Goal: Task Accomplishment & Management: Use online tool/utility

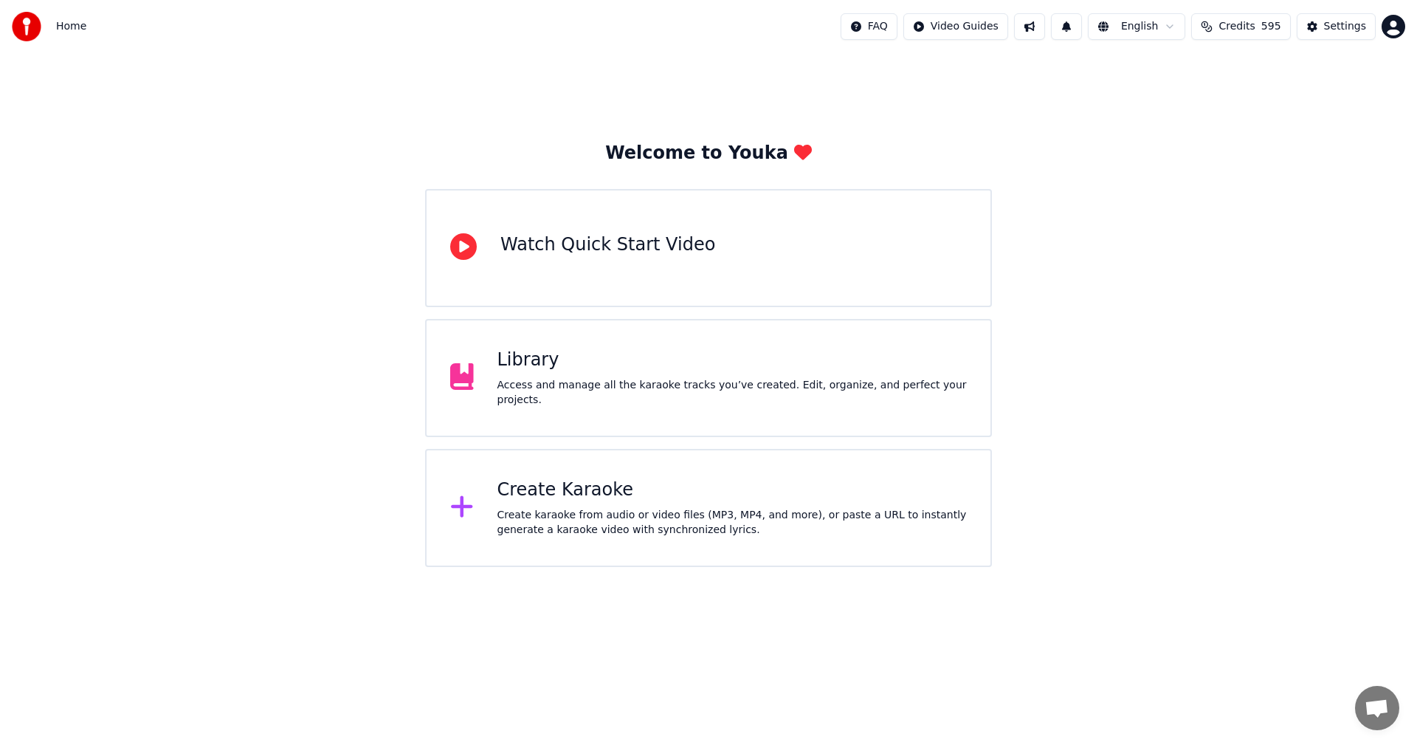
click at [540, 380] on div "Library Access and manage all the karaoke tracks you’ve created. Edit, organize…" at bounding box center [733, 377] width 470 height 59
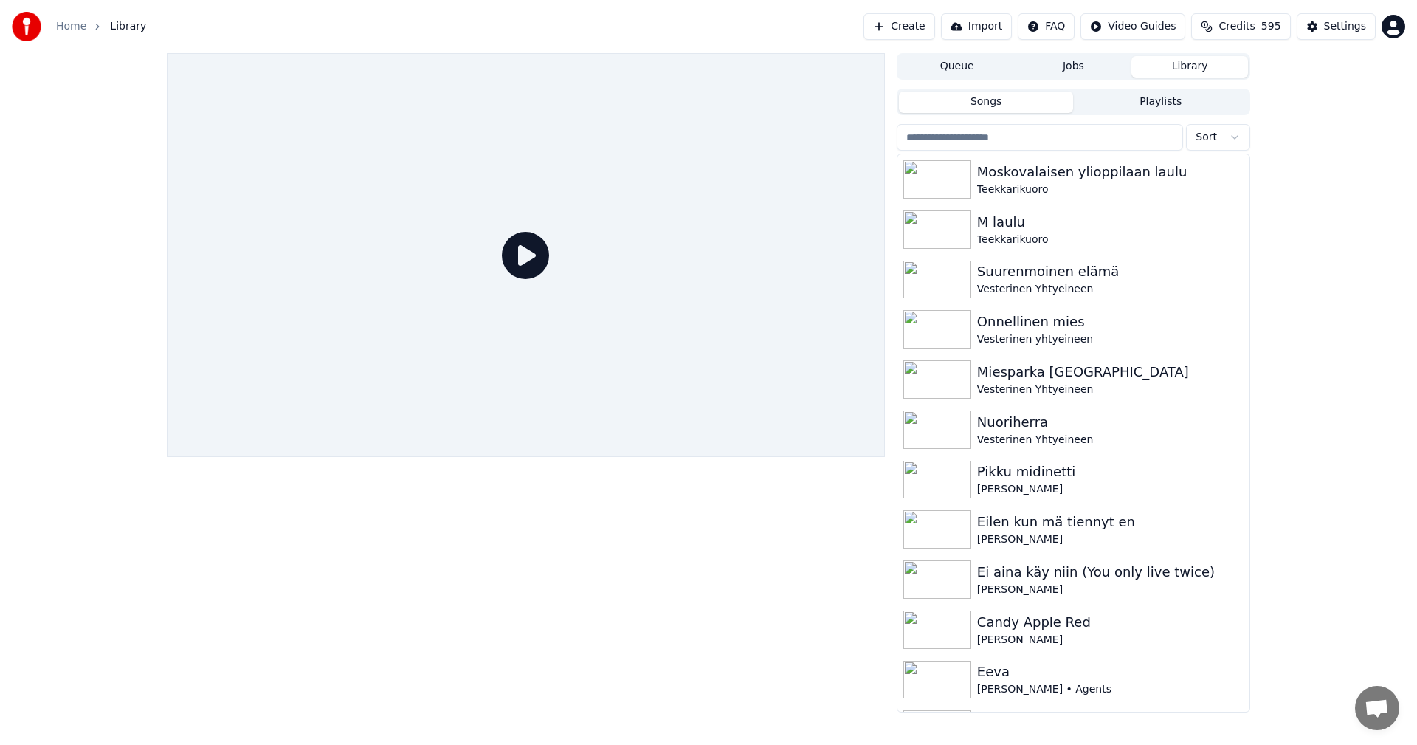
click at [964, 133] on input "search" at bounding box center [1040, 137] width 286 height 27
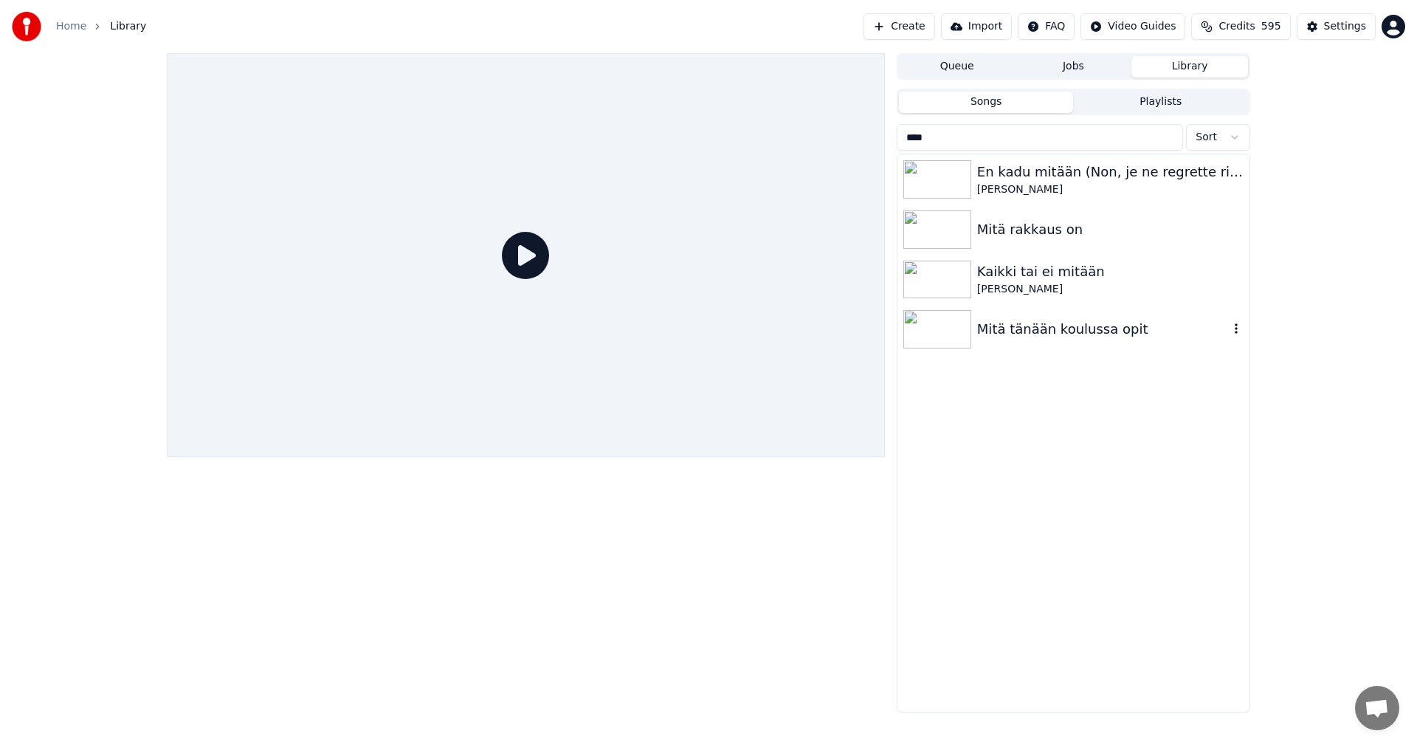
type input "****"
click at [928, 340] on img at bounding box center [938, 329] width 68 height 38
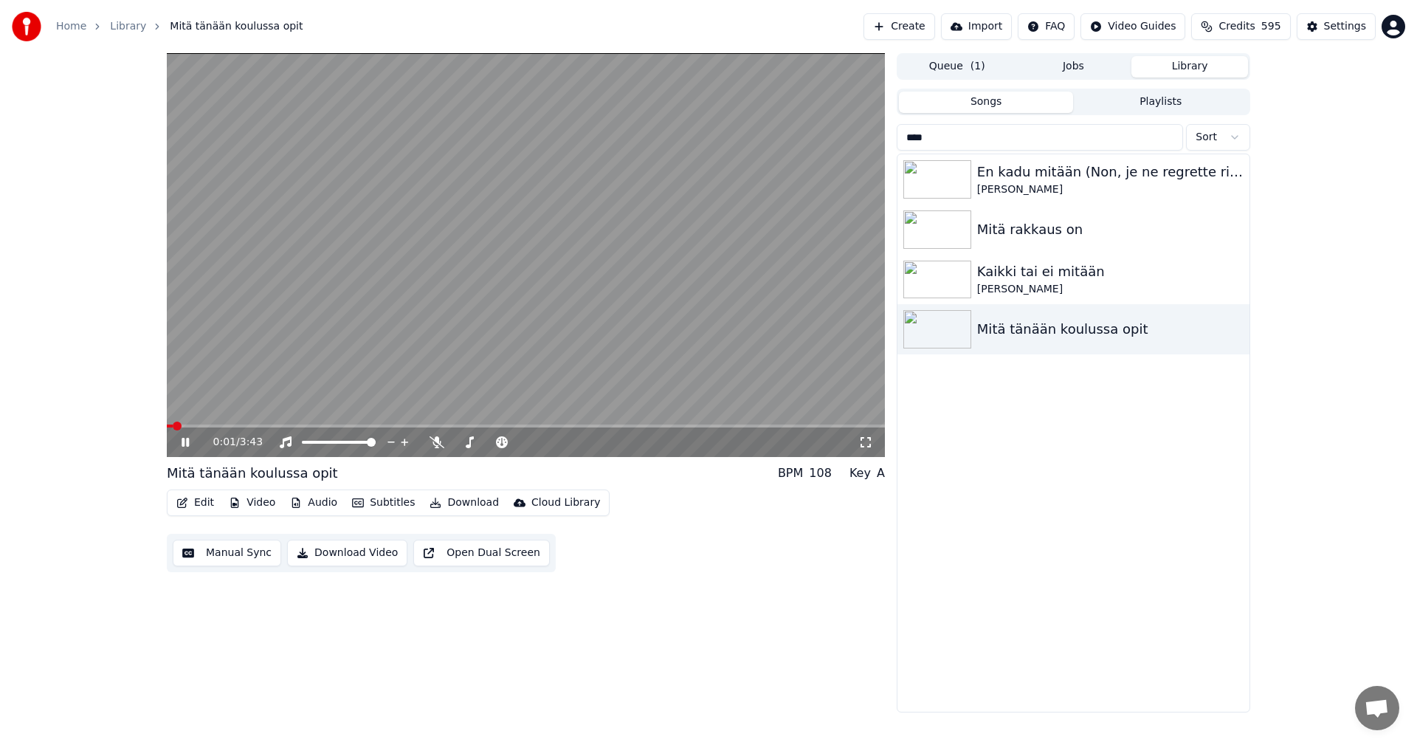
click at [186, 444] on icon at bounding box center [196, 442] width 35 height 12
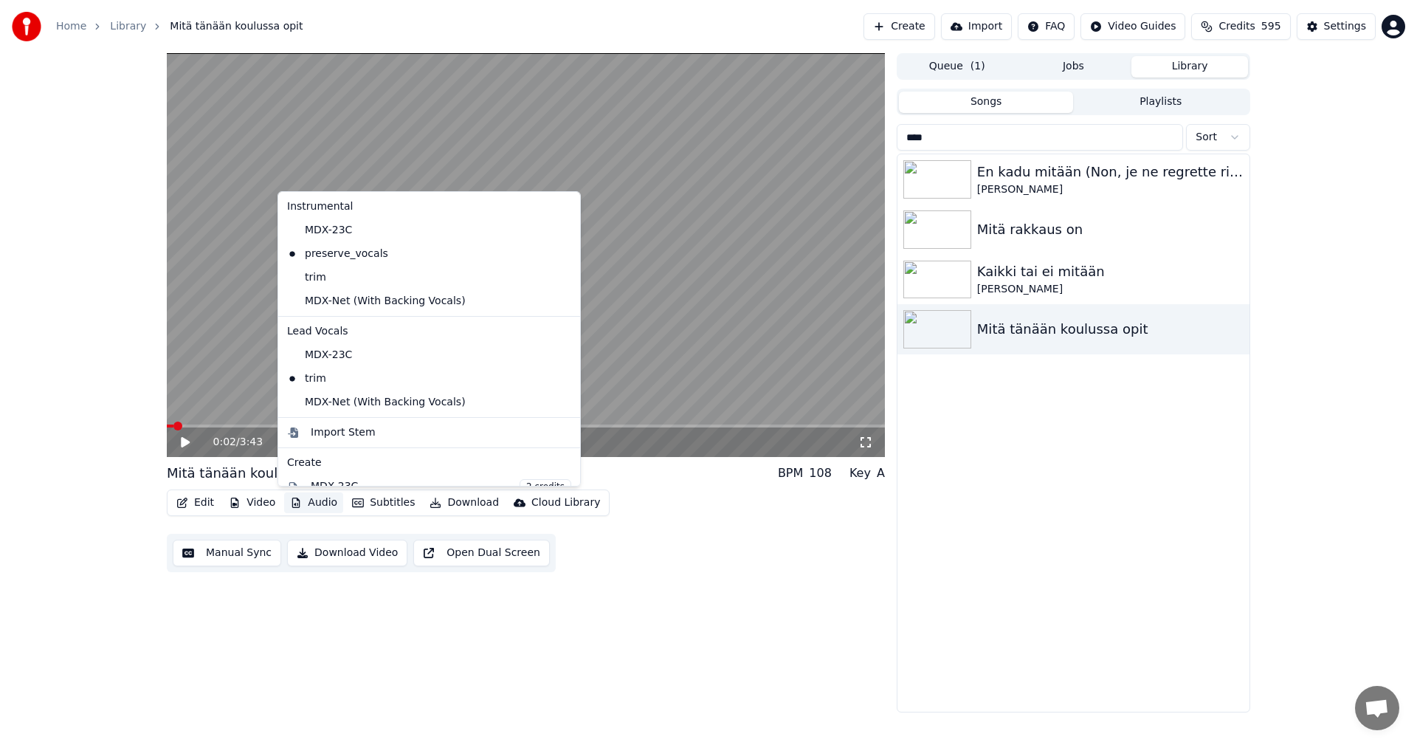
click at [317, 503] on button "Audio" at bounding box center [313, 502] width 59 height 21
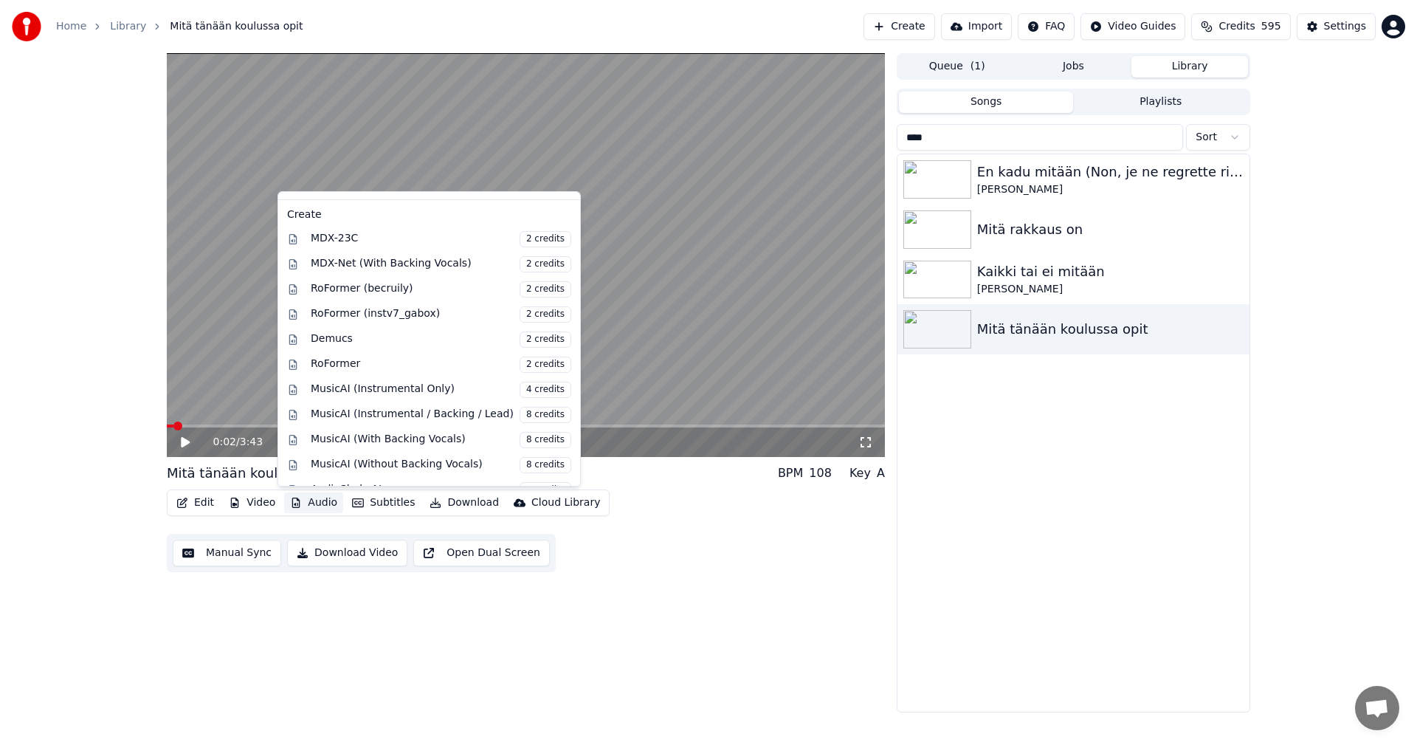
scroll to position [268, 0]
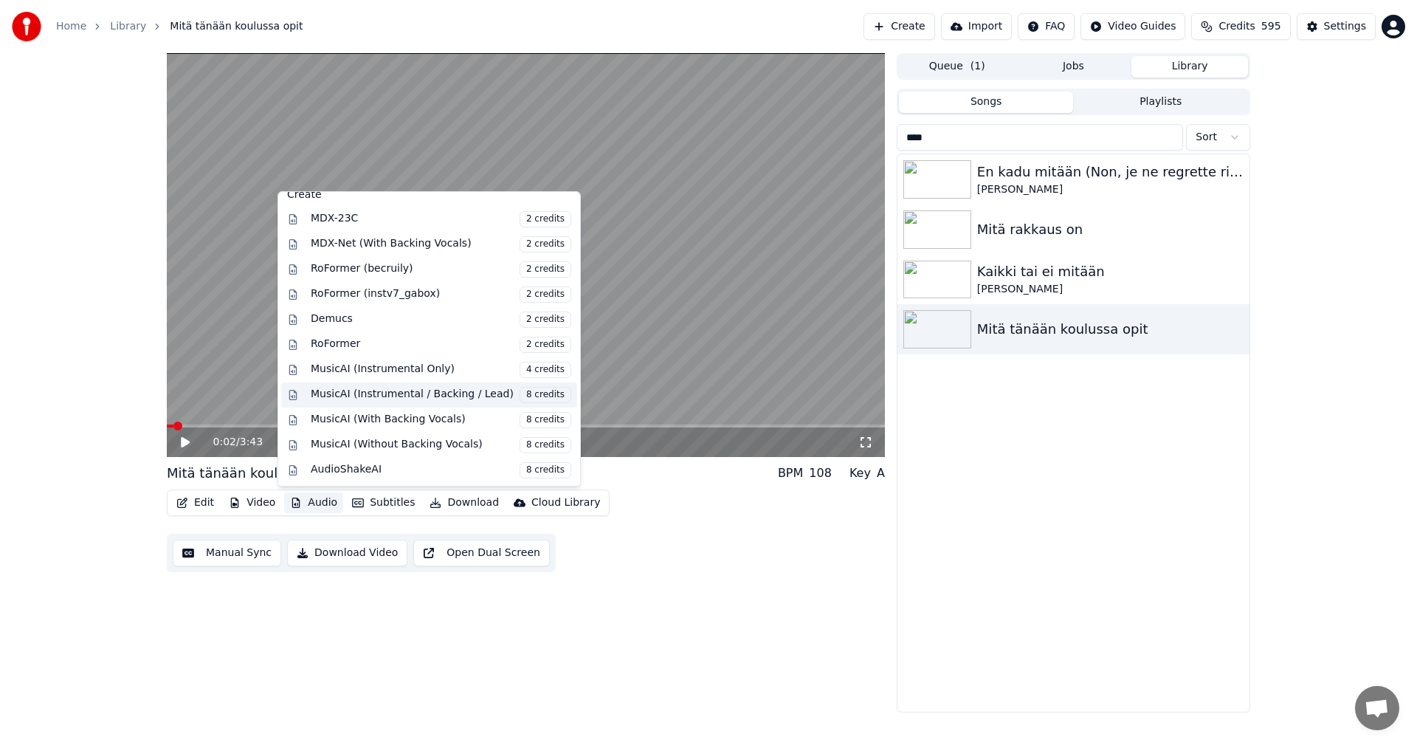
click at [343, 399] on div "MusicAI (Instrumental / Backing / Lead) 8 credits" at bounding box center [441, 395] width 261 height 16
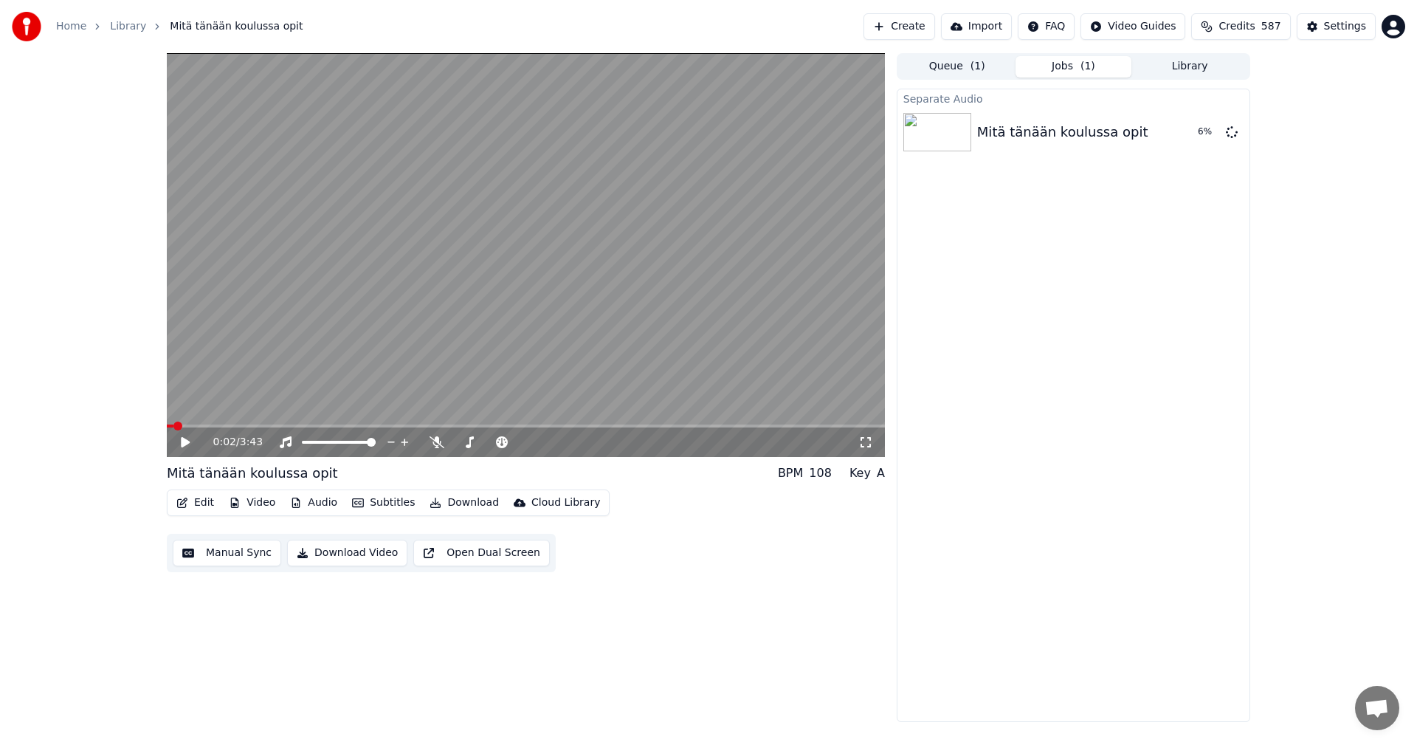
click at [202, 503] on button "Edit" at bounding box center [195, 502] width 49 height 21
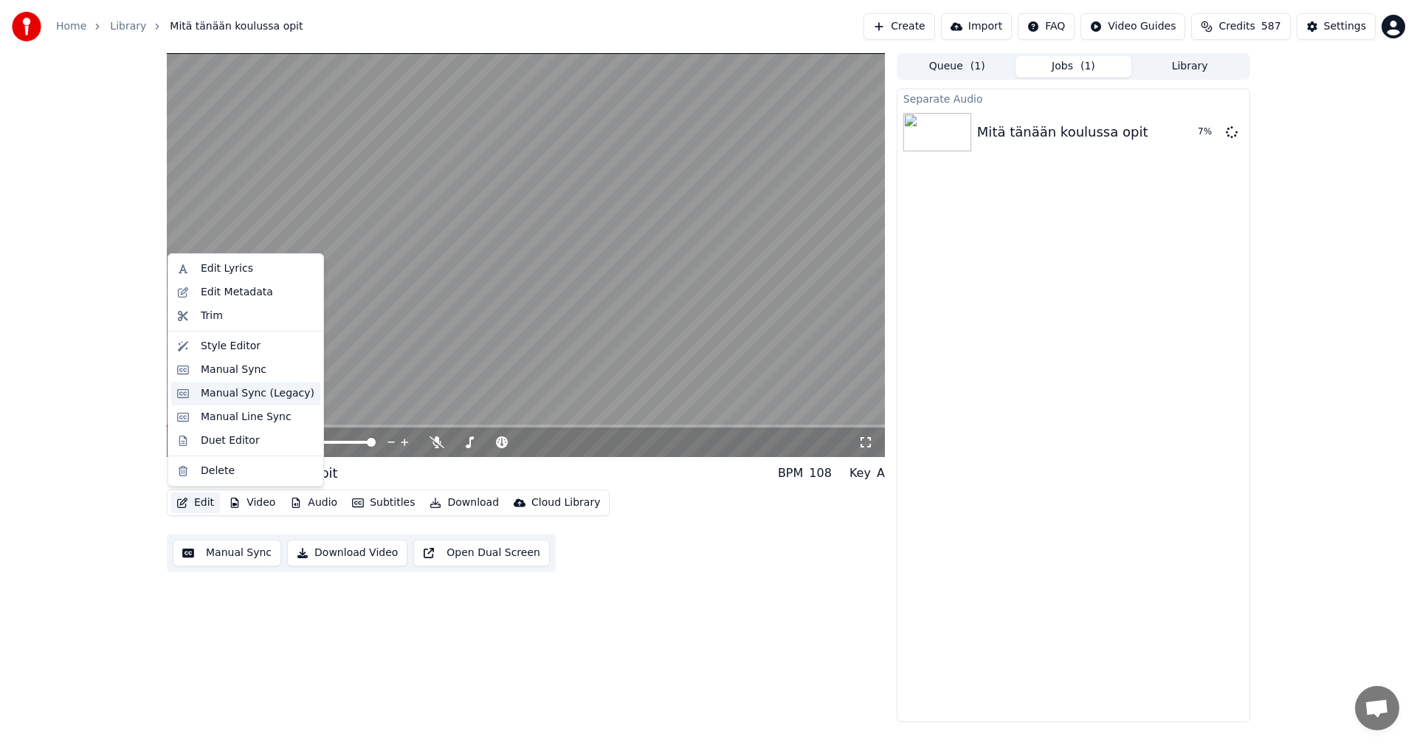
click at [250, 402] on div "Manual Sync (Legacy)" at bounding box center [245, 394] width 149 height 24
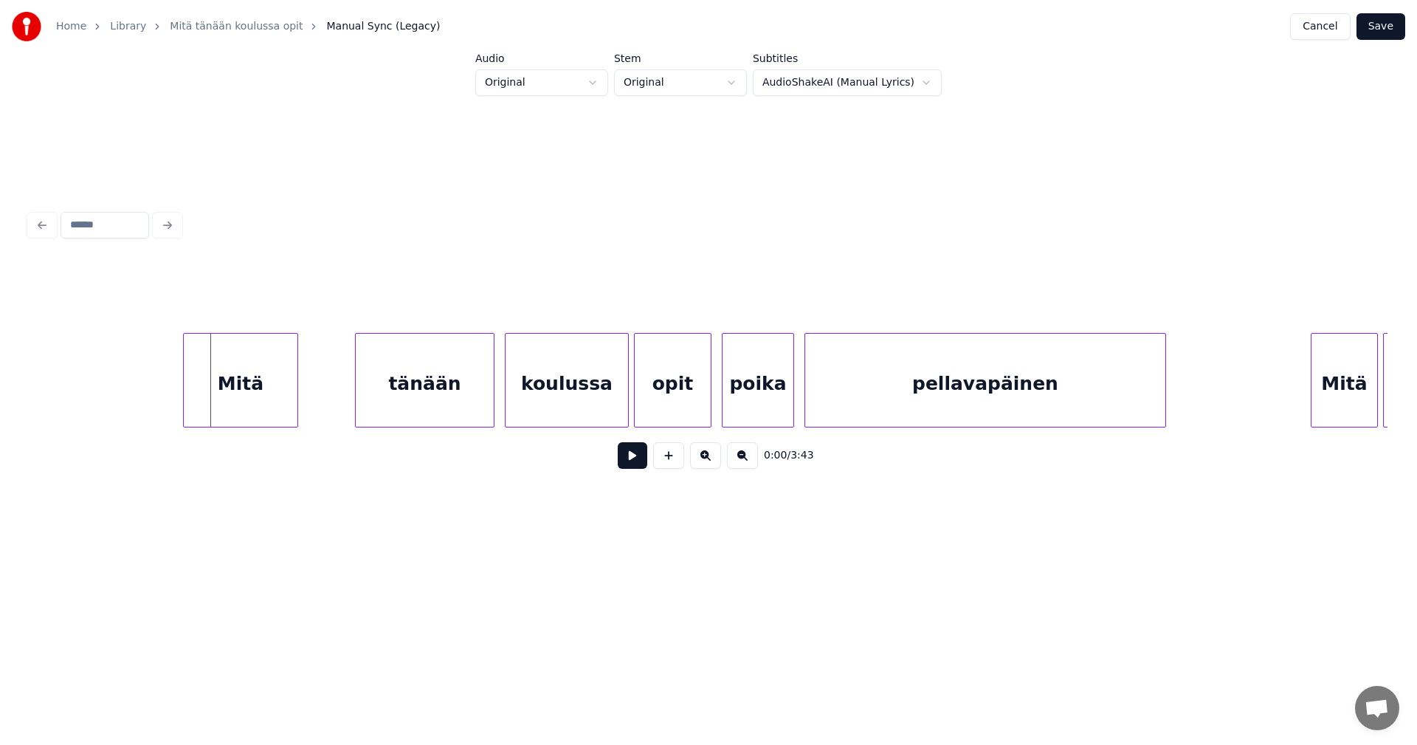
click at [185, 398] on div at bounding box center [186, 380] width 4 height 93
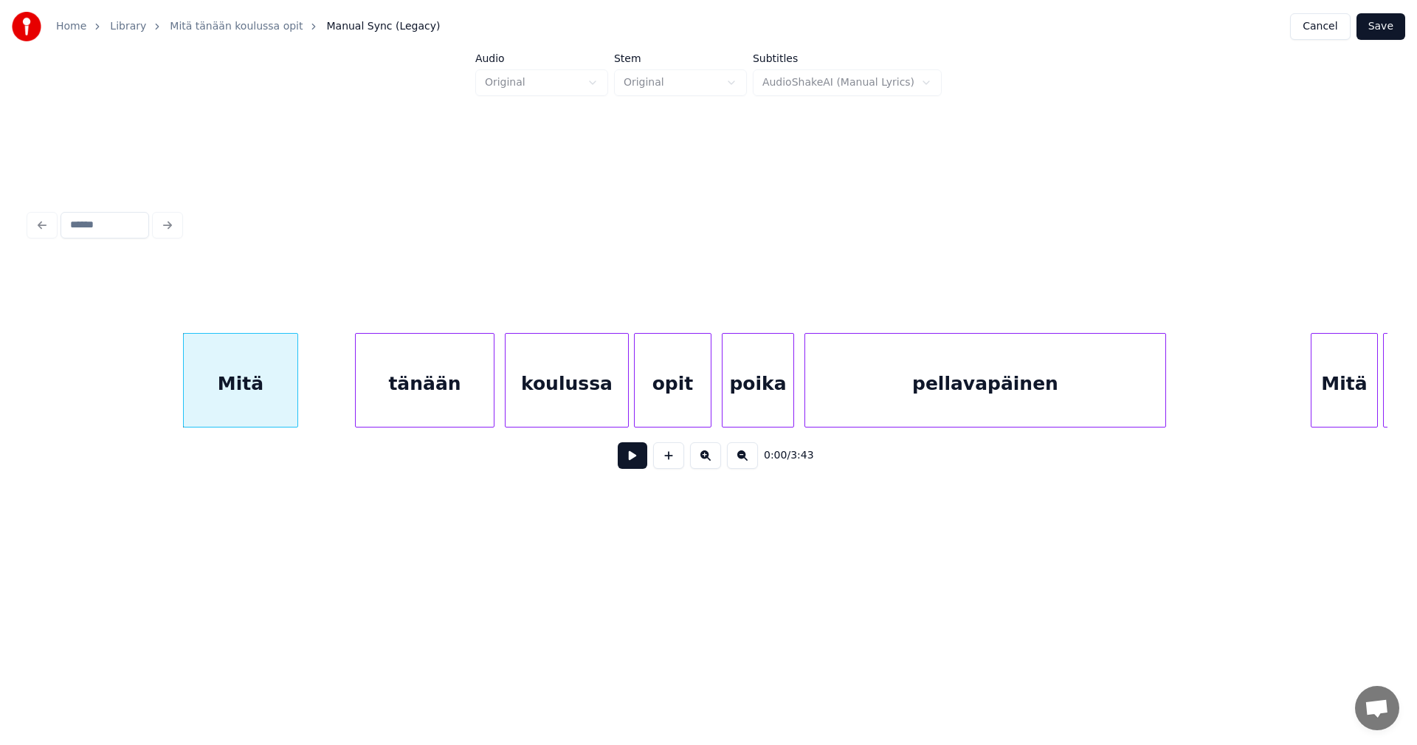
click at [639, 468] on button at bounding box center [633, 455] width 30 height 27
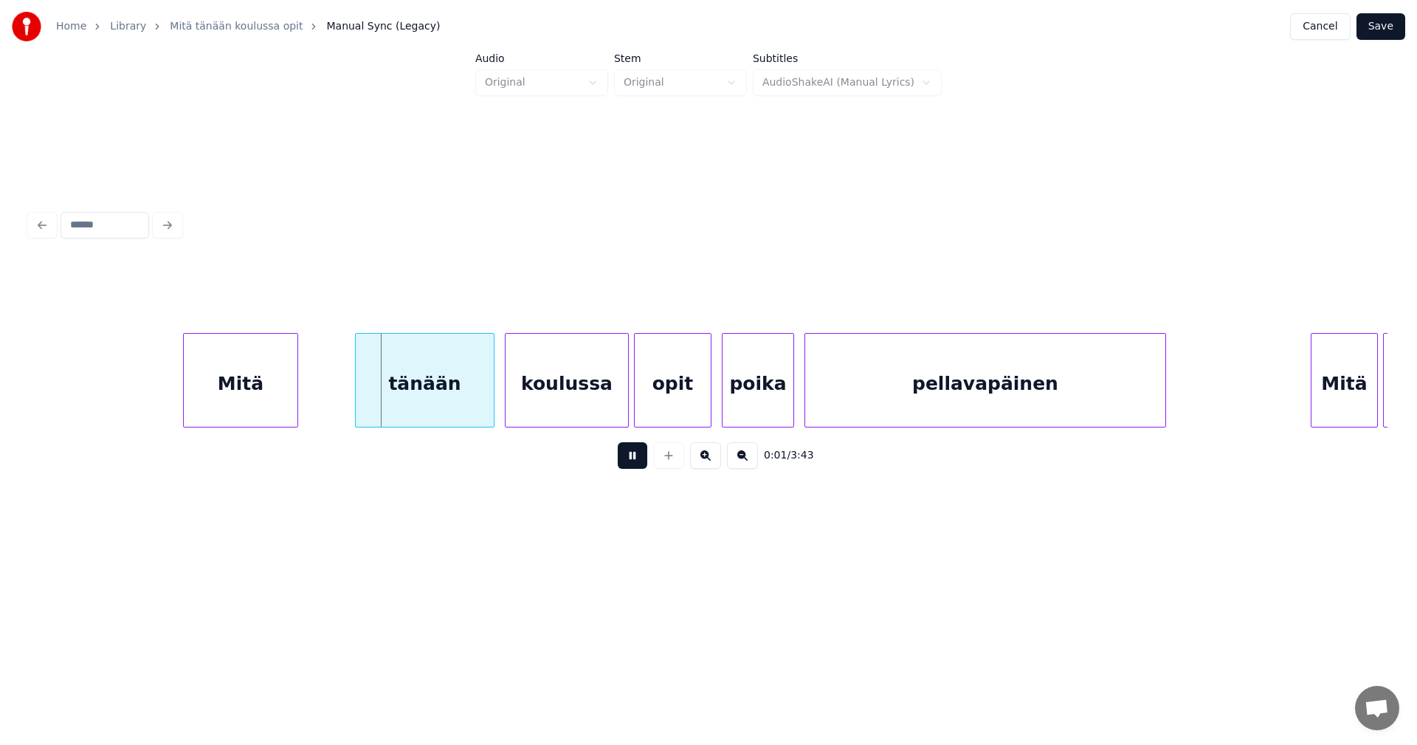
drag, startPoint x: 639, startPoint y: 468, endPoint x: 361, endPoint y: 419, distance: 281.9
click at [628, 467] on button at bounding box center [633, 455] width 30 height 27
click at [420, 399] on div "tänään" at bounding box center [420, 384] width 138 height 100
click at [628, 461] on button at bounding box center [633, 455] width 30 height 27
drag, startPoint x: 630, startPoint y: 463, endPoint x: 618, endPoint y: 450, distance: 17.2
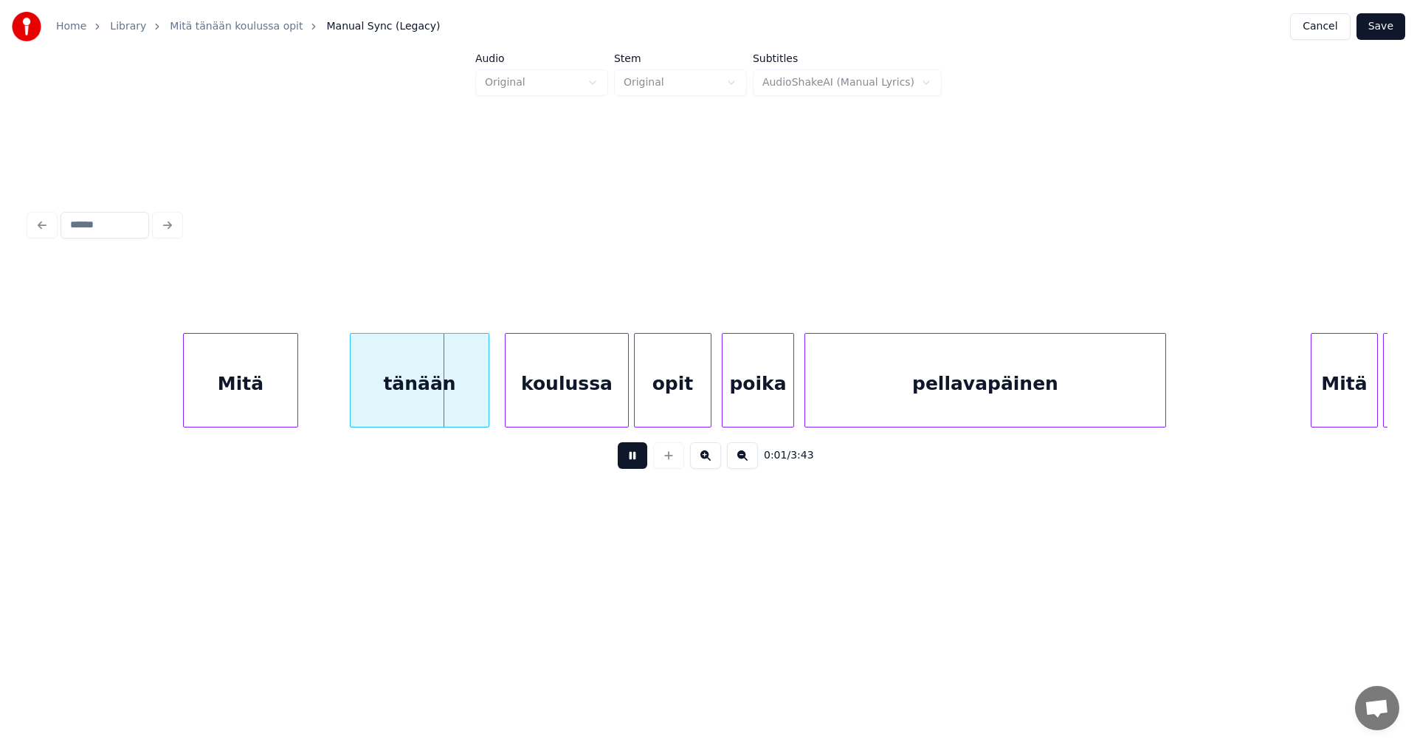
click at [630, 461] on button at bounding box center [633, 455] width 30 height 27
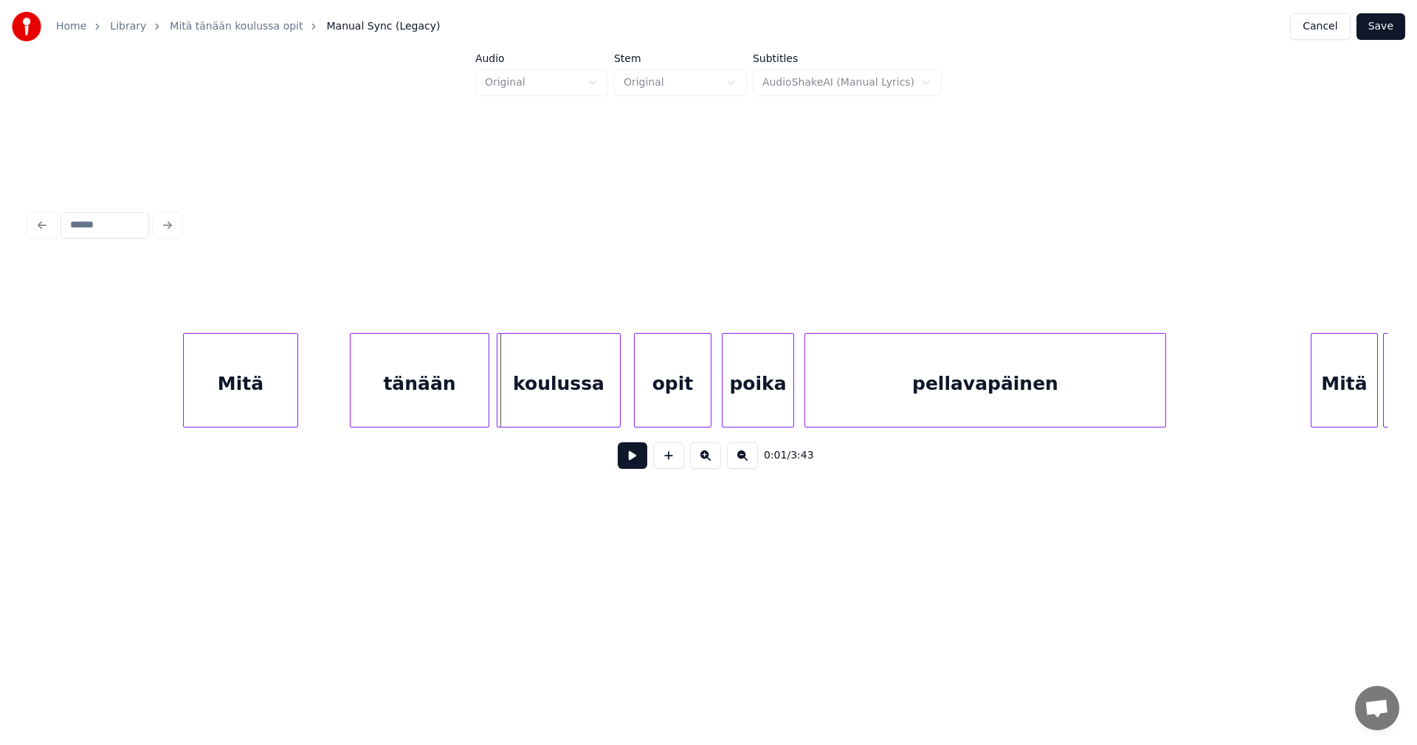
click at [588, 407] on div "koulussa" at bounding box center [559, 384] width 123 height 100
click at [579, 408] on div "koulussa" at bounding box center [559, 384] width 123 height 100
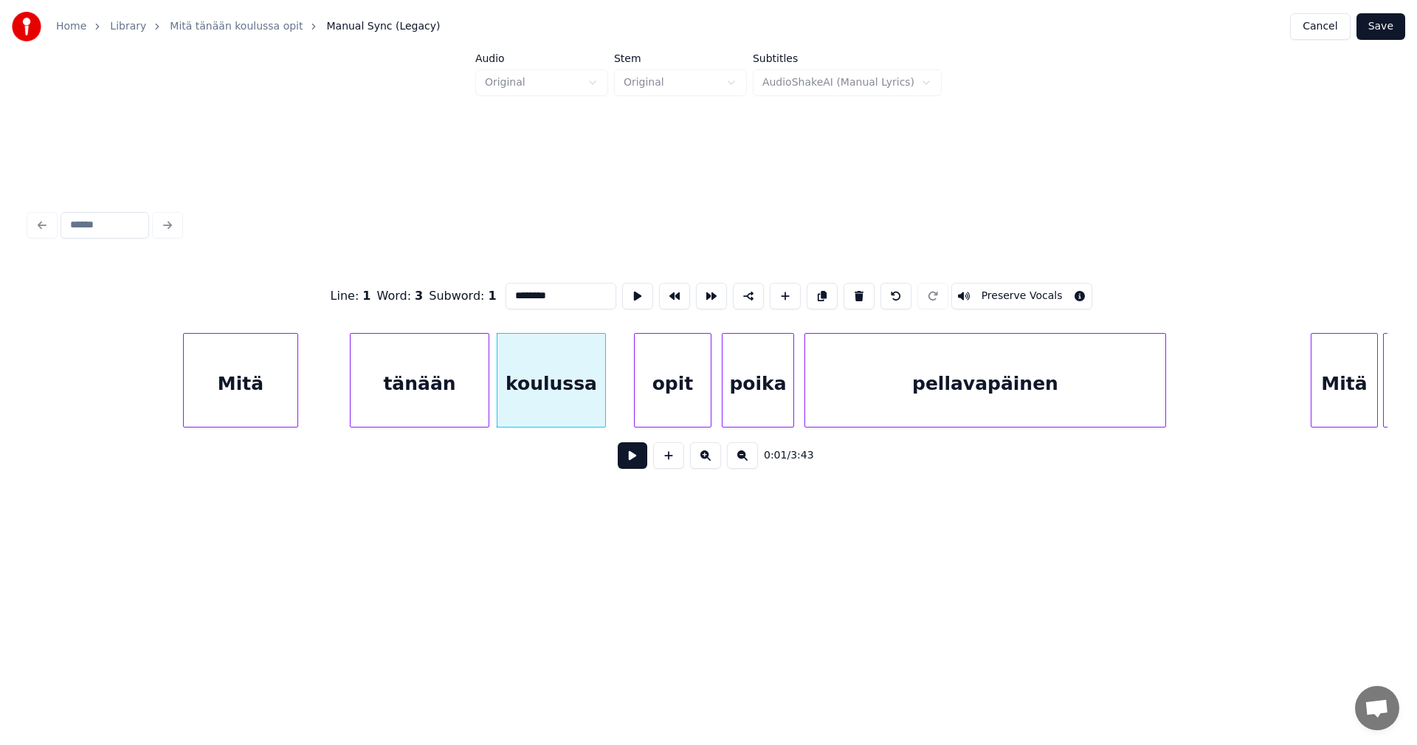
click at [601, 409] on div at bounding box center [603, 380] width 4 height 93
click at [647, 415] on div "opit" at bounding box center [657, 384] width 76 height 100
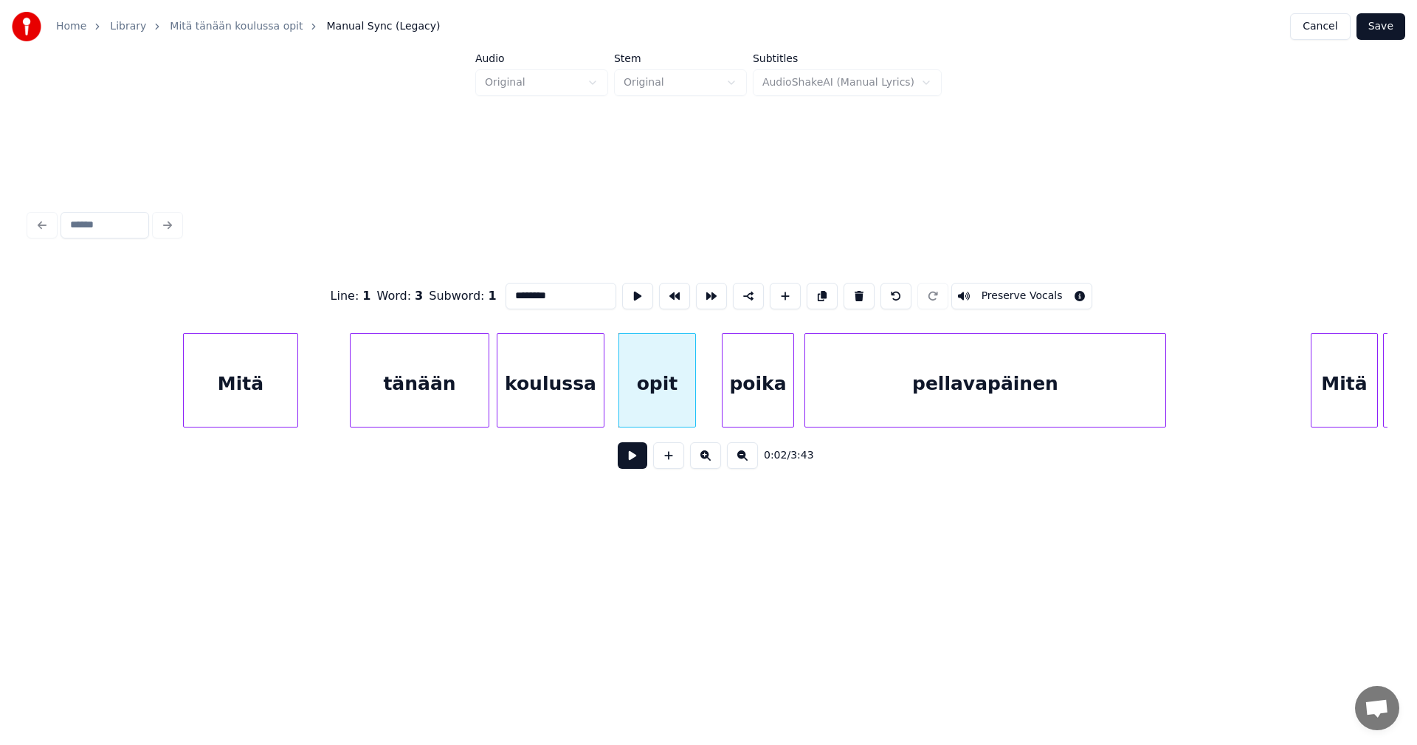
click at [625, 463] on button at bounding box center [633, 455] width 30 height 27
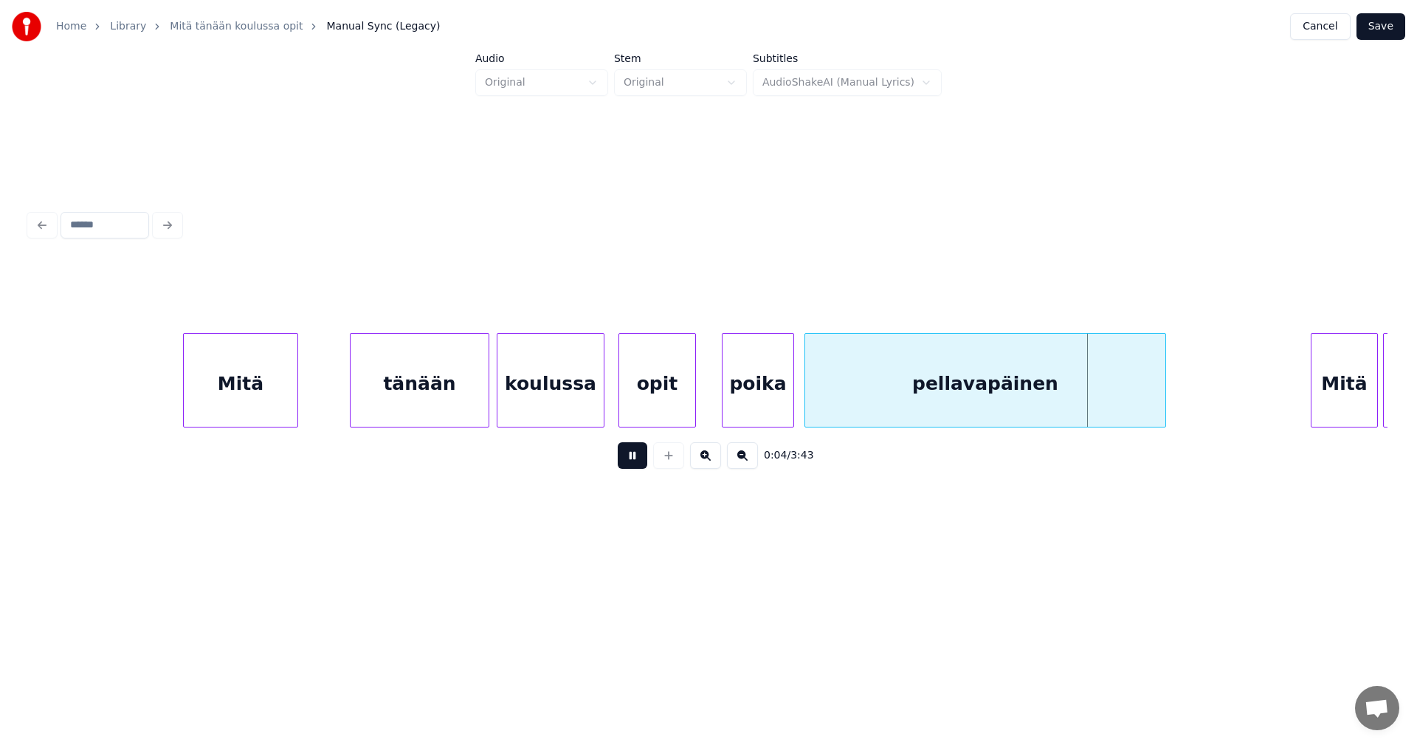
click at [631, 460] on button at bounding box center [633, 455] width 30 height 27
click at [1372, 33] on button "Save" at bounding box center [1381, 26] width 49 height 27
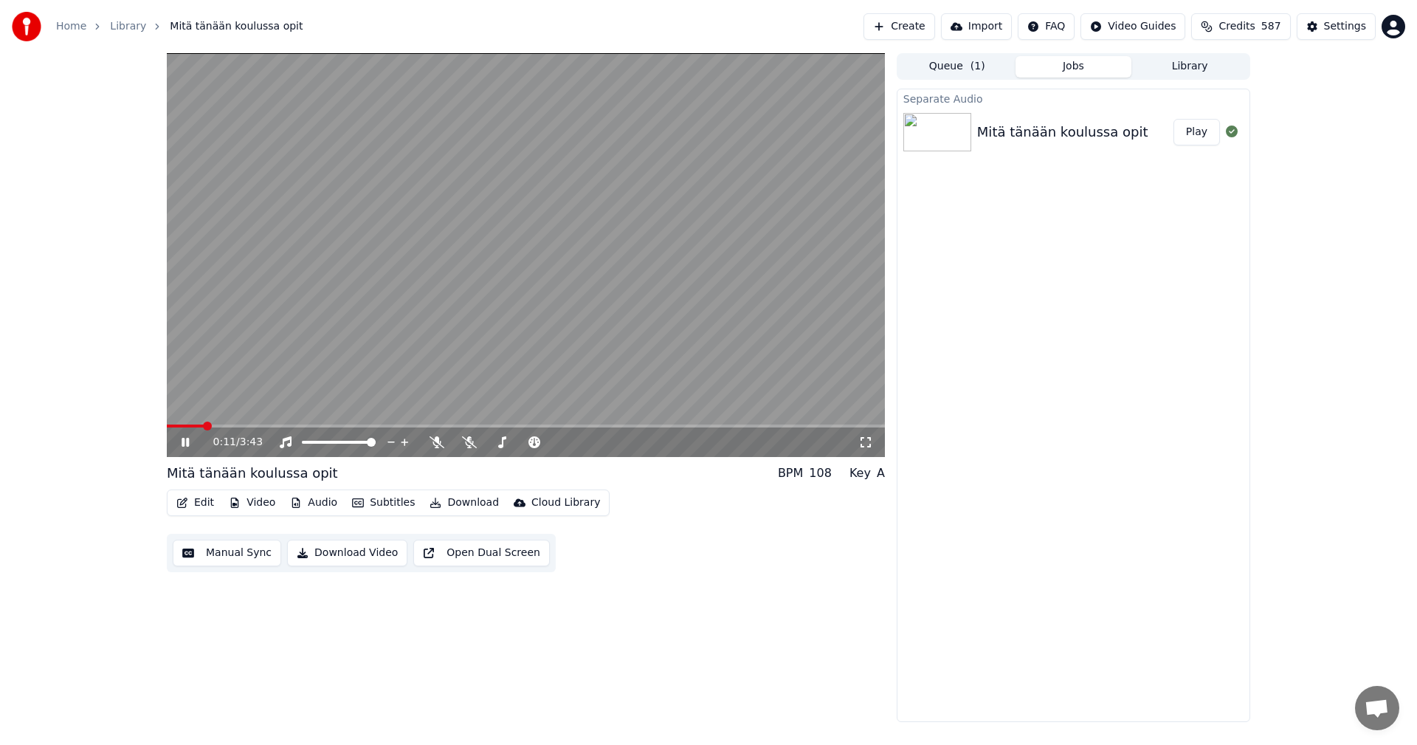
click at [179, 424] on video at bounding box center [526, 255] width 718 height 404
click at [172, 425] on span at bounding box center [185, 425] width 37 height 3
click at [269, 503] on button "Video" at bounding box center [252, 502] width 58 height 21
click at [188, 445] on icon at bounding box center [196, 442] width 35 height 12
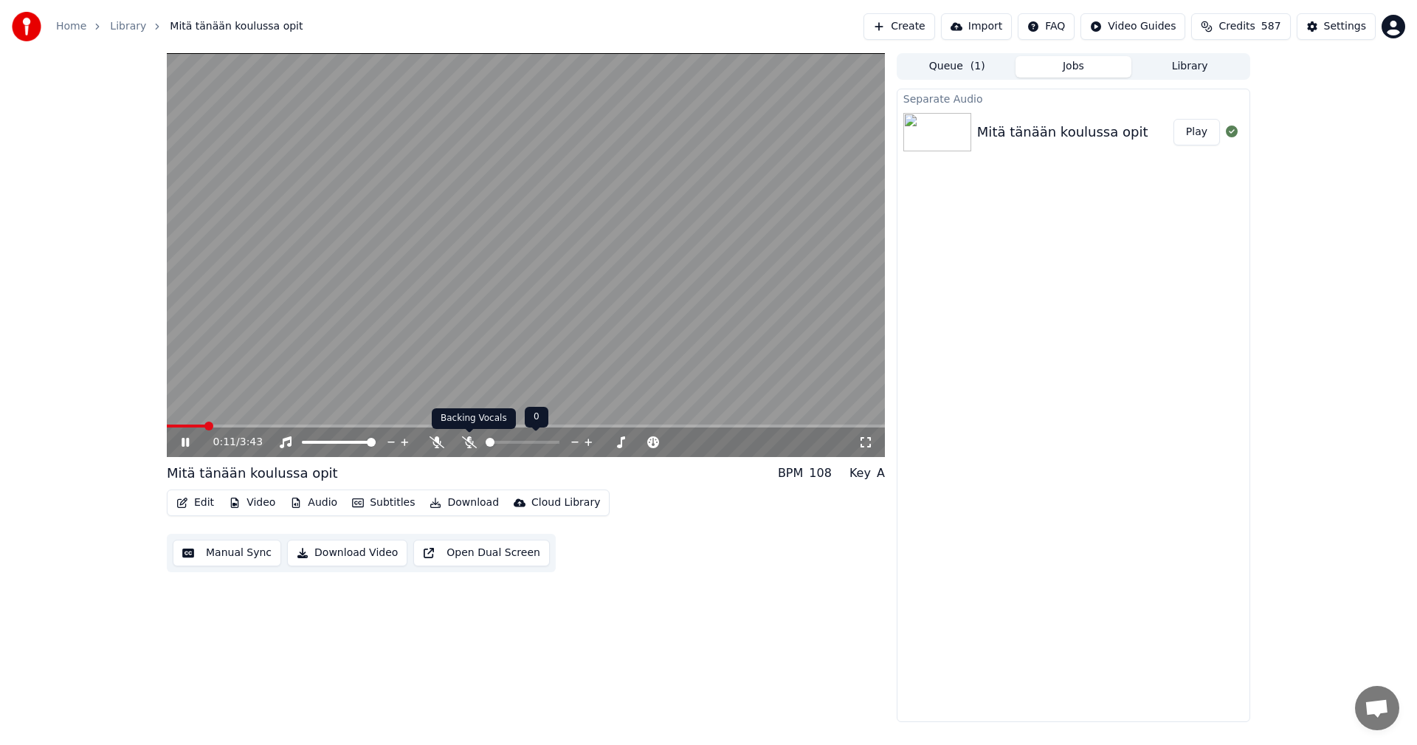
click at [475, 444] on icon at bounding box center [469, 442] width 15 height 12
click at [167, 424] on span at bounding box center [171, 426] width 9 height 9
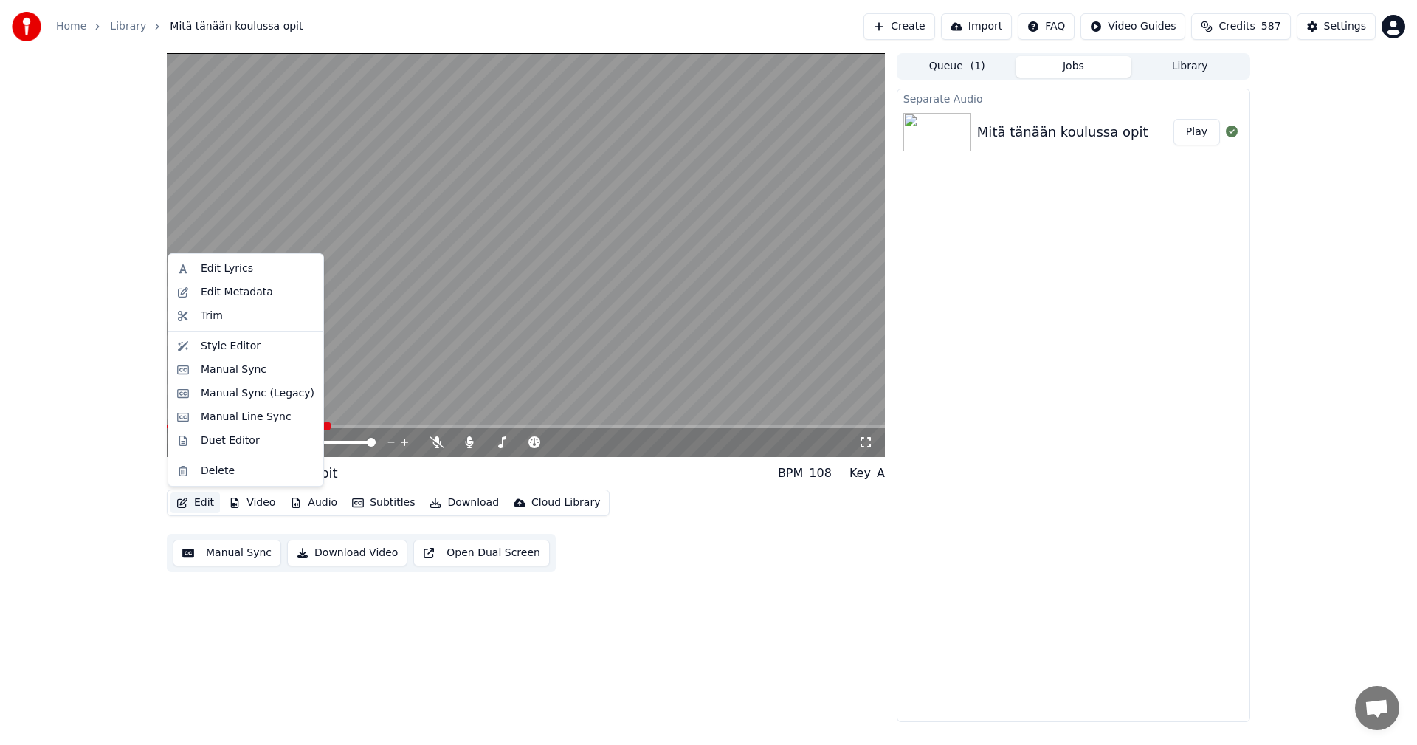
click at [199, 503] on button "Edit" at bounding box center [195, 502] width 49 height 21
click at [232, 396] on div "Manual Sync (Legacy)" at bounding box center [258, 393] width 114 height 15
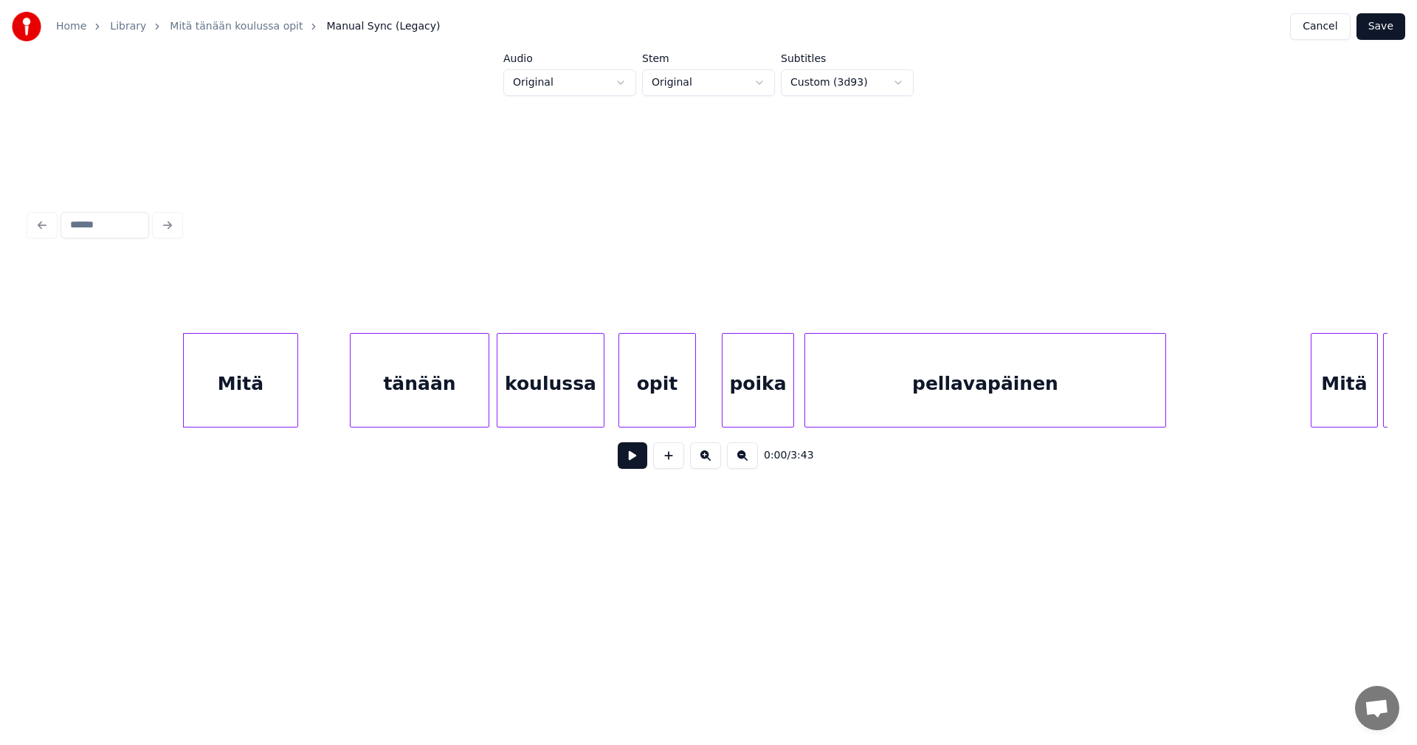
click at [632, 462] on button at bounding box center [633, 455] width 30 height 27
click at [632, 461] on button at bounding box center [633, 455] width 30 height 27
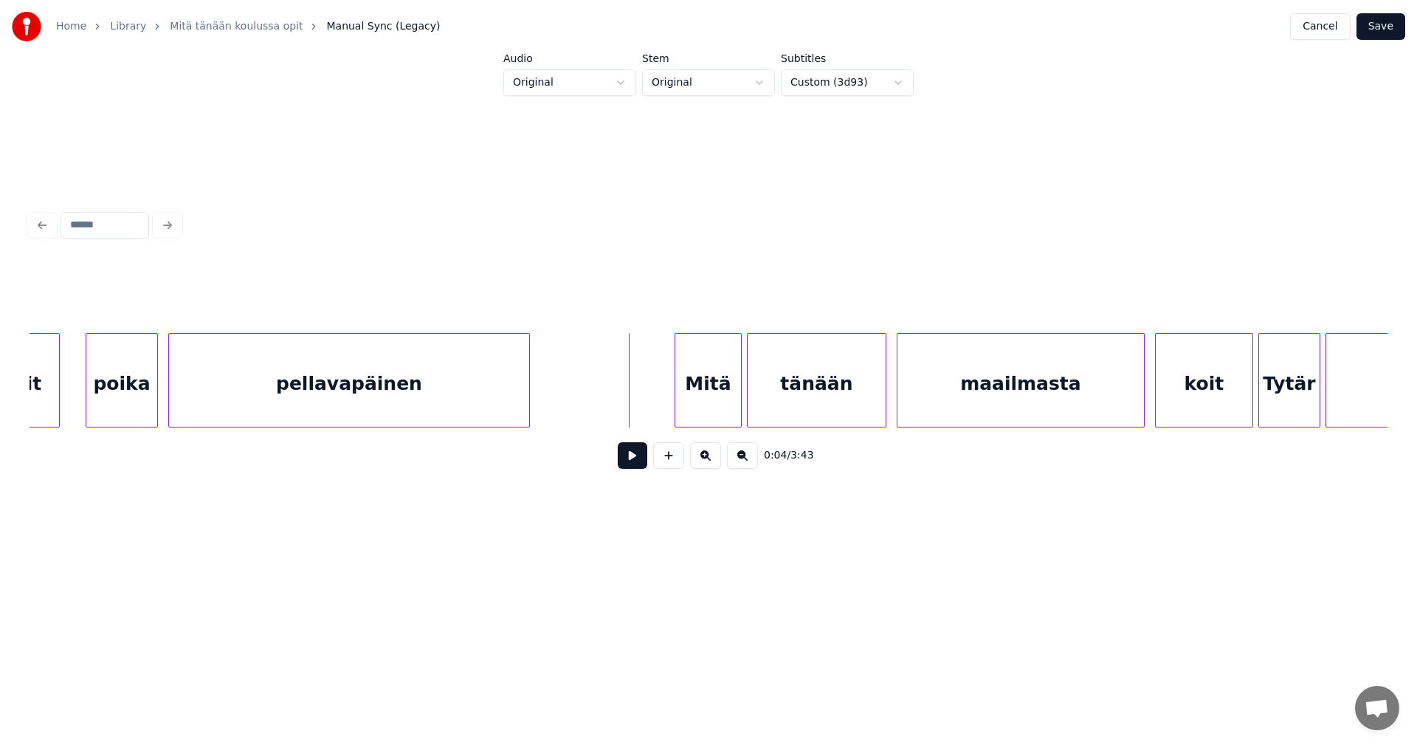
scroll to position [0, 709]
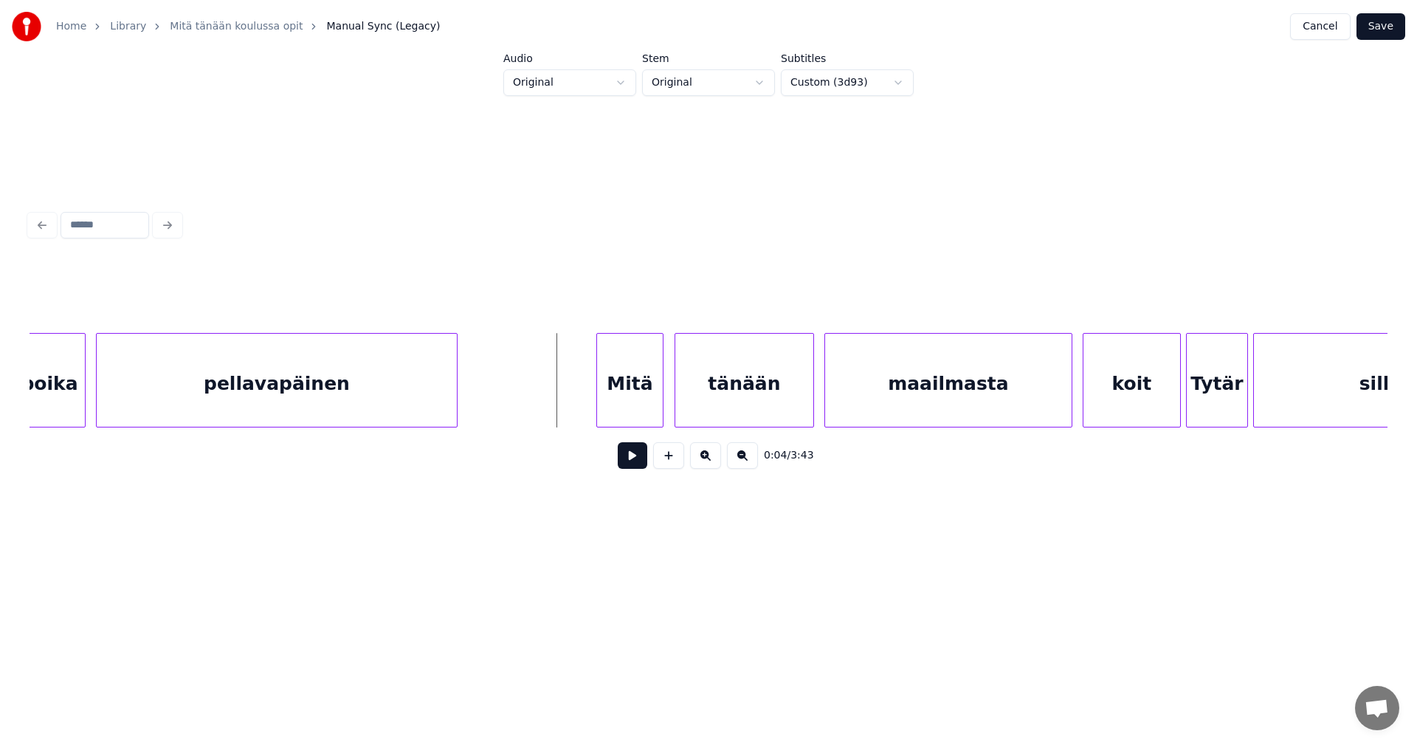
click at [635, 397] on div "Mitä" at bounding box center [630, 384] width 66 height 100
click at [642, 464] on button at bounding box center [633, 455] width 30 height 27
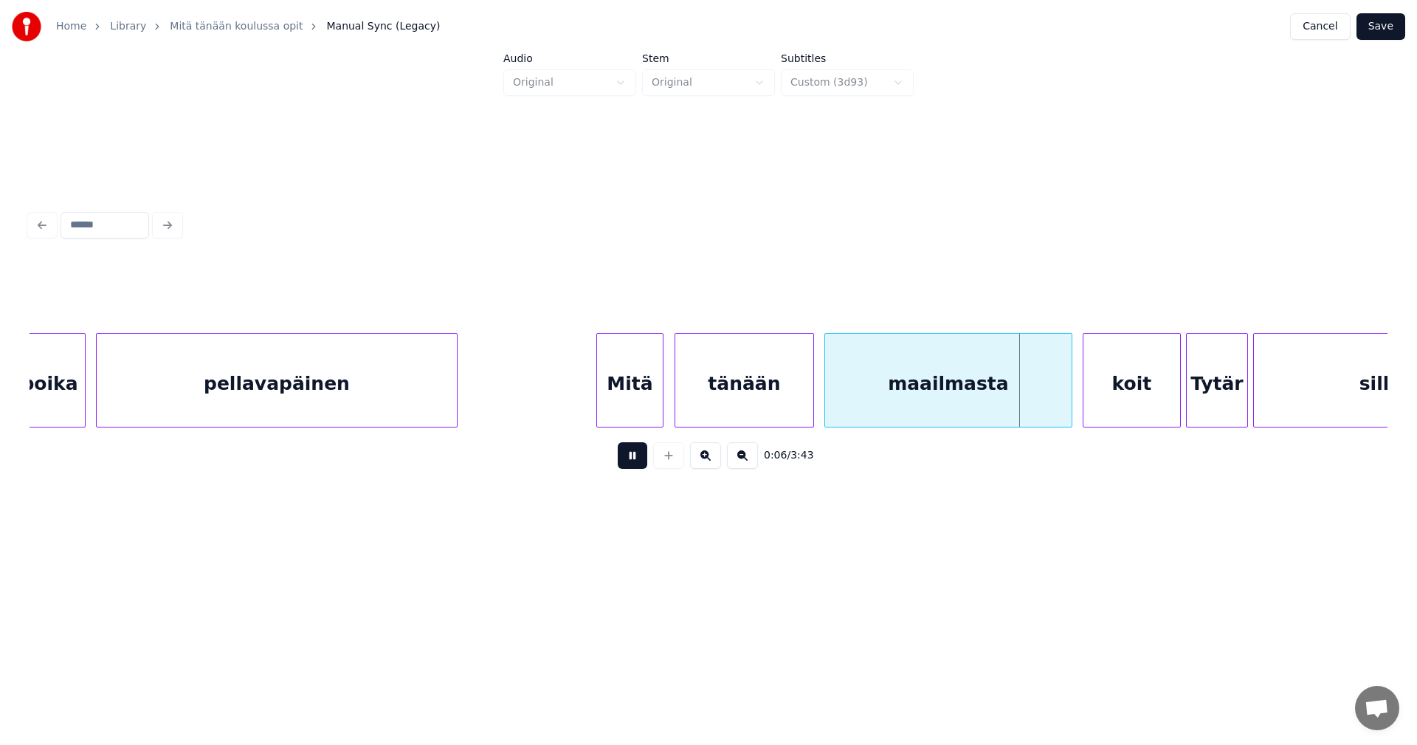
click at [640, 462] on button at bounding box center [633, 455] width 30 height 27
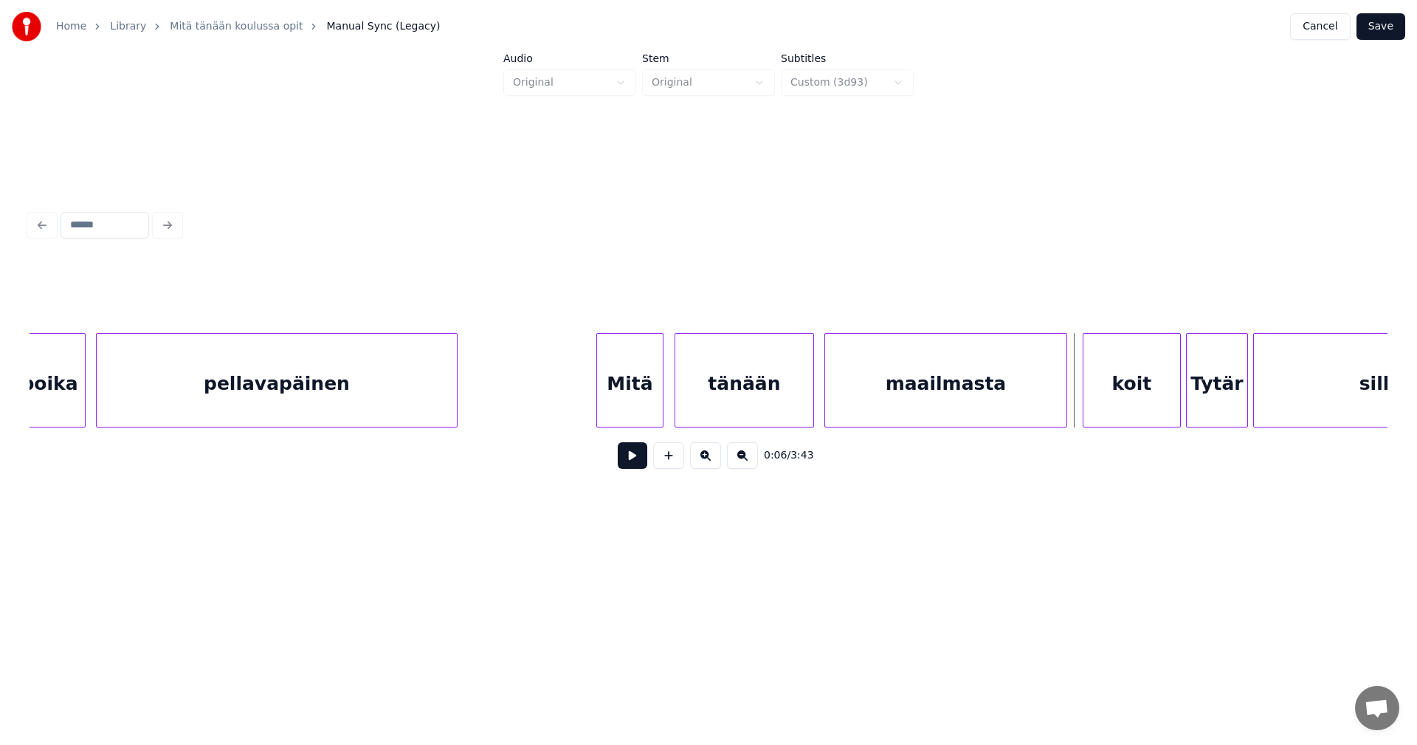
click at [1062, 402] on div at bounding box center [1064, 380] width 4 height 93
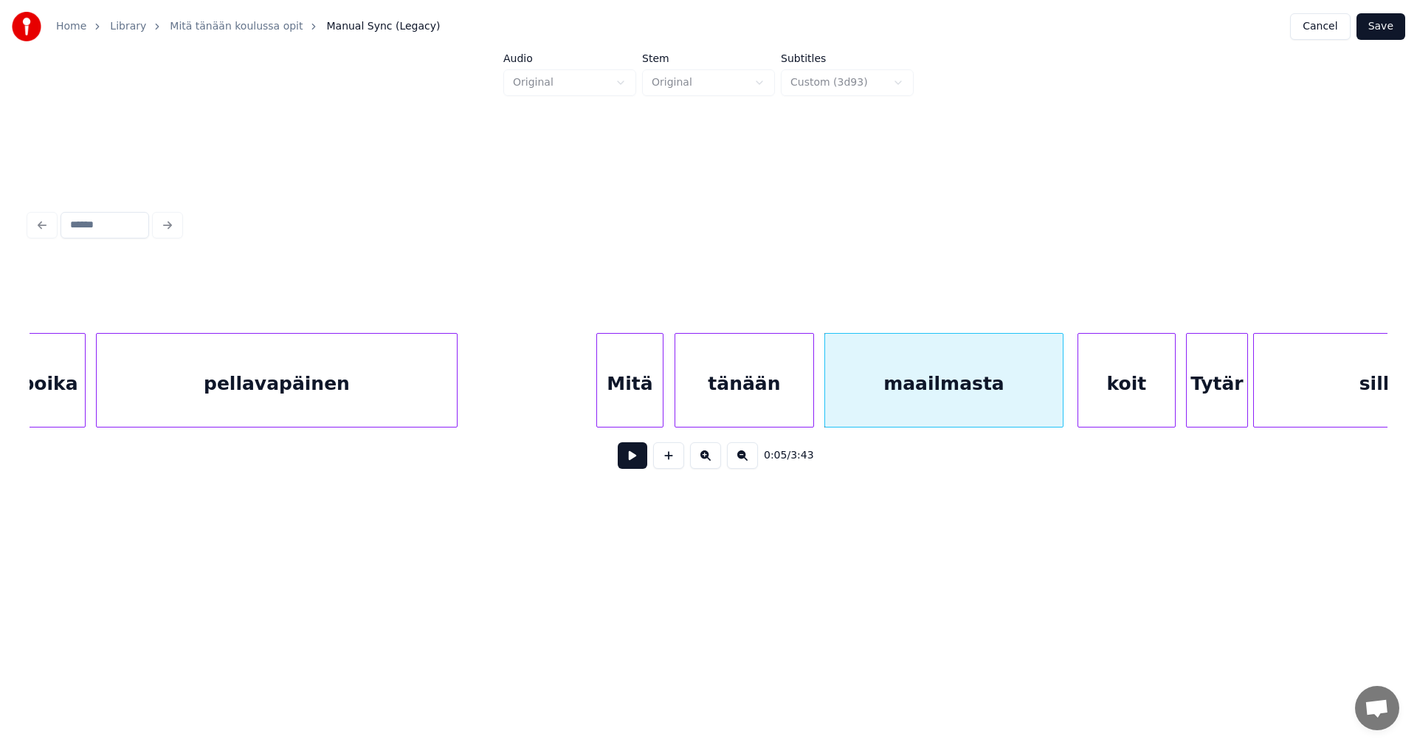
click at [1109, 405] on div "koit" at bounding box center [1127, 384] width 97 height 100
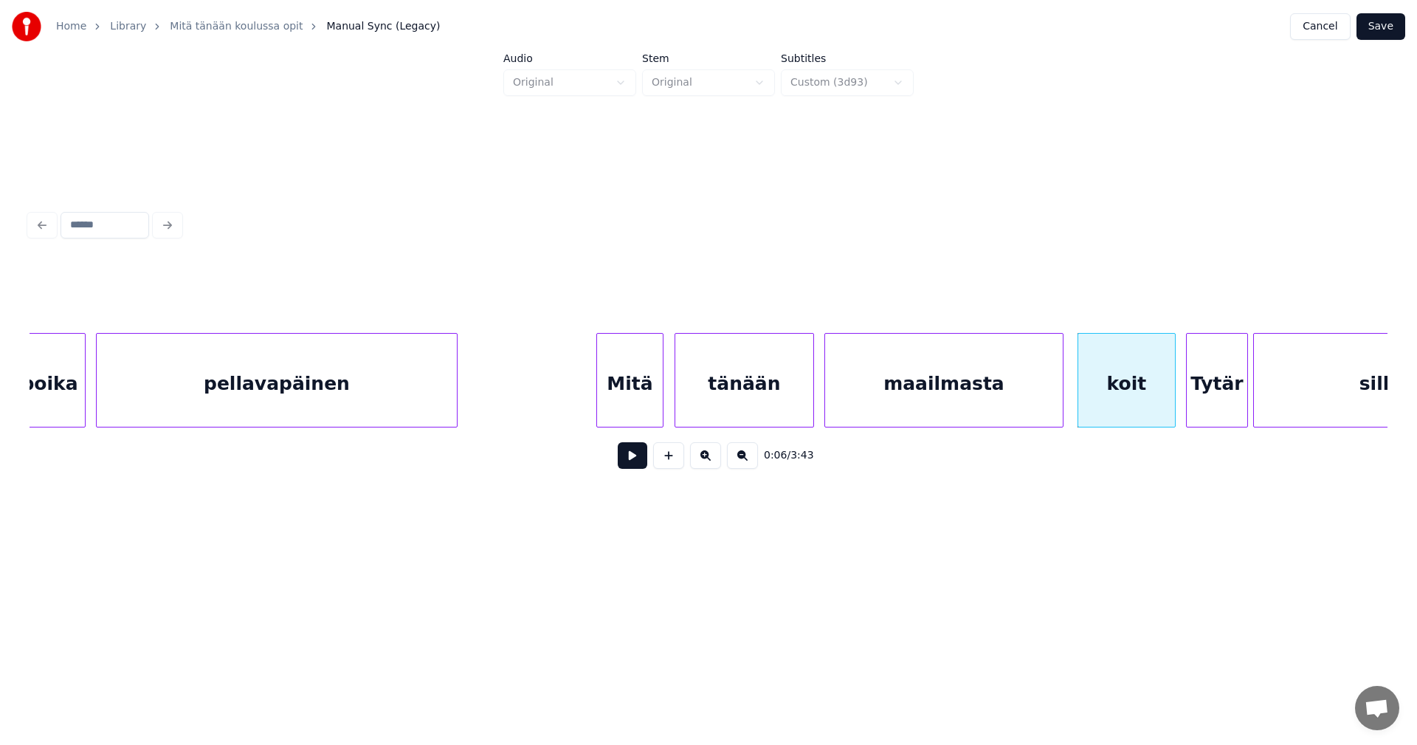
click at [625, 461] on button at bounding box center [633, 455] width 30 height 27
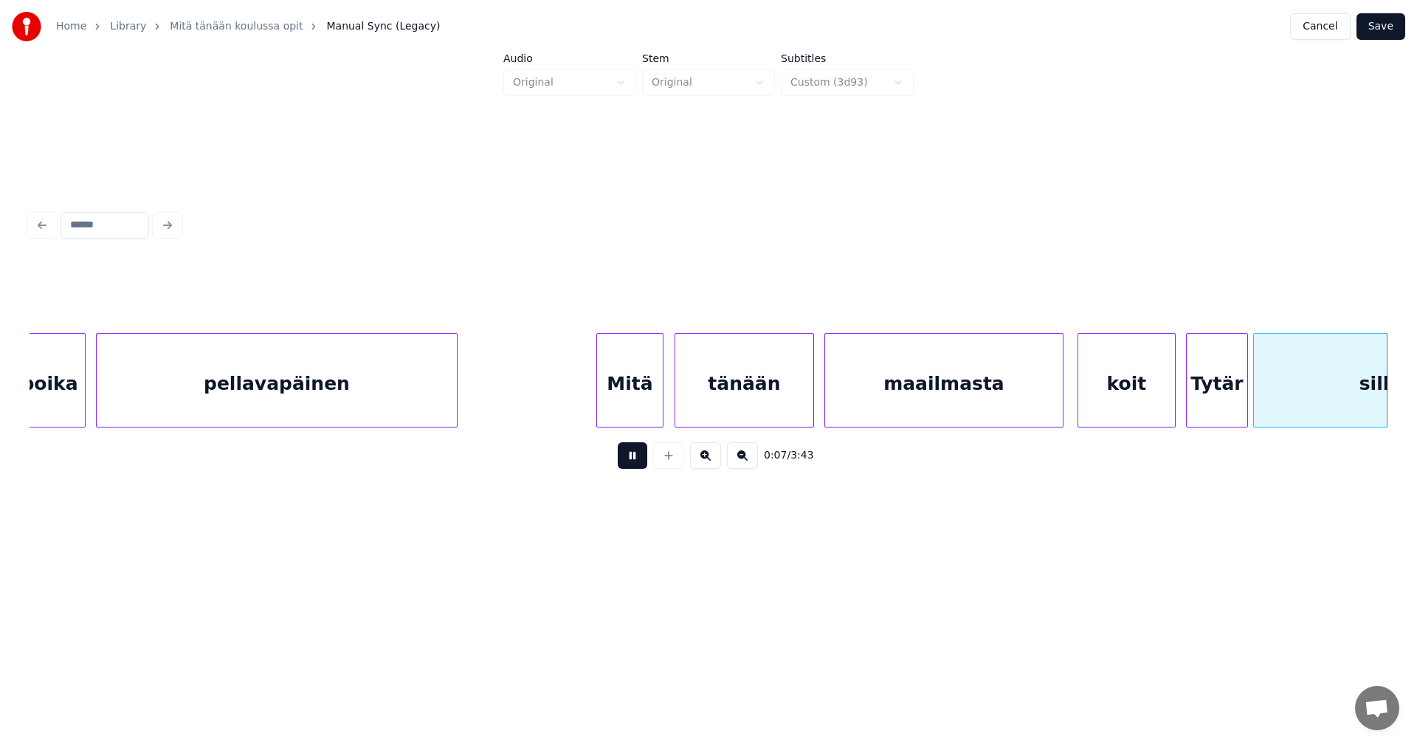
scroll to position [0, 2071]
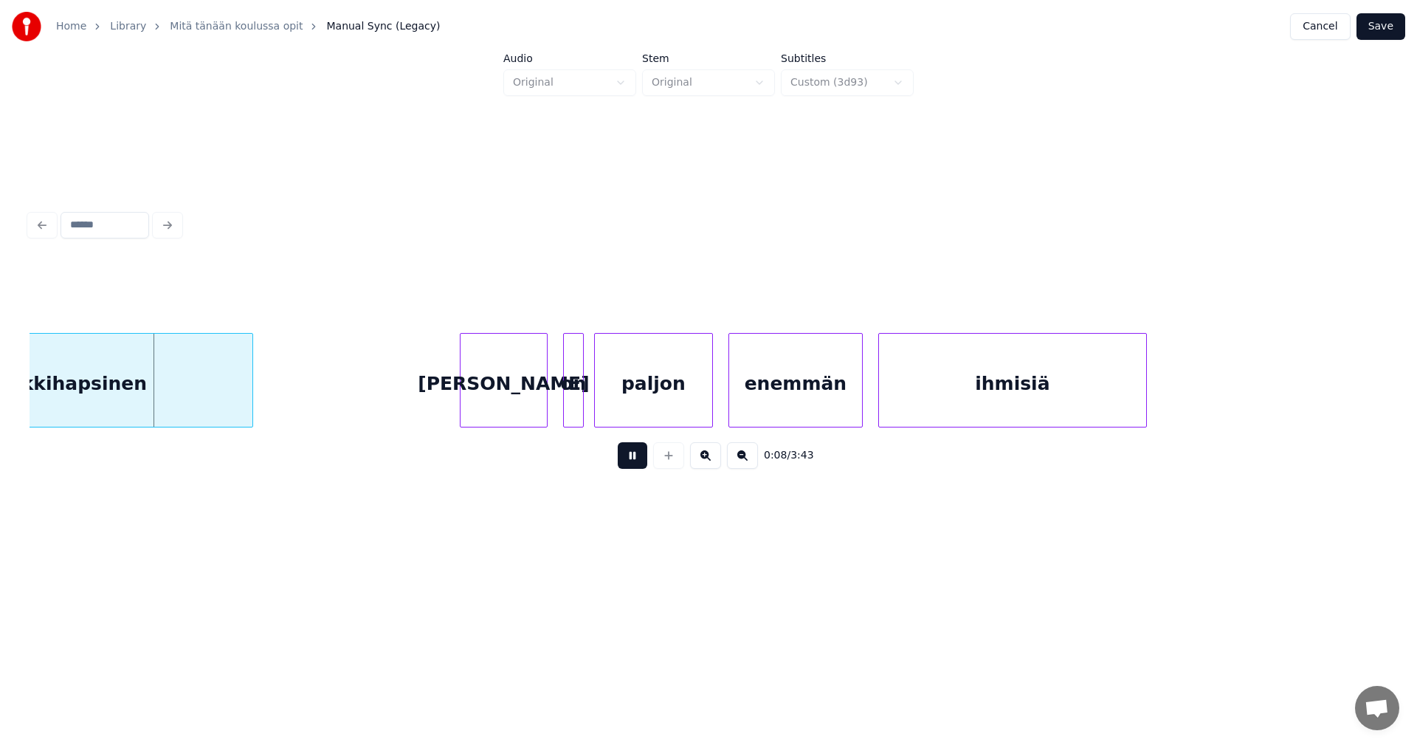
click at [627, 460] on button at bounding box center [633, 455] width 30 height 27
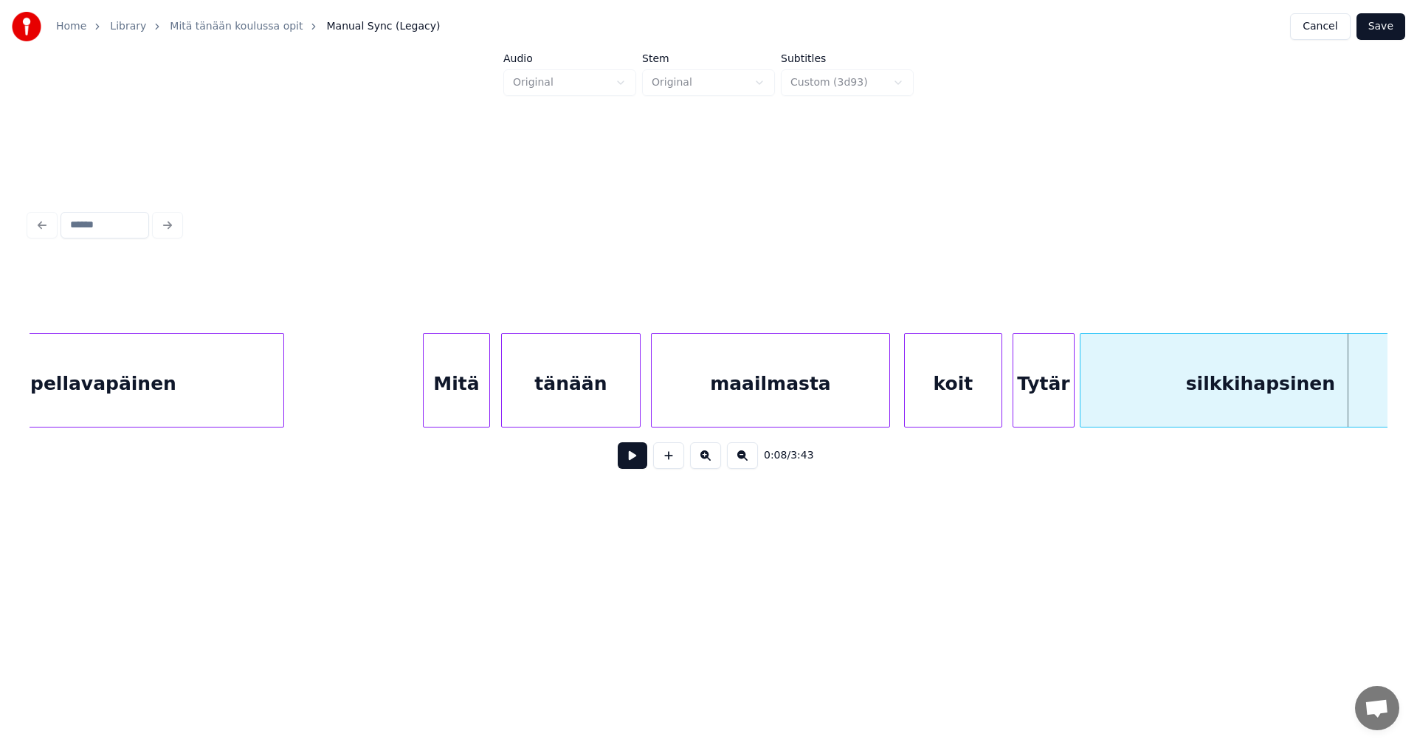
click at [960, 407] on div "koit" at bounding box center [953, 384] width 97 height 100
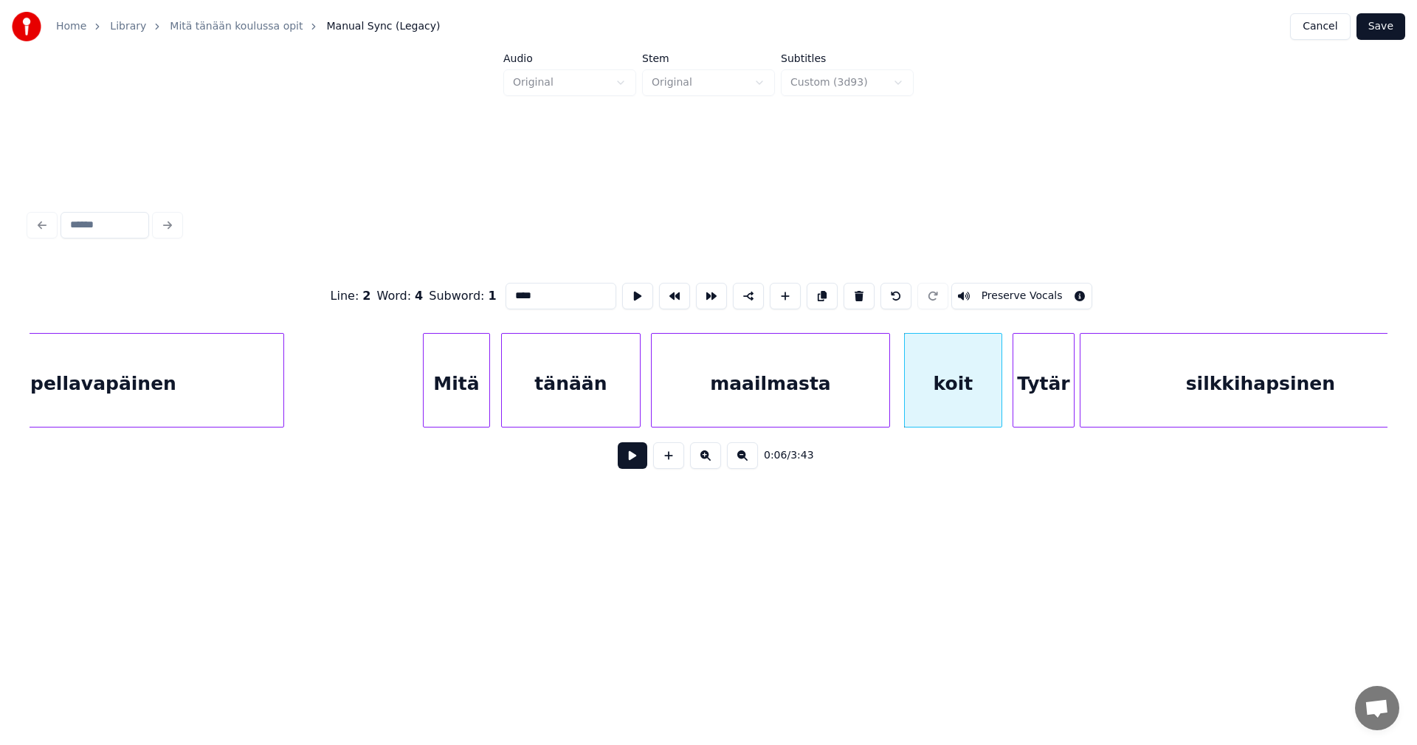
click at [1036, 401] on div "Tytär" at bounding box center [1044, 384] width 61 height 100
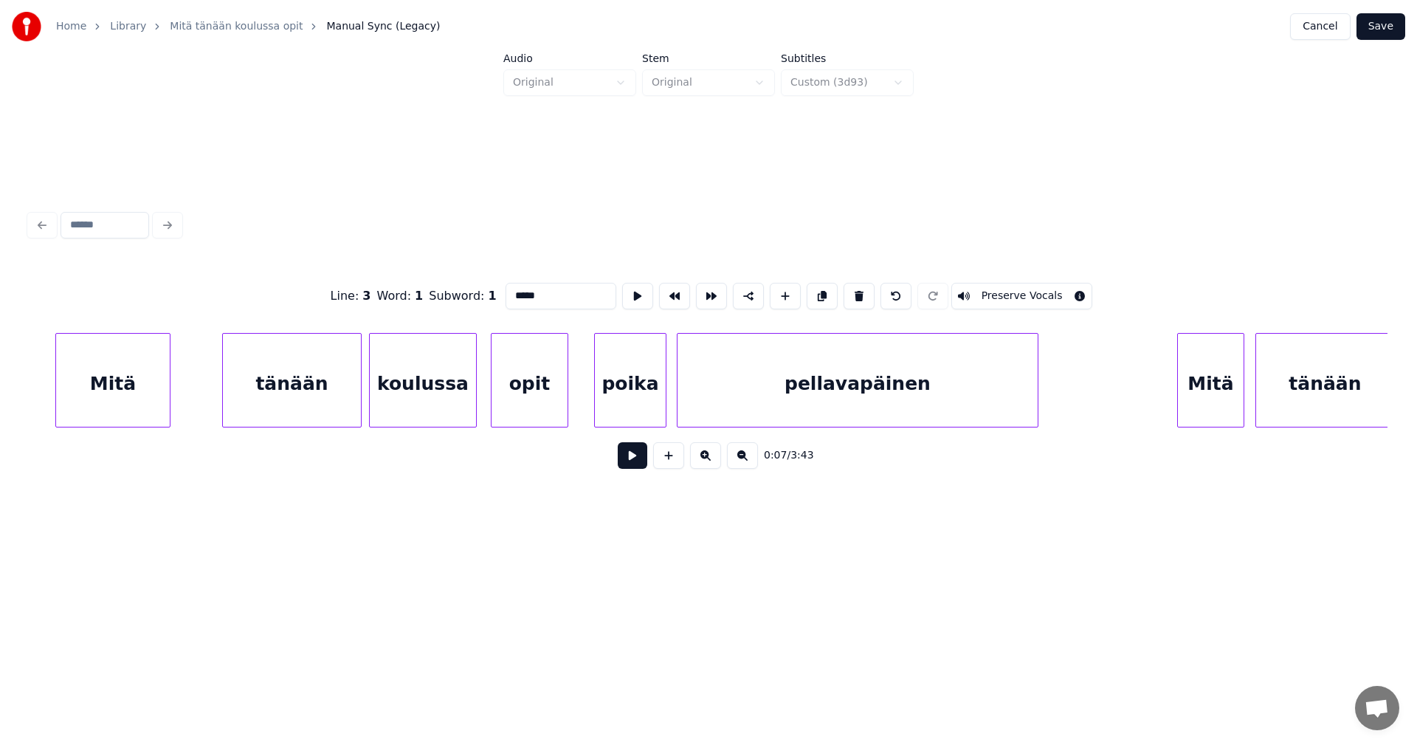
scroll to position [0, 128]
click at [97, 390] on div "Mitä" at bounding box center [112, 384] width 114 height 100
click at [271, 393] on div "tänään" at bounding box center [291, 384] width 138 height 100
click at [410, 395] on div "koulussa" at bounding box center [422, 384] width 106 height 100
click at [537, 398] on div "opit" at bounding box center [529, 384] width 76 height 100
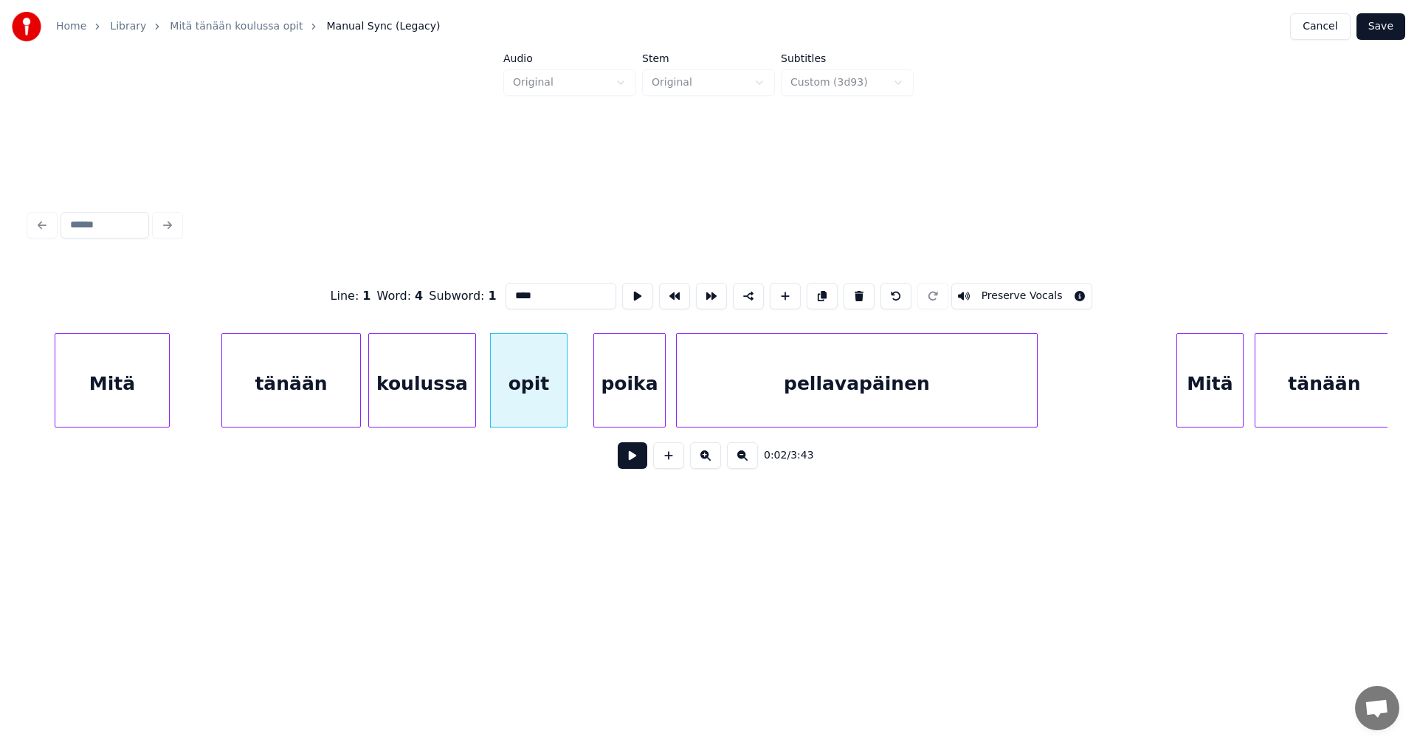
click at [634, 400] on div "poika" at bounding box center [629, 384] width 71 height 100
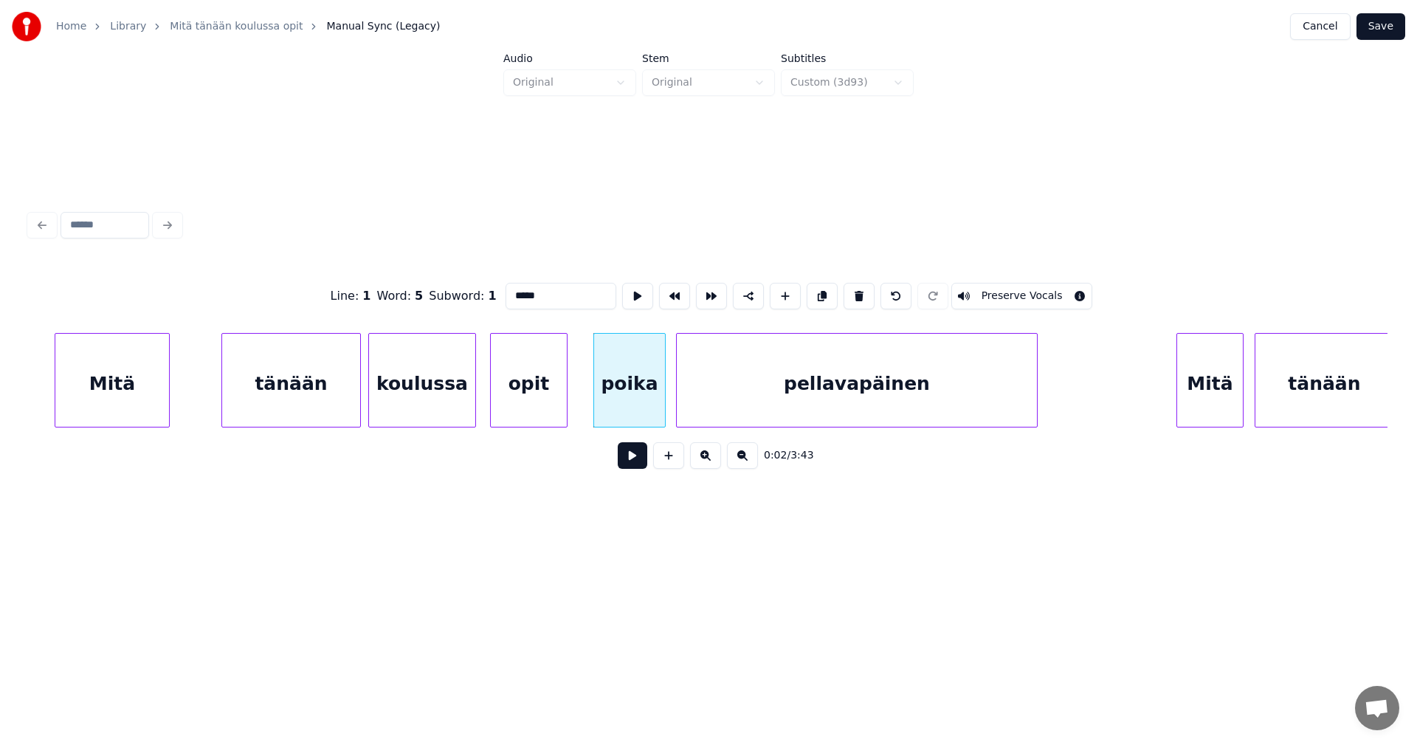
click at [791, 402] on div "pellavapäinen" at bounding box center [857, 384] width 360 height 100
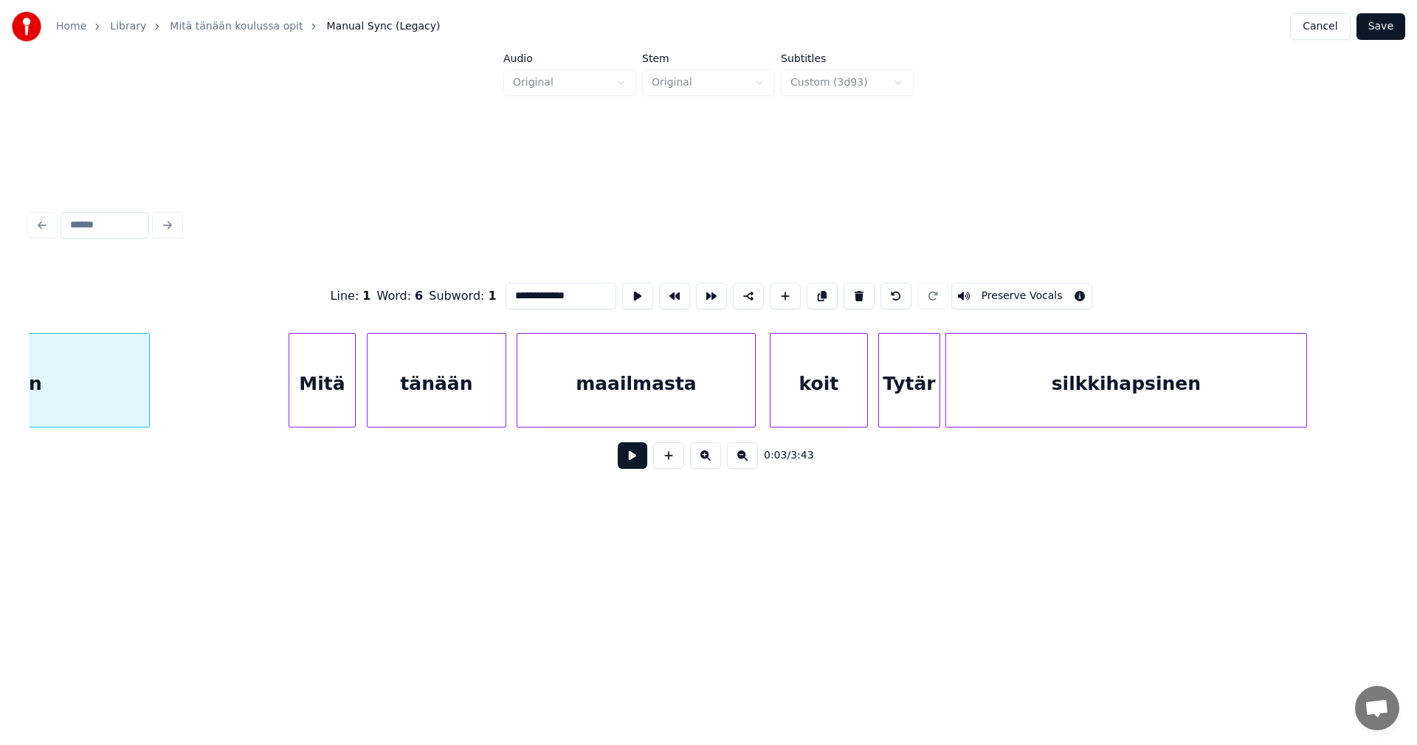
scroll to position [0, 1044]
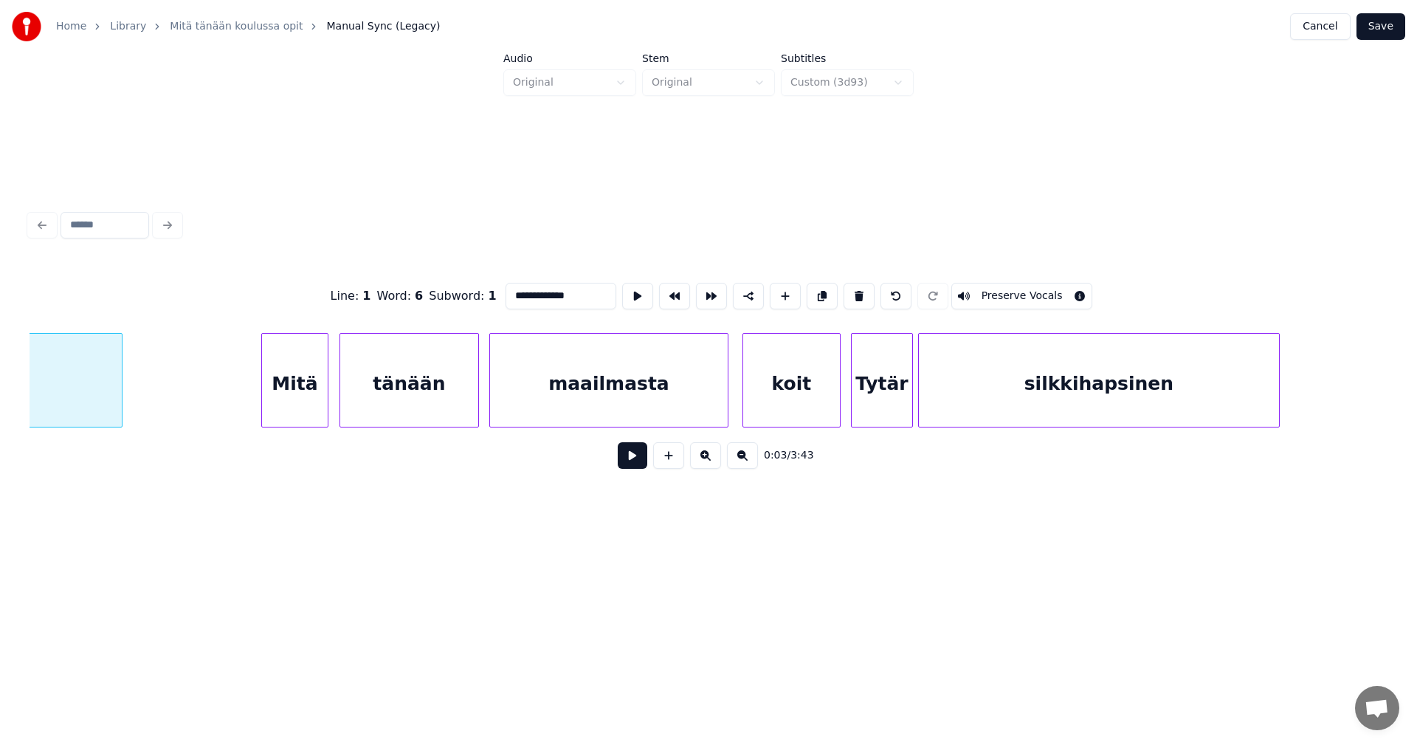
click at [292, 393] on div "Mitä" at bounding box center [295, 384] width 66 height 100
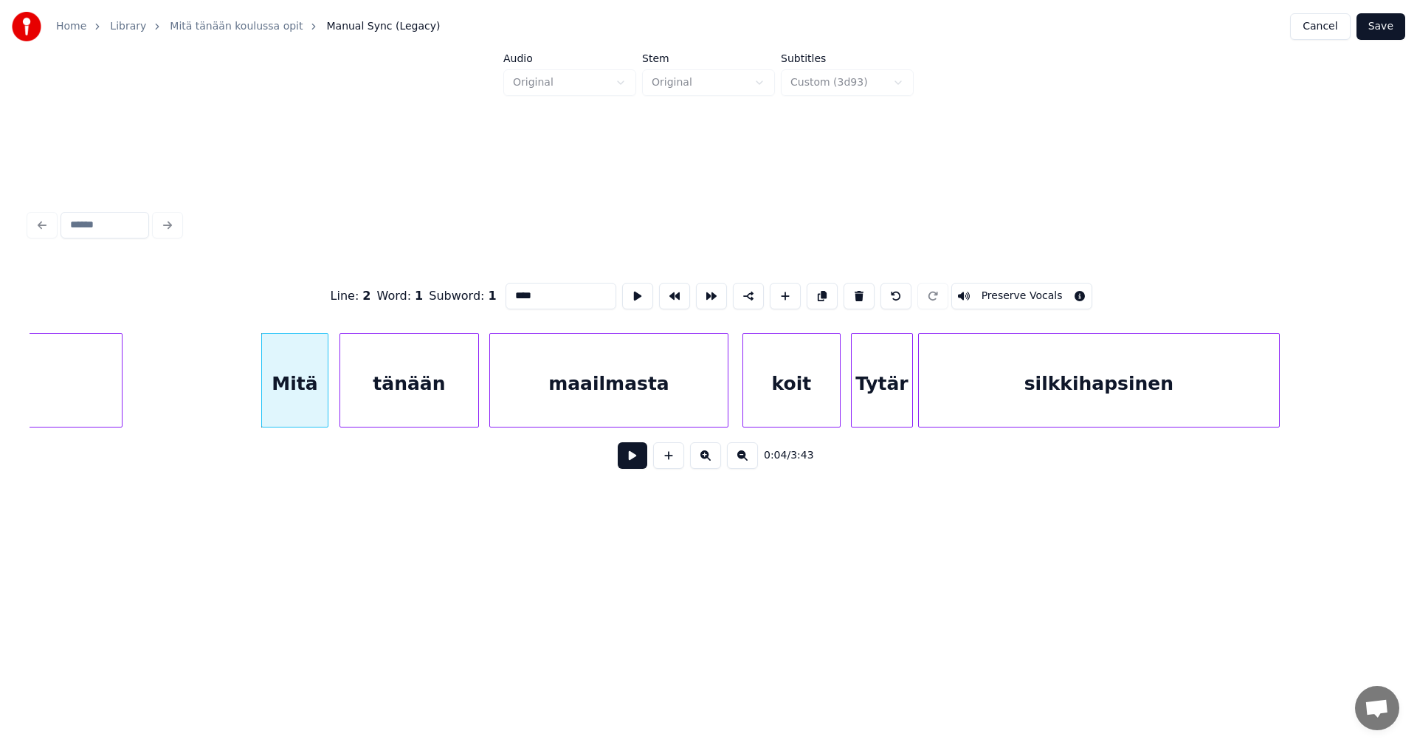
click at [354, 389] on div "tänään" at bounding box center [409, 384] width 138 height 100
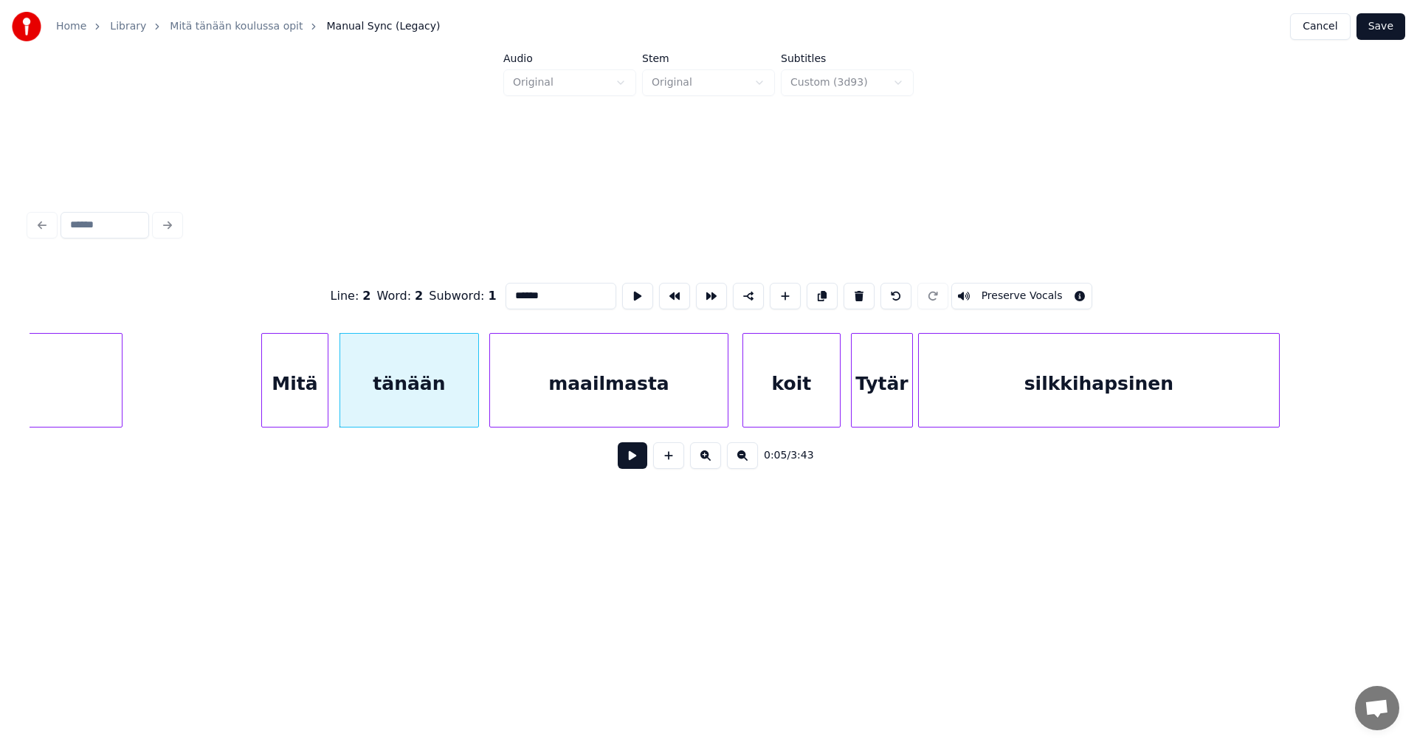
click at [553, 390] on div "maailmasta" at bounding box center [609, 384] width 238 height 100
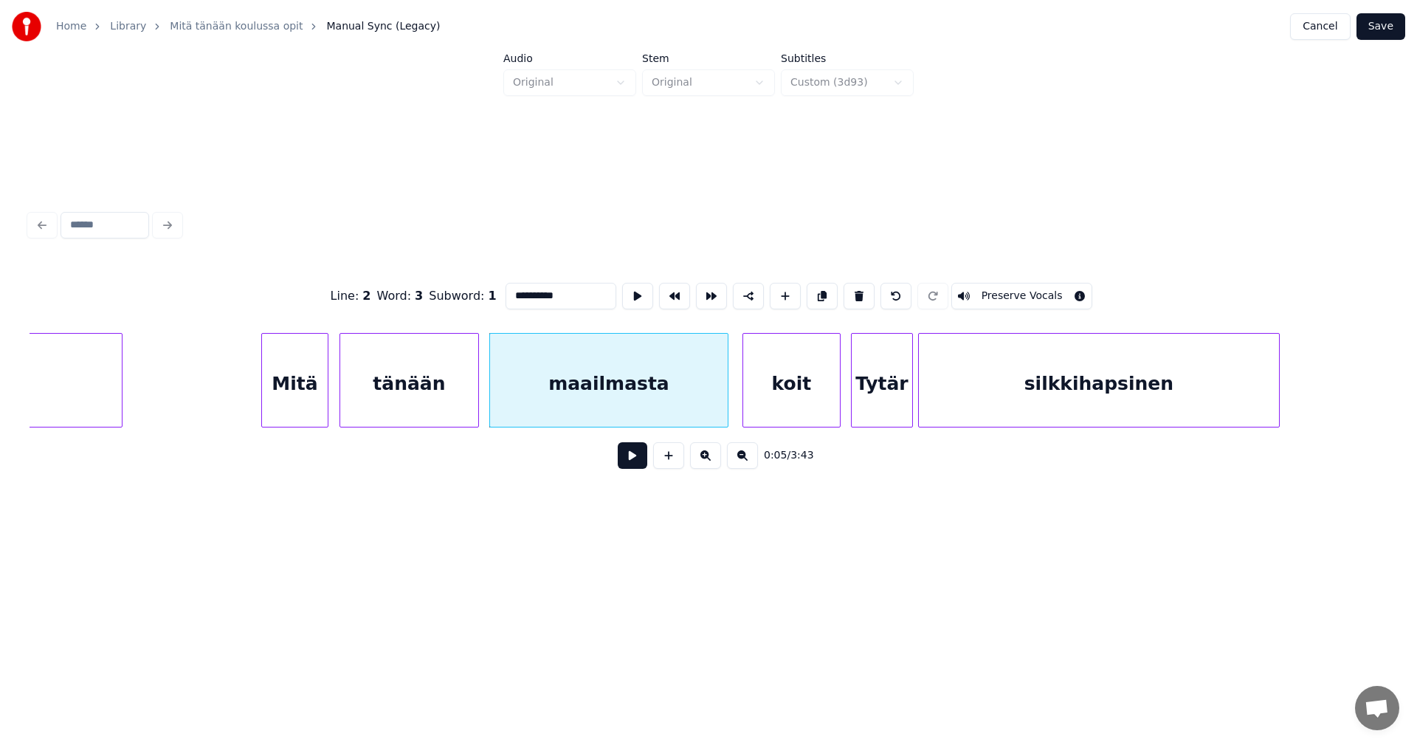
click at [782, 392] on div "koit" at bounding box center [791, 384] width 97 height 100
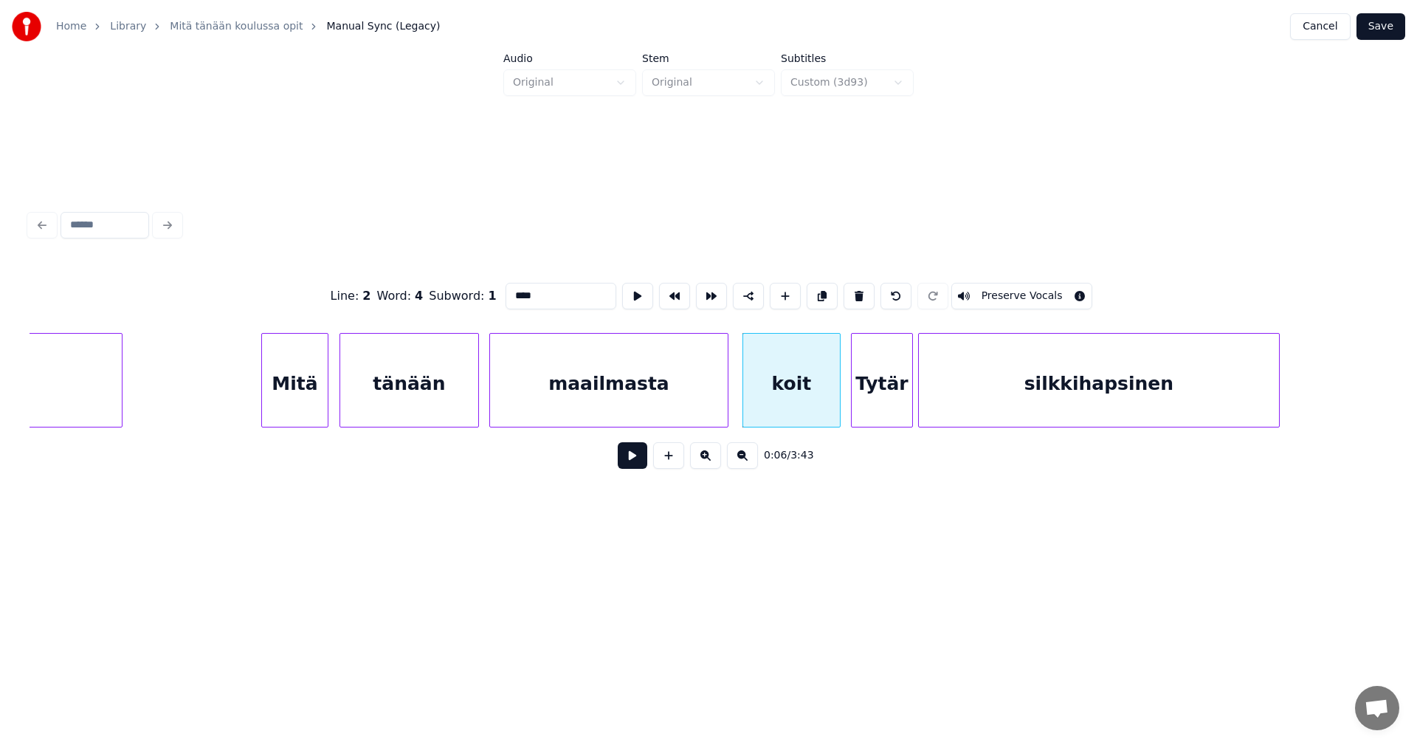
click at [884, 388] on div "Tytär" at bounding box center [882, 384] width 61 height 100
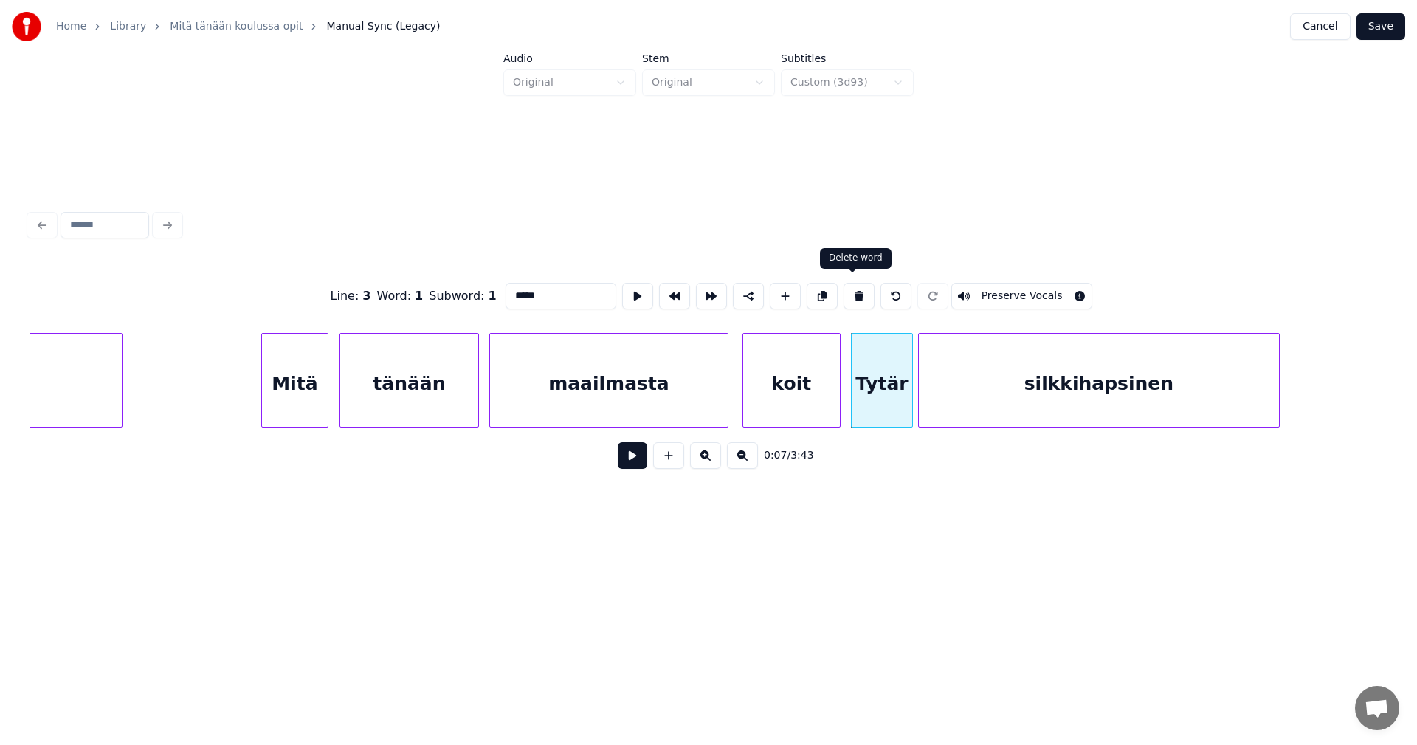
click at [847, 294] on button at bounding box center [859, 296] width 31 height 27
type input "****"
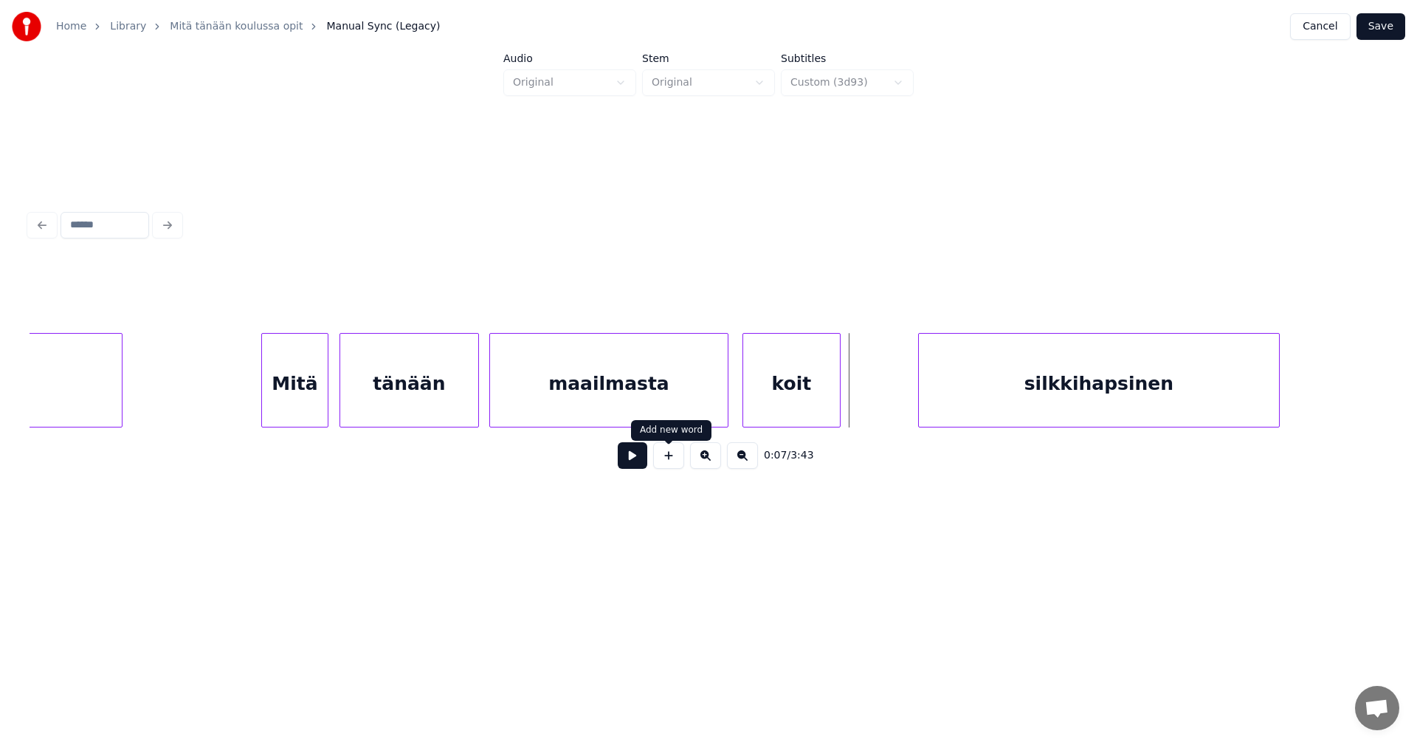
click at [670, 459] on button at bounding box center [668, 455] width 31 height 27
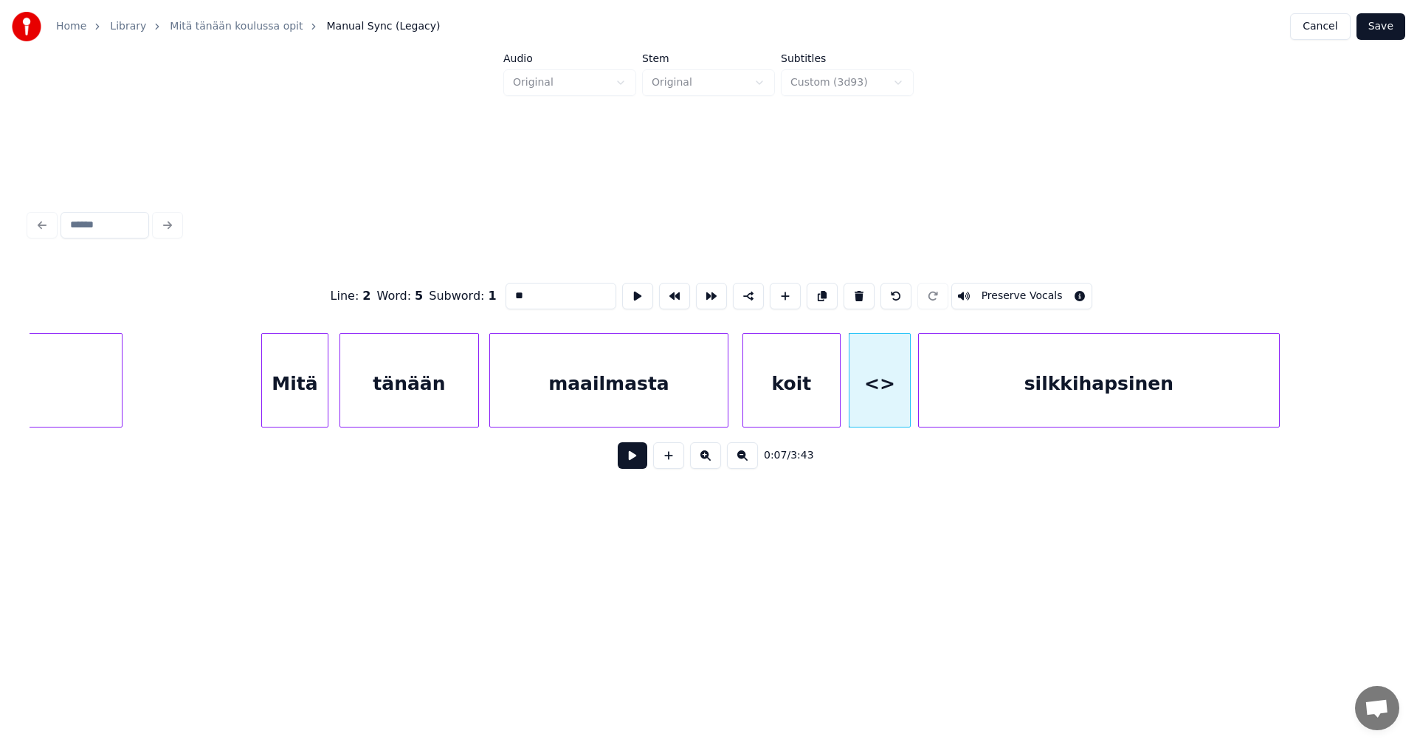
click at [907, 396] on div at bounding box center [908, 380] width 4 height 93
drag, startPoint x: 548, startPoint y: 295, endPoint x: 482, endPoint y: 303, distance: 66.3
click at [482, 303] on div "Line : 2 Word : 5 Subword : 1 ** Preserve Vocals" at bounding box center [709, 296] width 1358 height 74
click at [1051, 402] on div "silkkihapsinen" at bounding box center [1099, 384] width 360 height 100
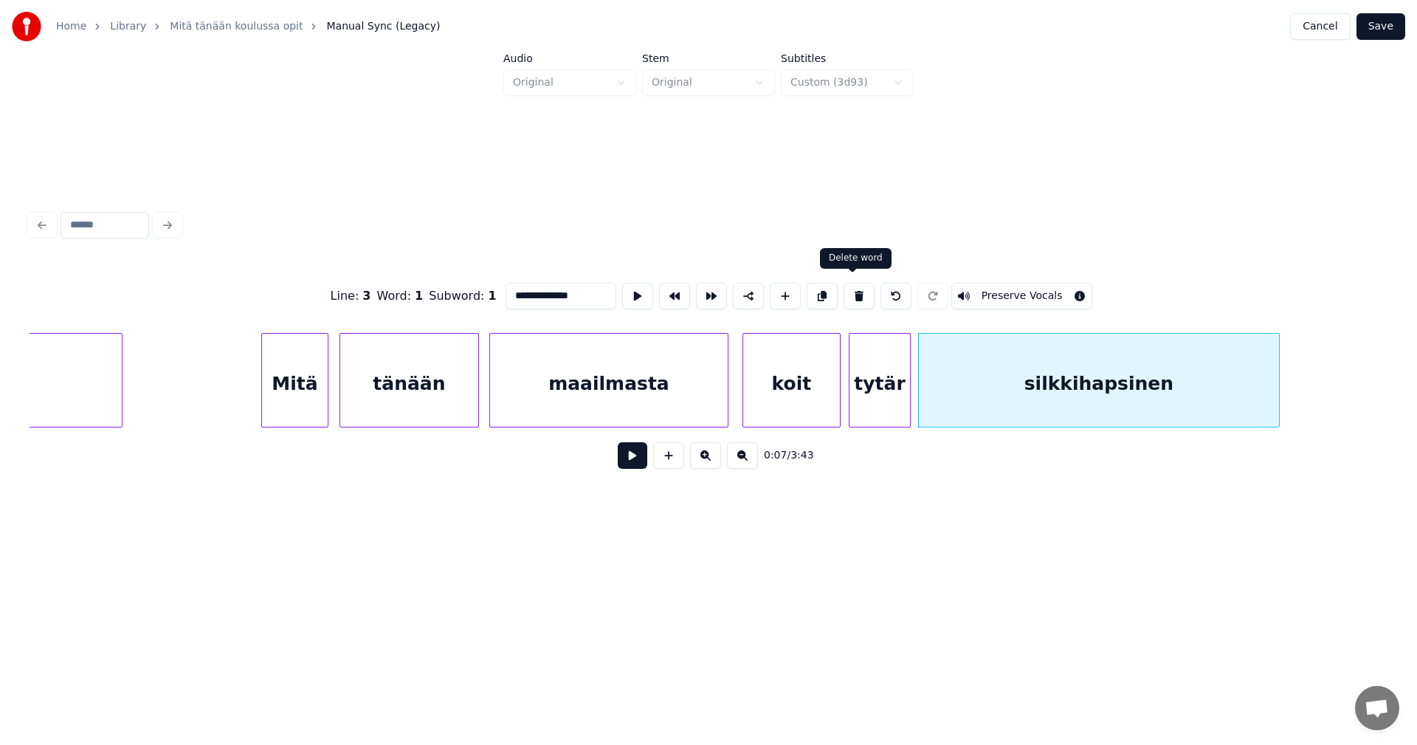
click at [853, 293] on button at bounding box center [859, 296] width 31 height 27
type input "*****"
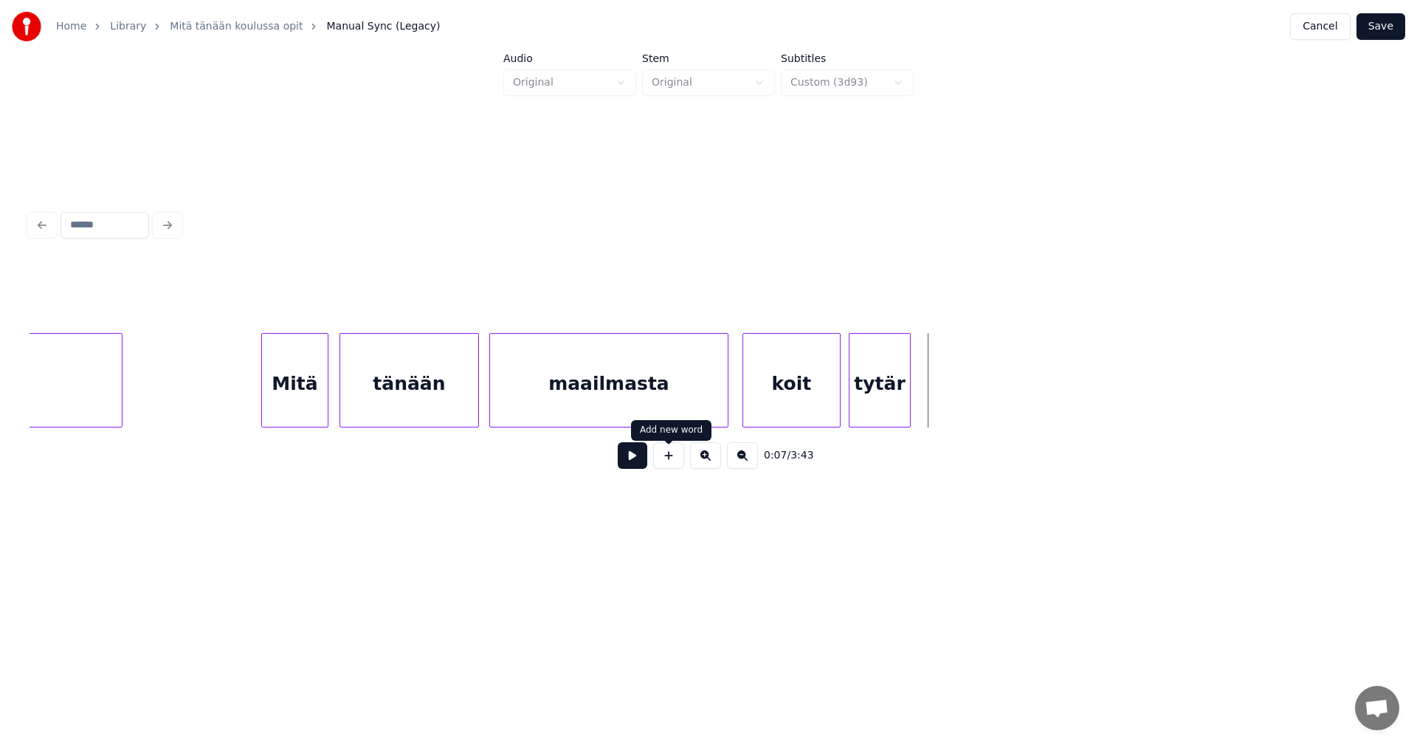
click at [674, 465] on button at bounding box center [668, 455] width 31 height 27
click at [1257, 371] on div at bounding box center [1258, 380] width 4 height 93
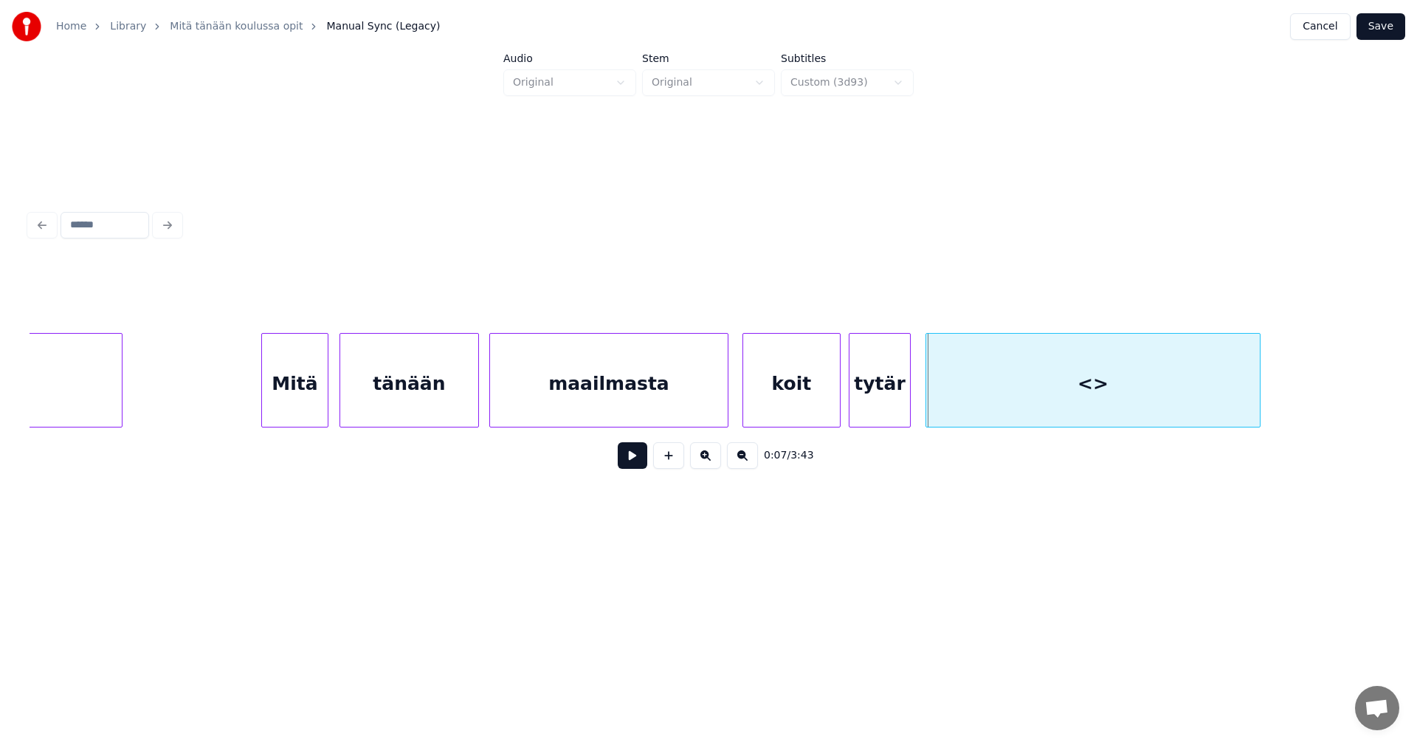
click at [926, 389] on div at bounding box center [928, 380] width 4 height 93
click at [990, 385] on div "<>" at bounding box center [1093, 384] width 334 height 100
drag, startPoint x: 552, startPoint y: 286, endPoint x: 498, endPoint y: 286, distance: 53.9
click at [498, 286] on div "Line : 2 Word : 6 Subword : 1 ** Preserve Vocals" at bounding box center [709, 296] width 1358 height 74
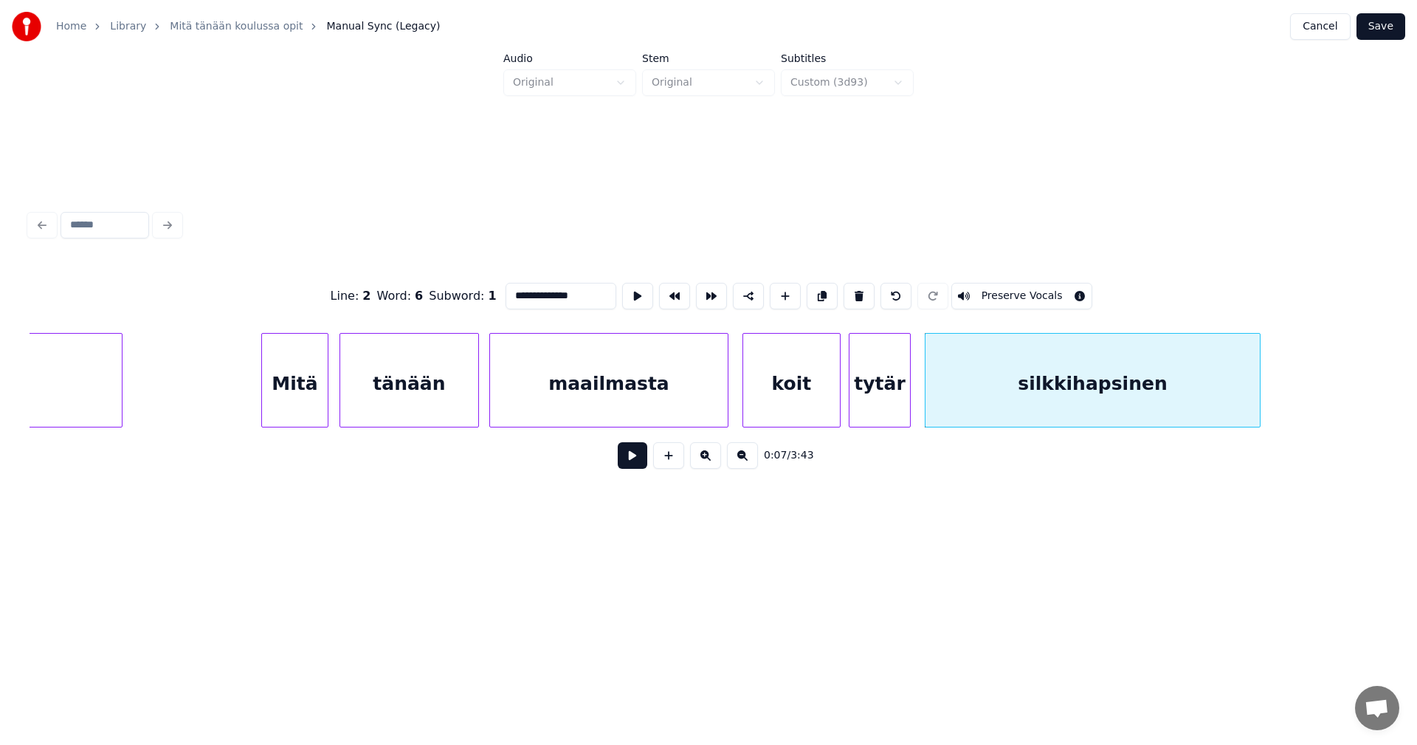
type input "**********"
click at [1397, 24] on button "Save" at bounding box center [1381, 26] width 49 height 27
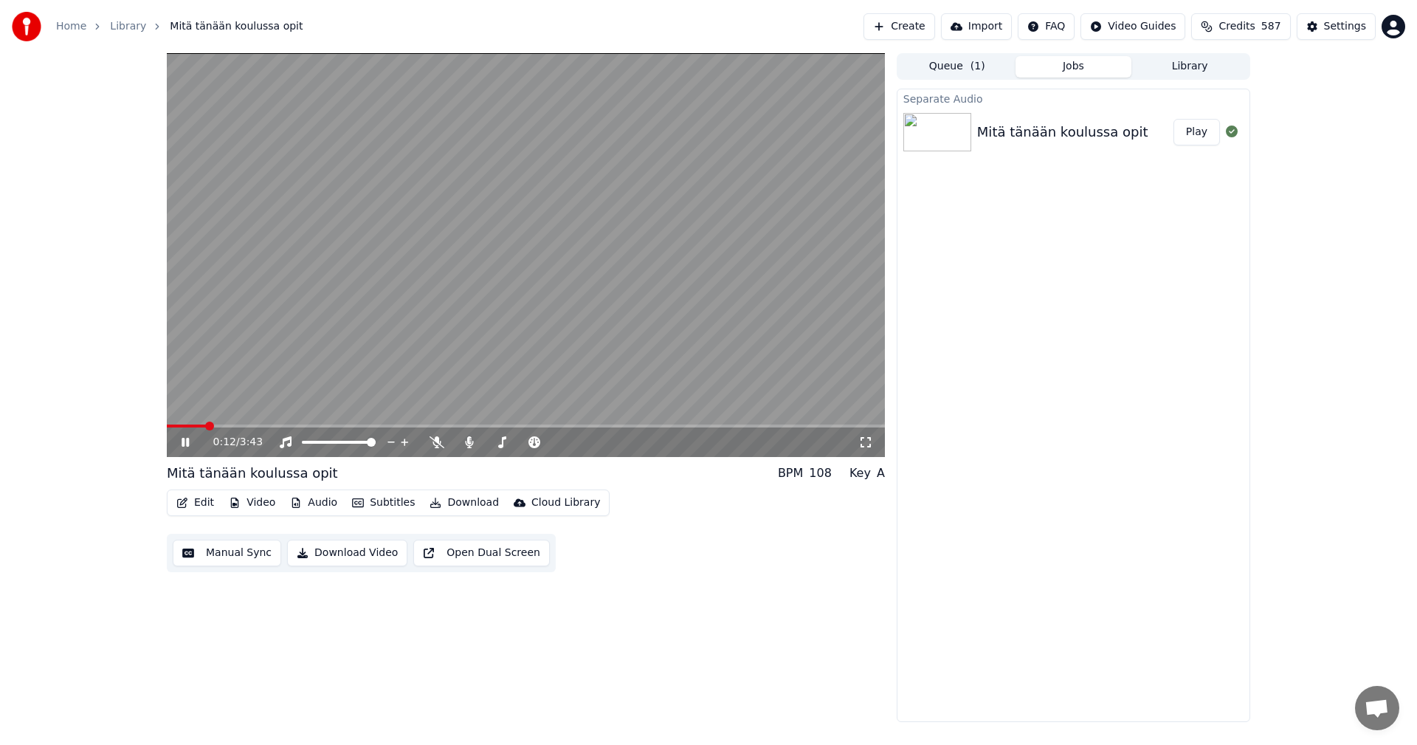
click at [185, 444] on icon at bounding box center [185, 442] width 7 height 9
click at [248, 501] on button "Video" at bounding box center [252, 502] width 58 height 21
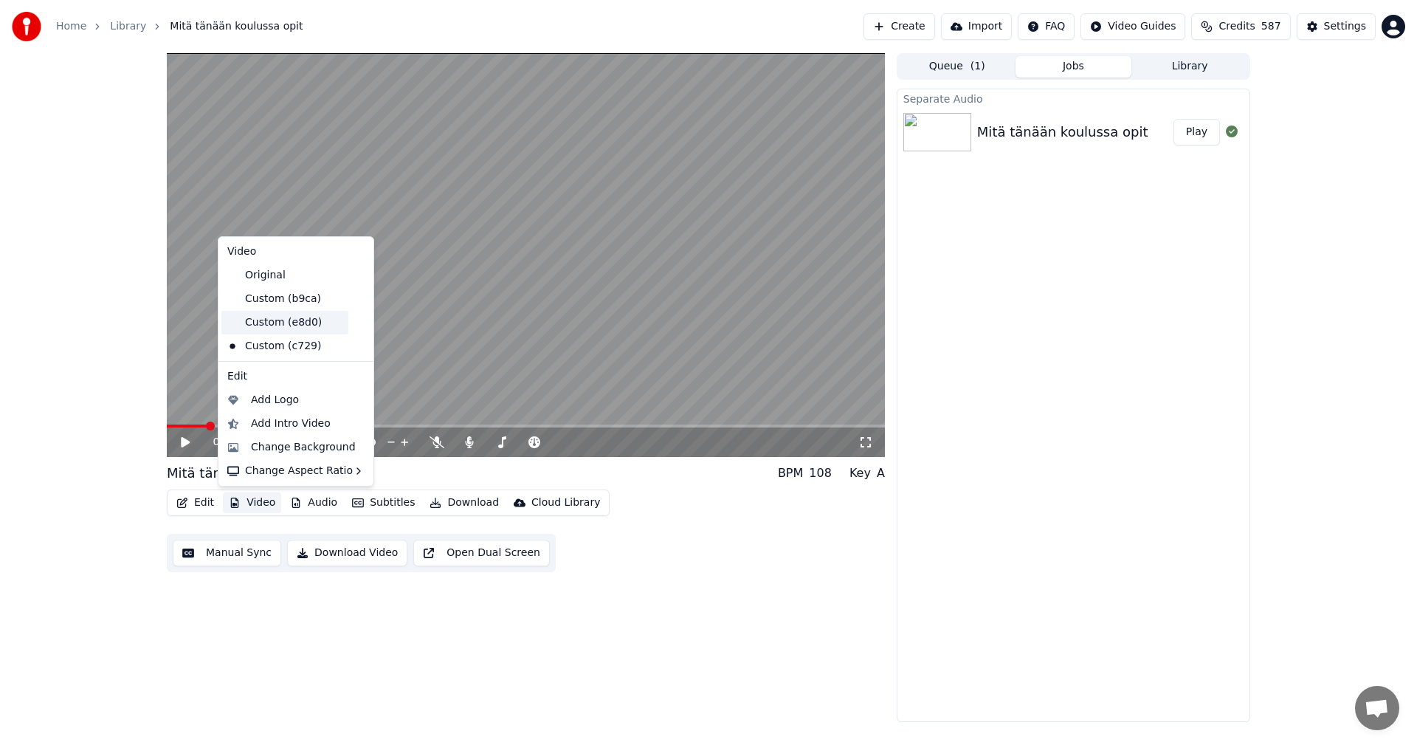
click at [256, 323] on div "Custom (e8d0)" at bounding box center [284, 323] width 127 height 24
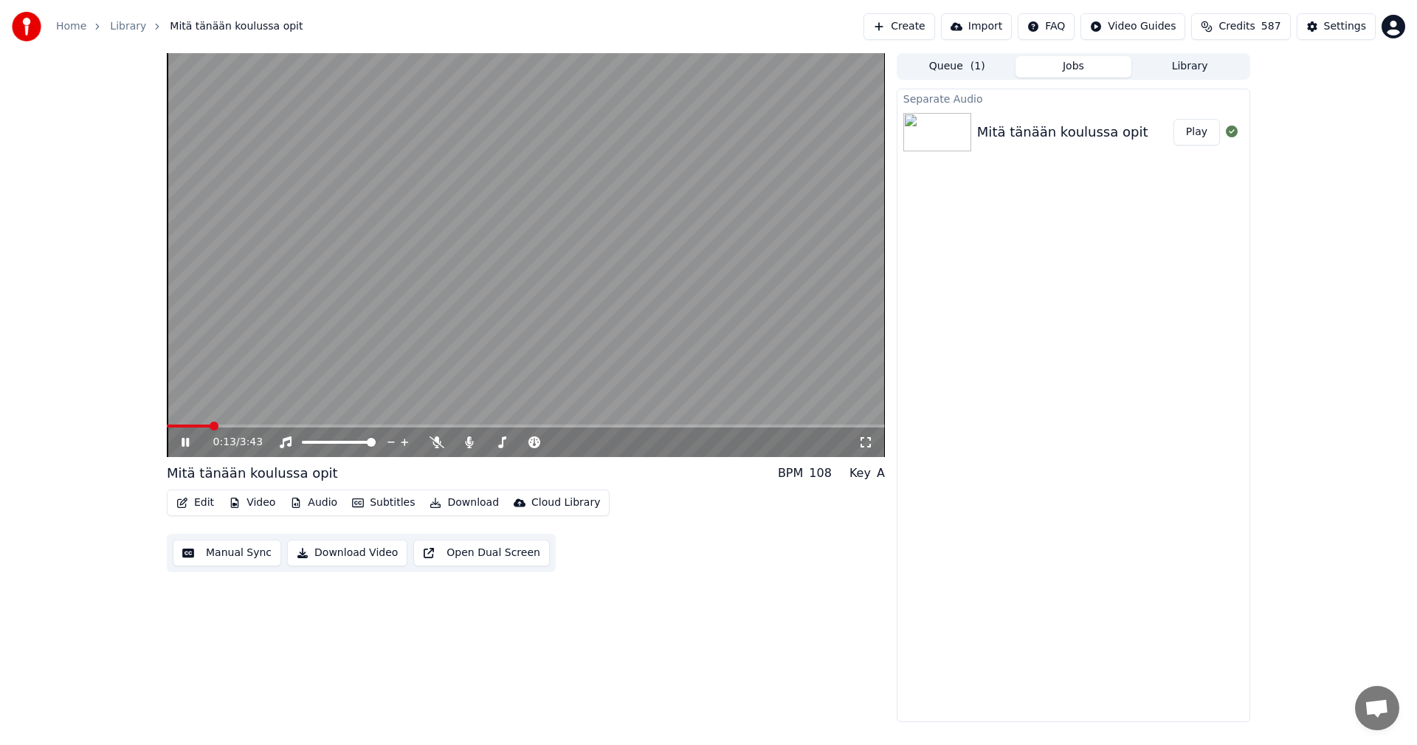
click at [249, 501] on button "Video" at bounding box center [252, 502] width 58 height 21
click at [37, 360] on div "0:16 / 3:43 Mitä tänään koulussa opit BPM 108 Key A Edit Video Audio Subtitles …" at bounding box center [708, 387] width 1417 height 669
click at [175, 427] on span at bounding box center [196, 425] width 58 height 3
click at [266, 511] on button "Video" at bounding box center [252, 502] width 58 height 21
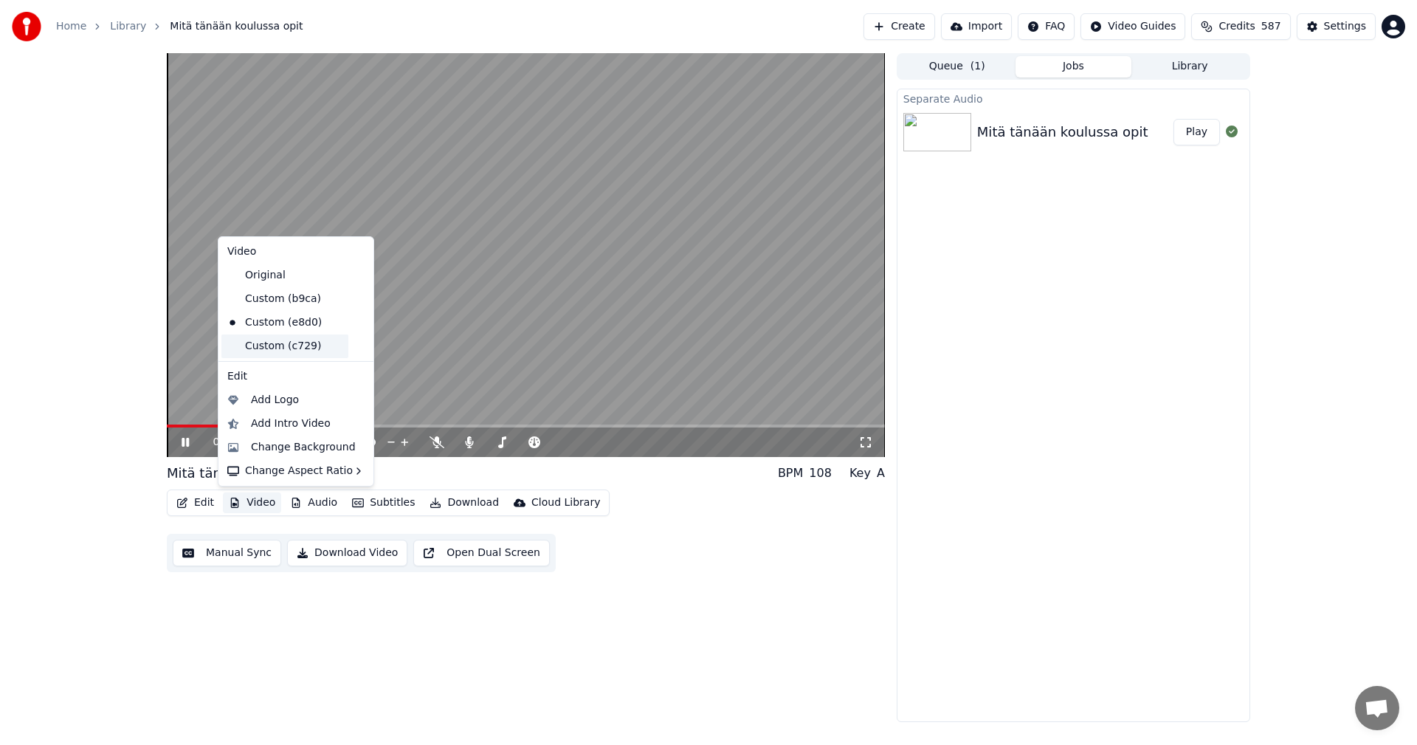
click at [306, 354] on div "Custom (c729)" at bounding box center [284, 346] width 127 height 24
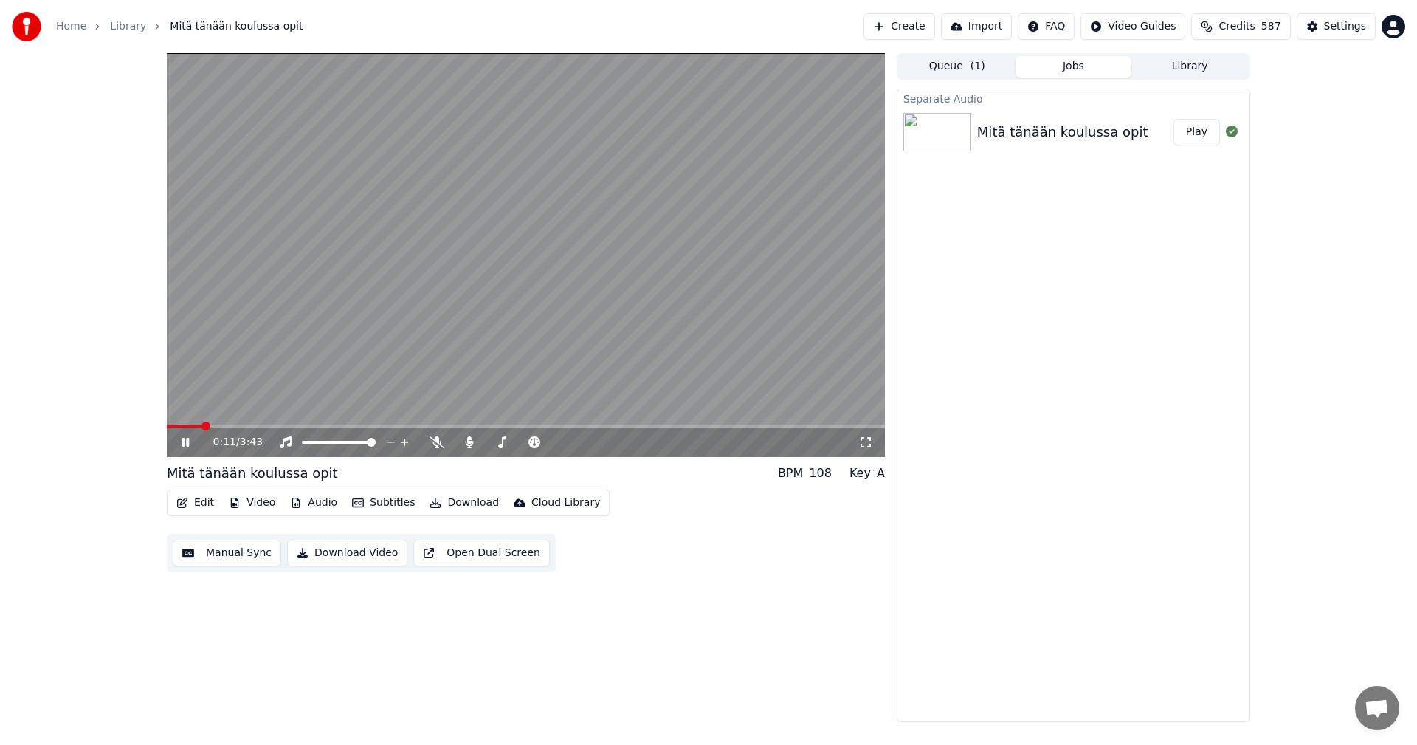
click at [202, 425] on span at bounding box center [184, 425] width 35 height 3
click at [184, 427] on span at bounding box center [187, 425] width 40 height 3
click at [167, 425] on span at bounding box center [171, 426] width 9 height 9
click at [183, 441] on icon at bounding box center [185, 442] width 7 height 9
click at [167, 428] on span at bounding box center [171, 426] width 9 height 9
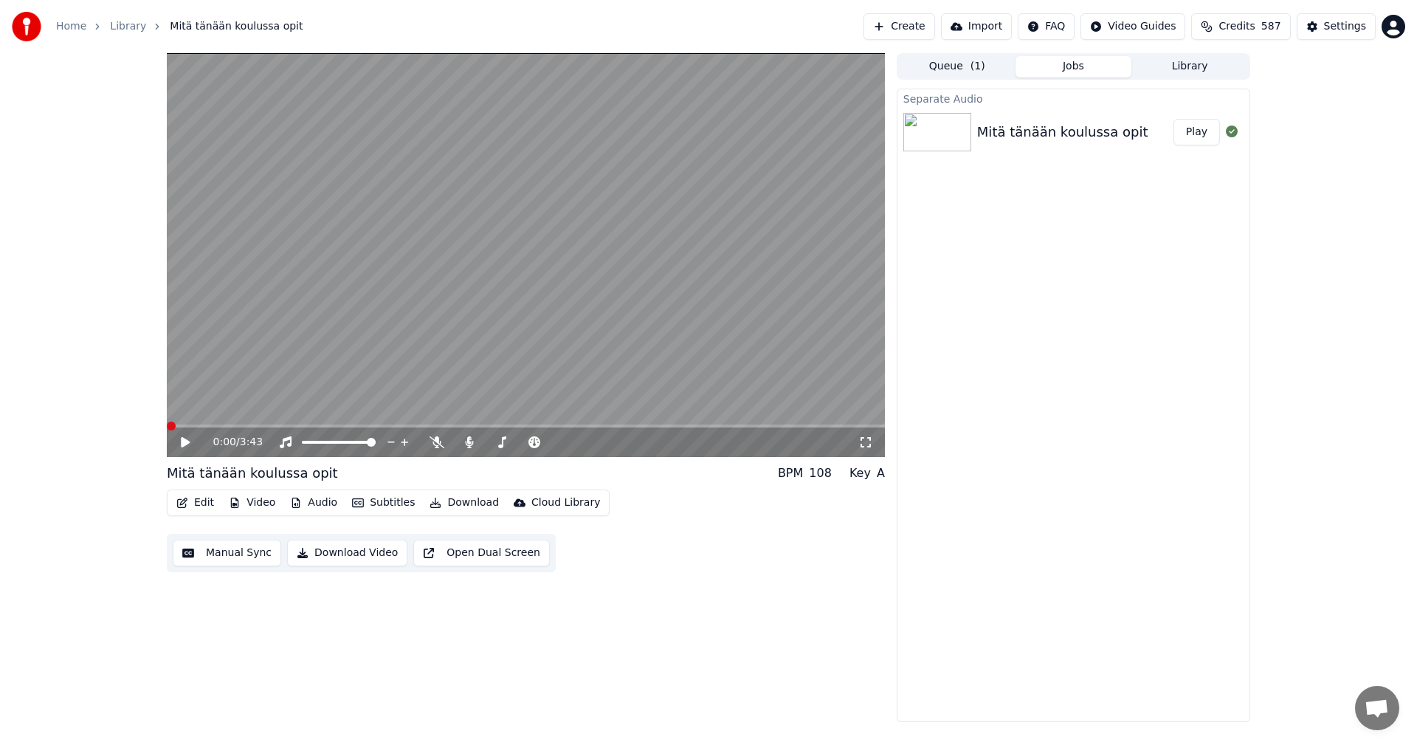
click at [182, 444] on icon at bounding box center [185, 442] width 9 height 10
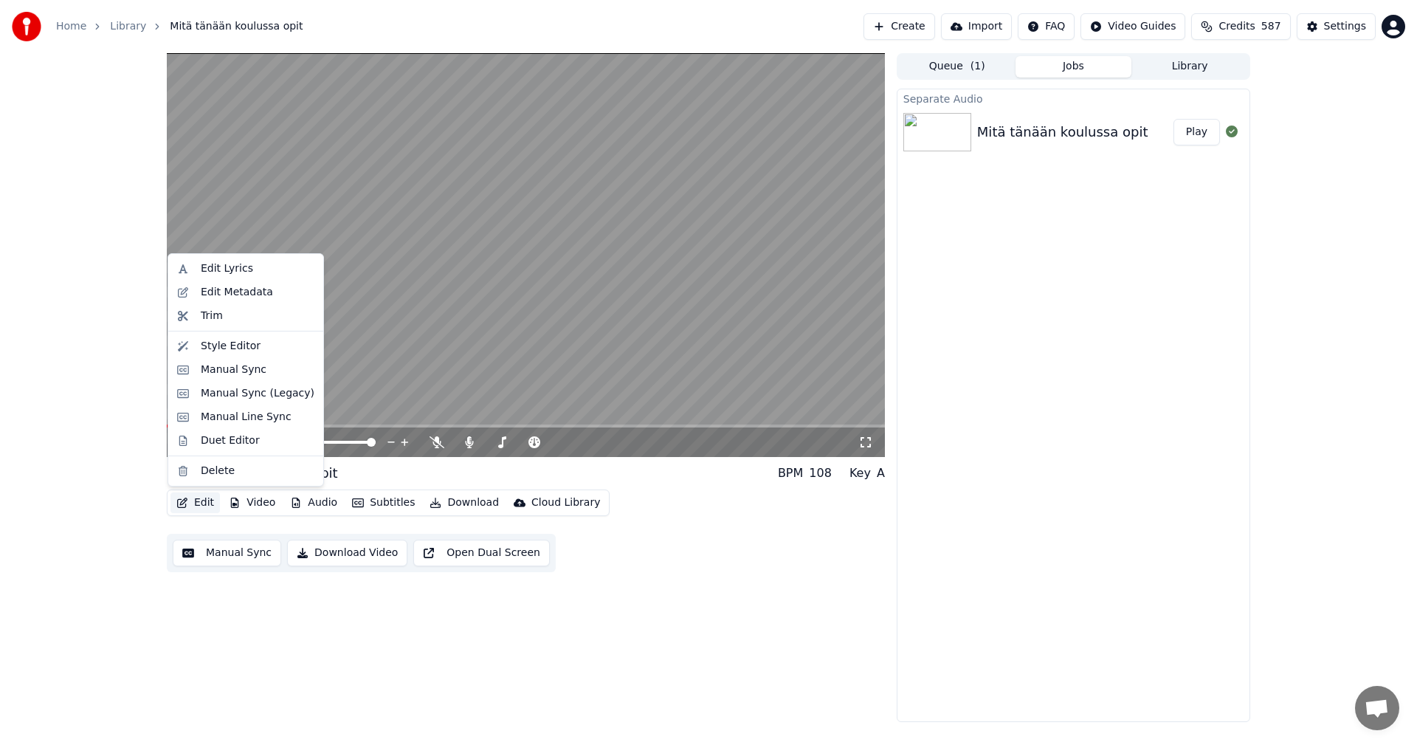
click at [199, 501] on button "Edit" at bounding box center [195, 502] width 49 height 21
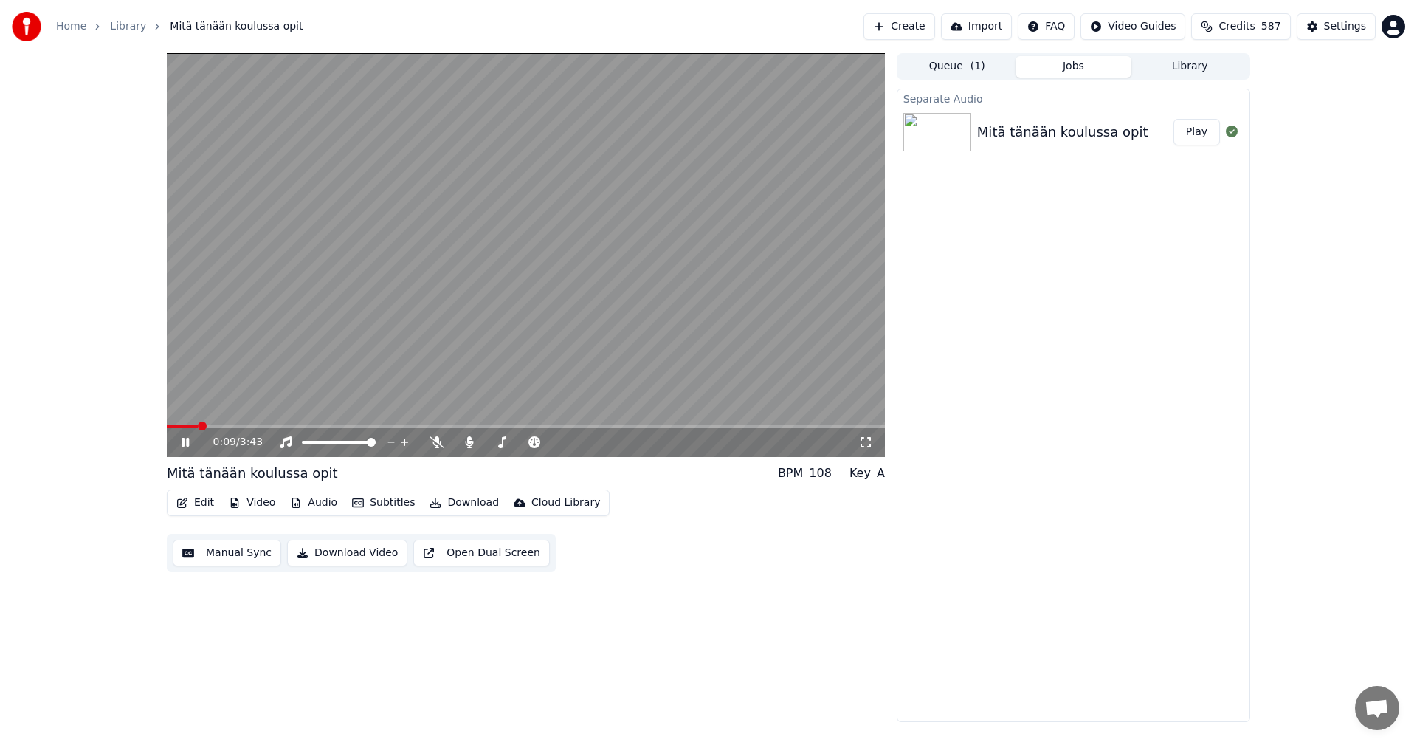
click at [124, 451] on div "0:09 / 3:43 Mitä tänään koulussa opit BPM 108 Key A Edit Video Audio Subtitles …" at bounding box center [708, 387] width 1417 height 669
click at [186, 446] on icon at bounding box center [196, 442] width 35 height 12
click at [206, 504] on button "Edit" at bounding box center [195, 502] width 49 height 21
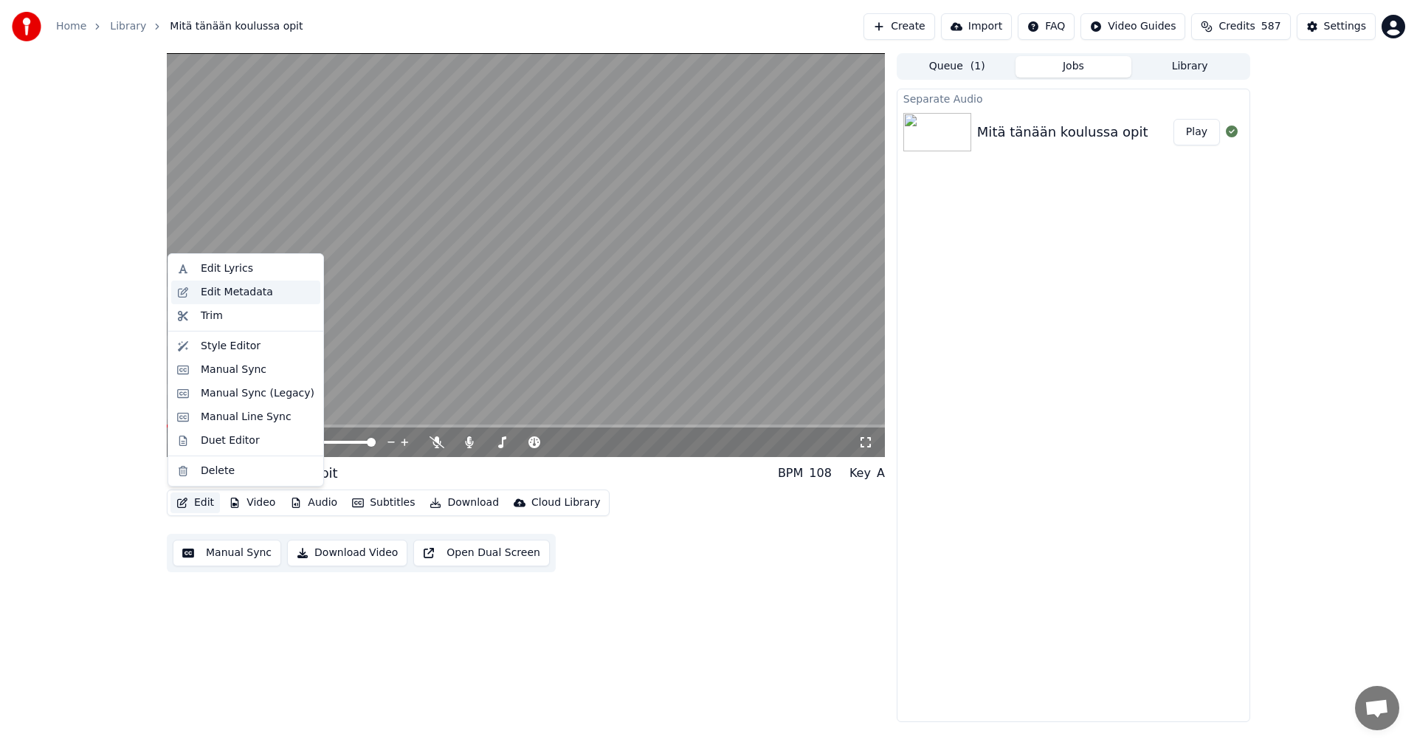
click at [254, 298] on div "Edit Metadata" at bounding box center [237, 292] width 72 height 15
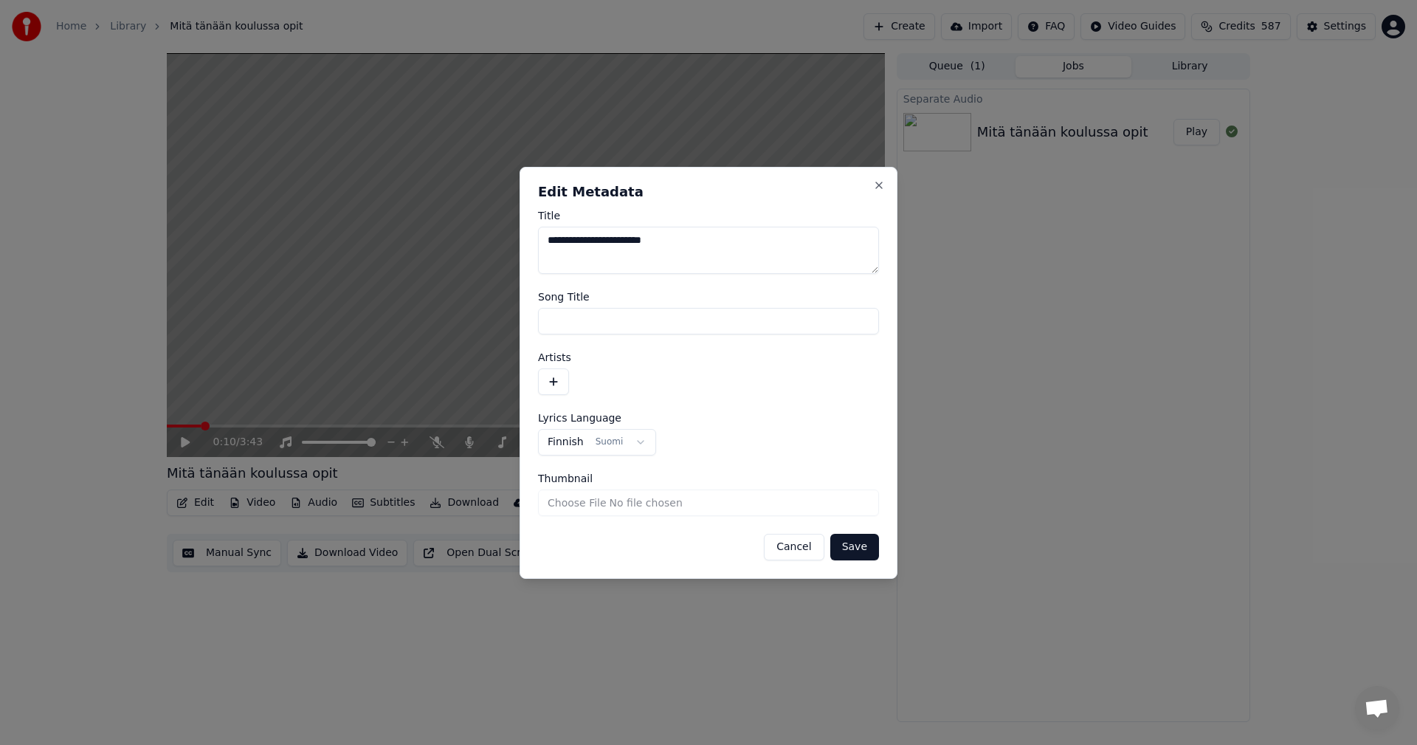
drag, startPoint x: 674, startPoint y: 241, endPoint x: 529, endPoint y: 257, distance: 146.2
click at [529, 256] on div "**********" at bounding box center [709, 373] width 378 height 412
click at [853, 549] on button "Save" at bounding box center [854, 547] width 49 height 27
drag, startPoint x: 669, startPoint y: 242, endPoint x: 543, endPoint y: 247, distance: 125.6
click at [543, 247] on textarea "**********" at bounding box center [708, 250] width 341 height 47
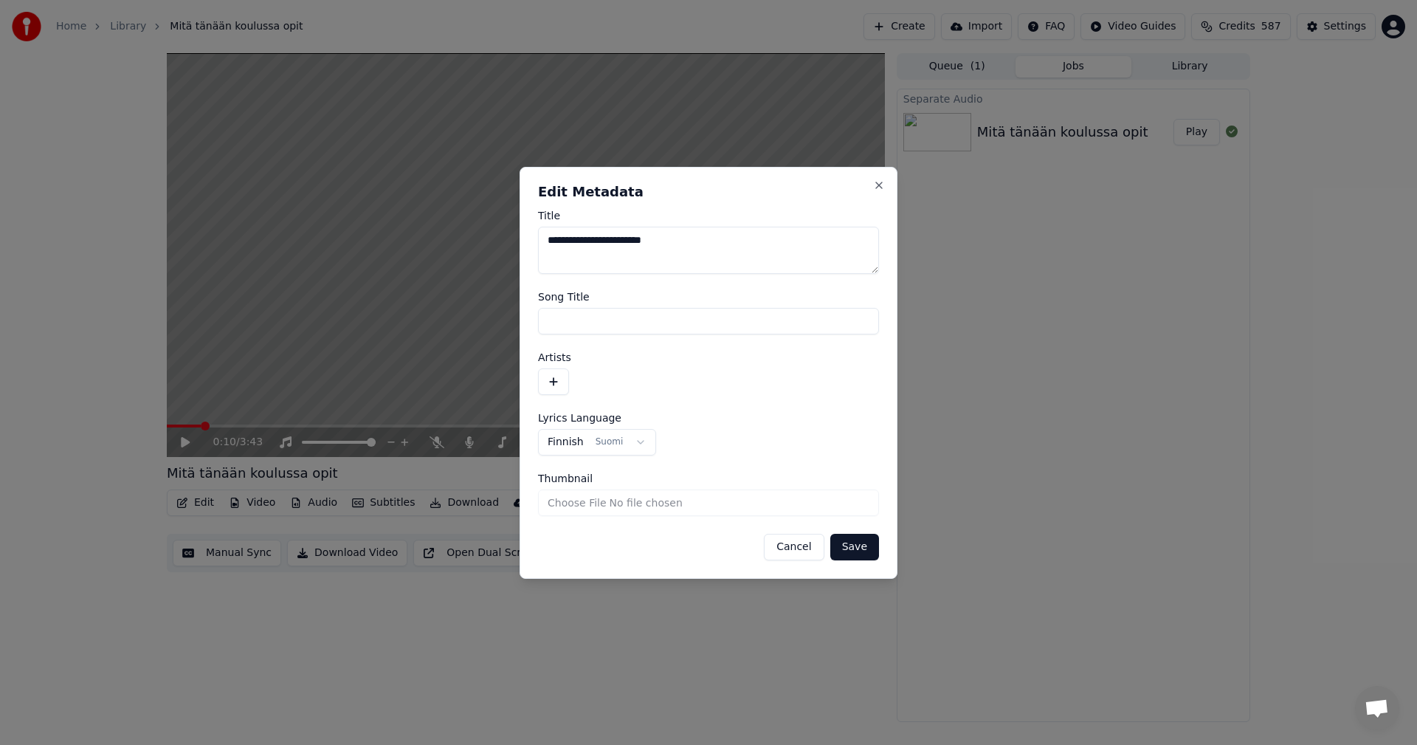
type textarea "**********"
click at [566, 324] on input "Song Title" at bounding box center [708, 321] width 341 height 27
type input "**********"
click at [853, 549] on button "Save" at bounding box center [854, 547] width 49 height 27
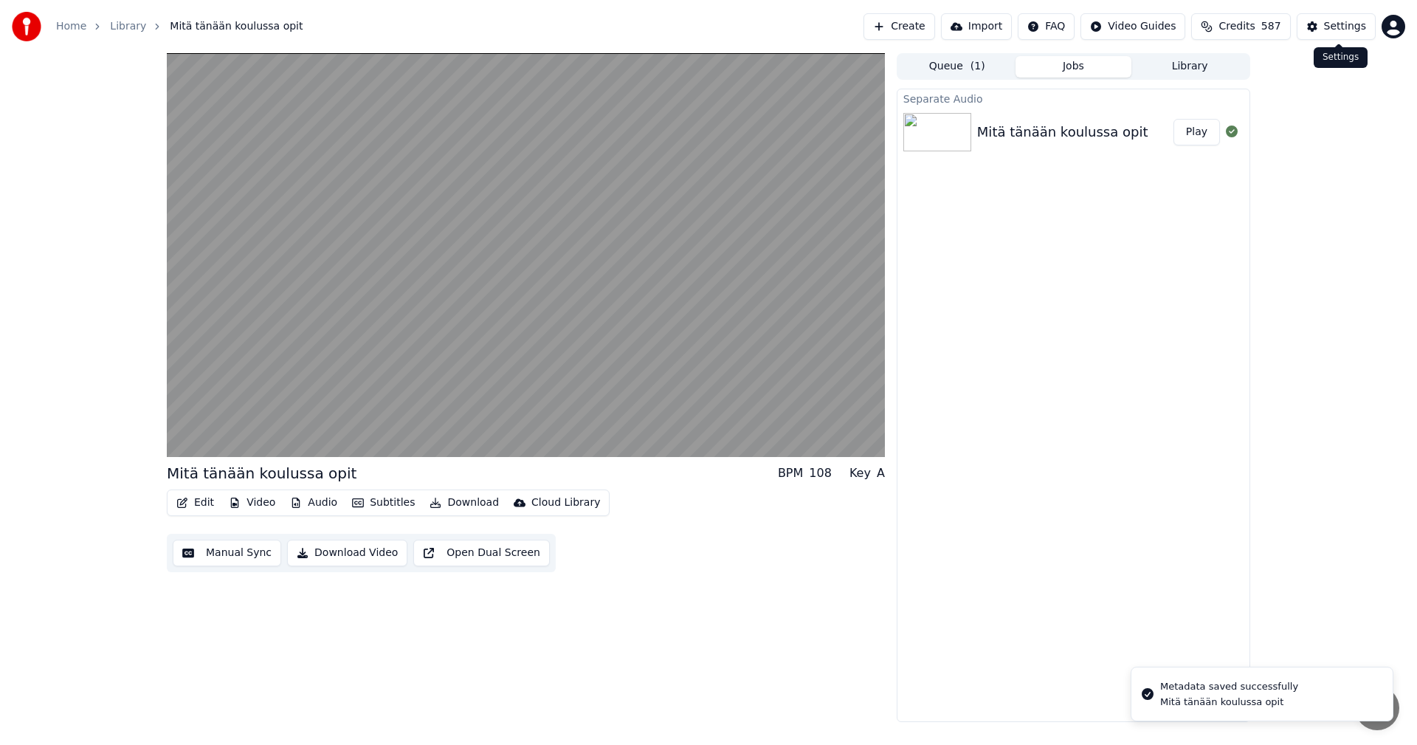
click at [1357, 26] on div "Settings" at bounding box center [1345, 26] width 42 height 15
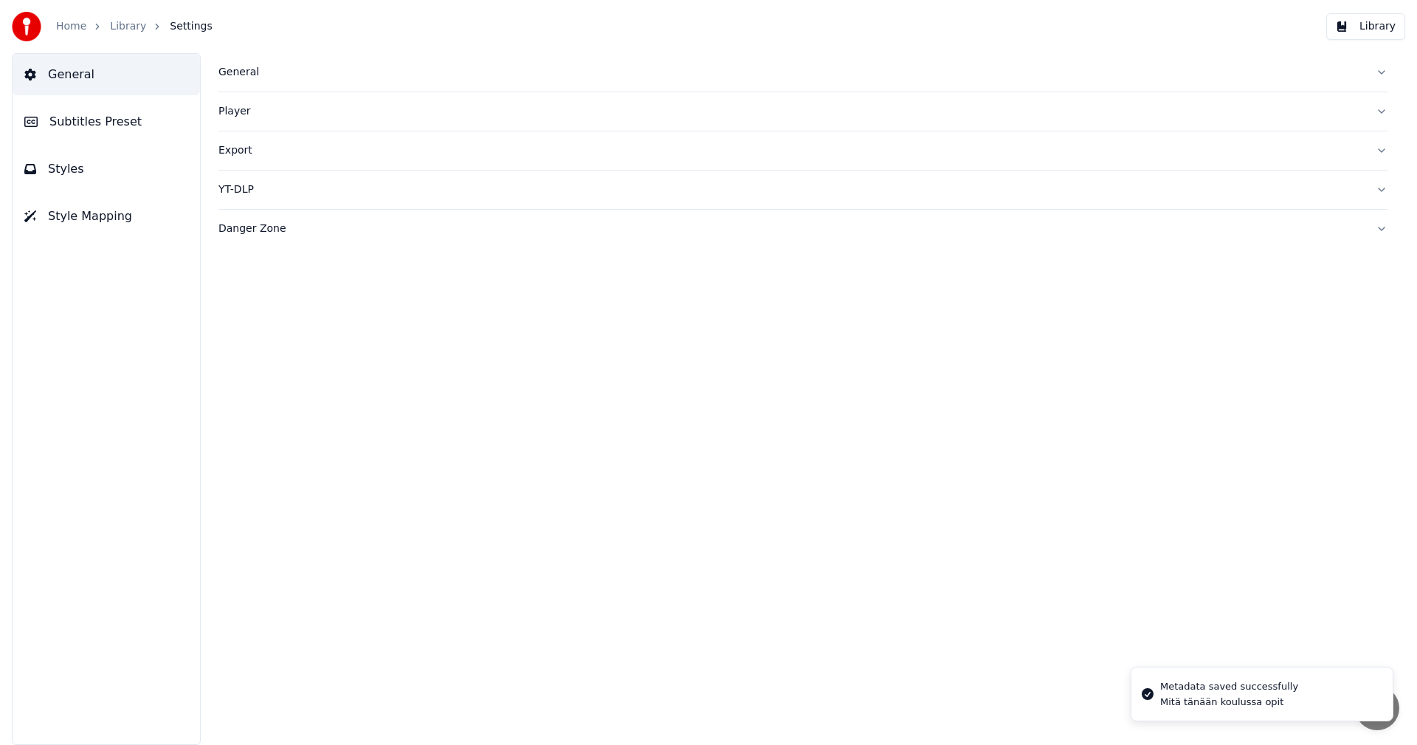
click at [120, 129] on span "Subtitles Preset" at bounding box center [95, 122] width 92 height 18
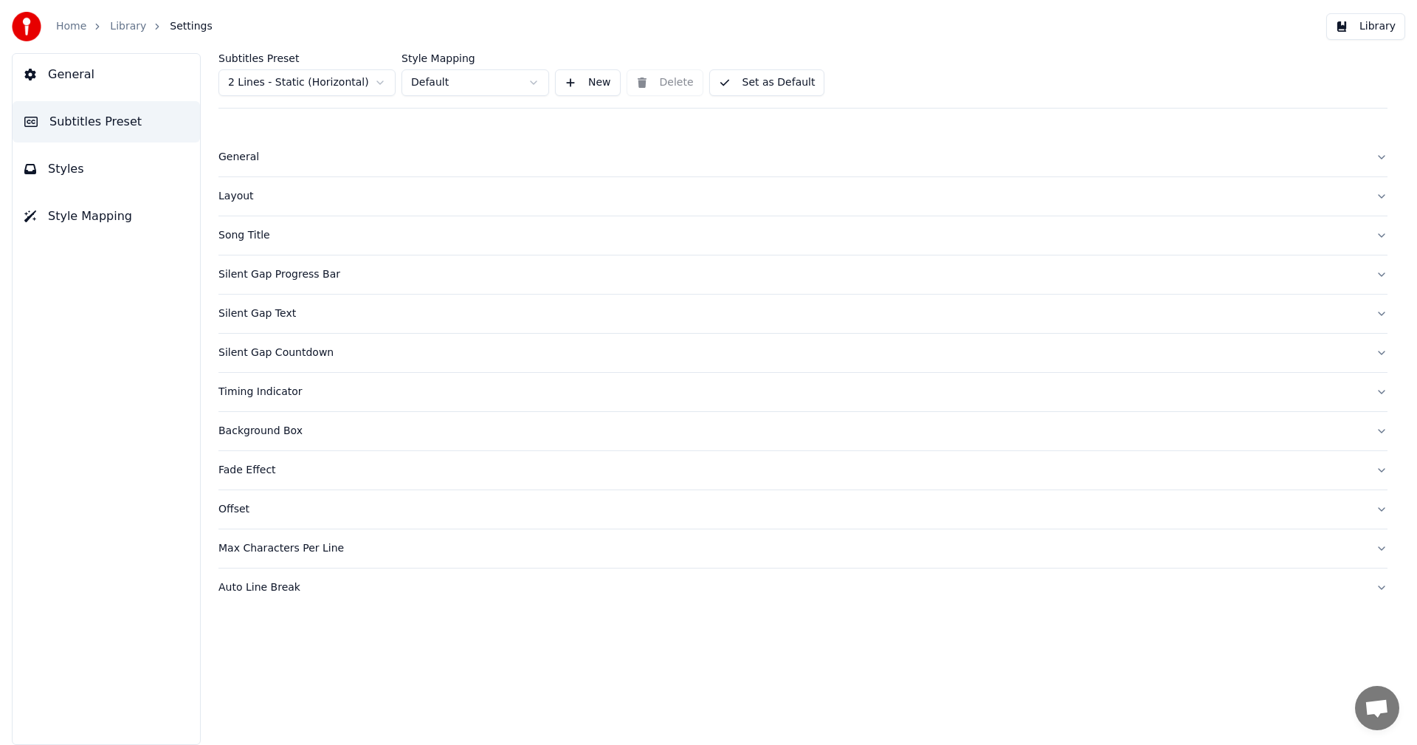
click at [272, 238] on div "Song Title" at bounding box center [792, 235] width 1146 height 15
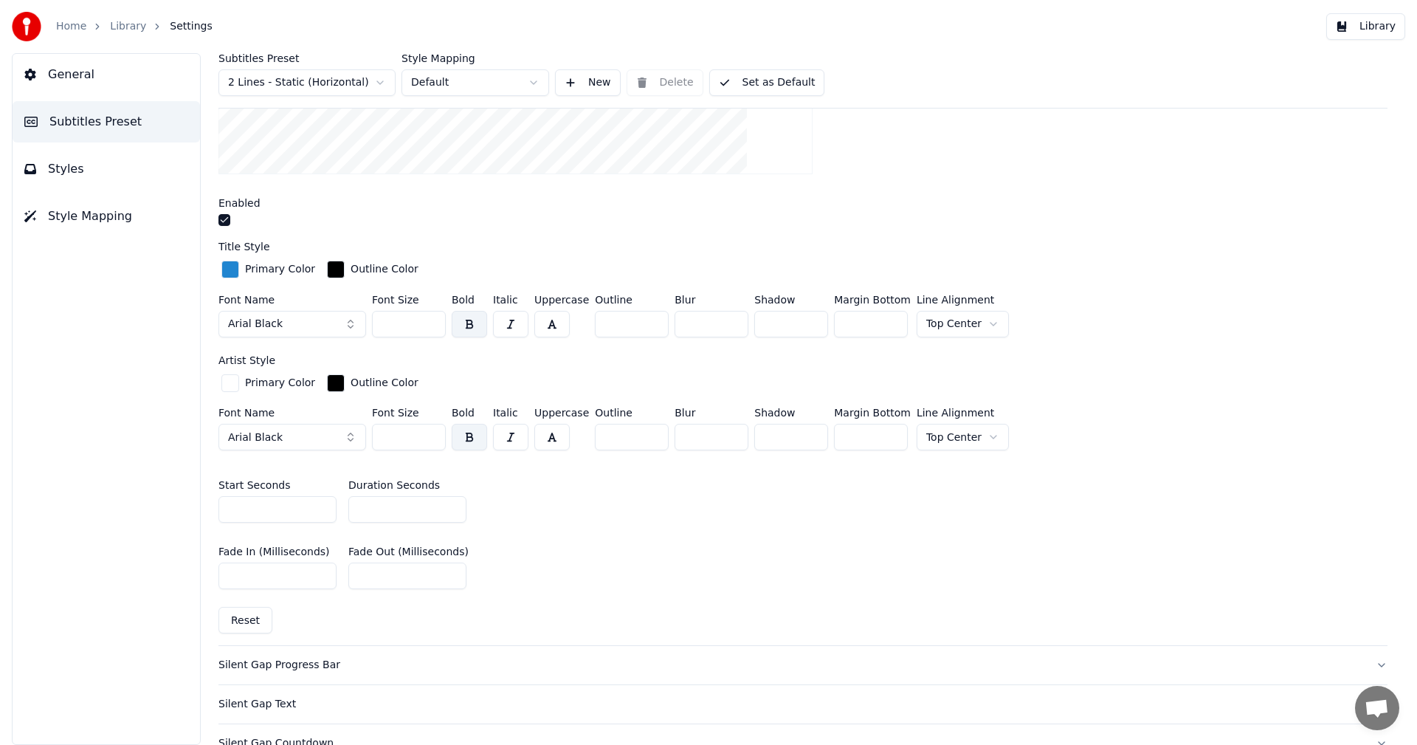
scroll to position [443, 0]
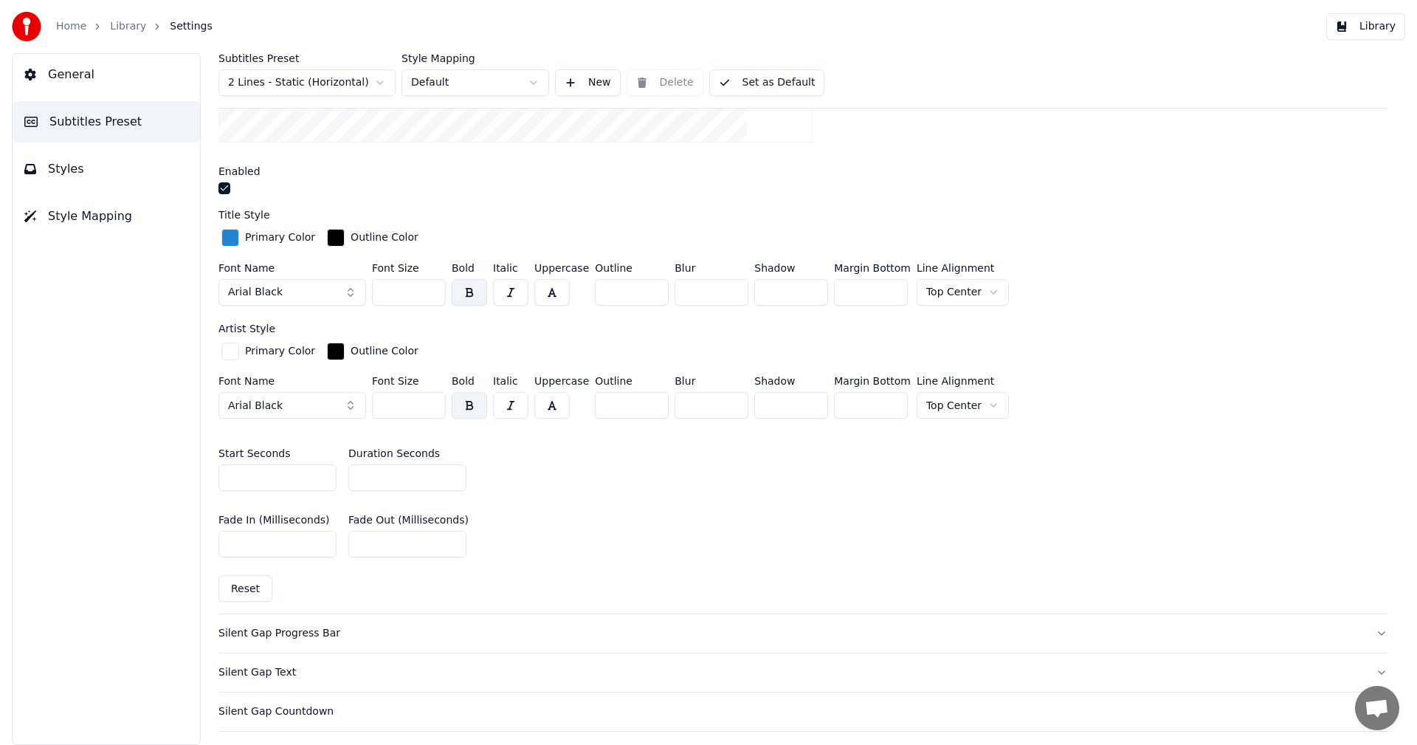
click at [235, 583] on button "Reset" at bounding box center [246, 588] width 54 height 27
drag, startPoint x: 402, startPoint y: 293, endPoint x: 369, endPoint y: 300, distance: 33.2
click at [369, 300] on div "Font Name Arial Black Font Size *** Bold Italic Uppercase Outline * Blur * Shad…" at bounding box center [803, 287] width 1169 height 49
type input "**"
click at [1365, 32] on button "Library" at bounding box center [1366, 26] width 79 height 27
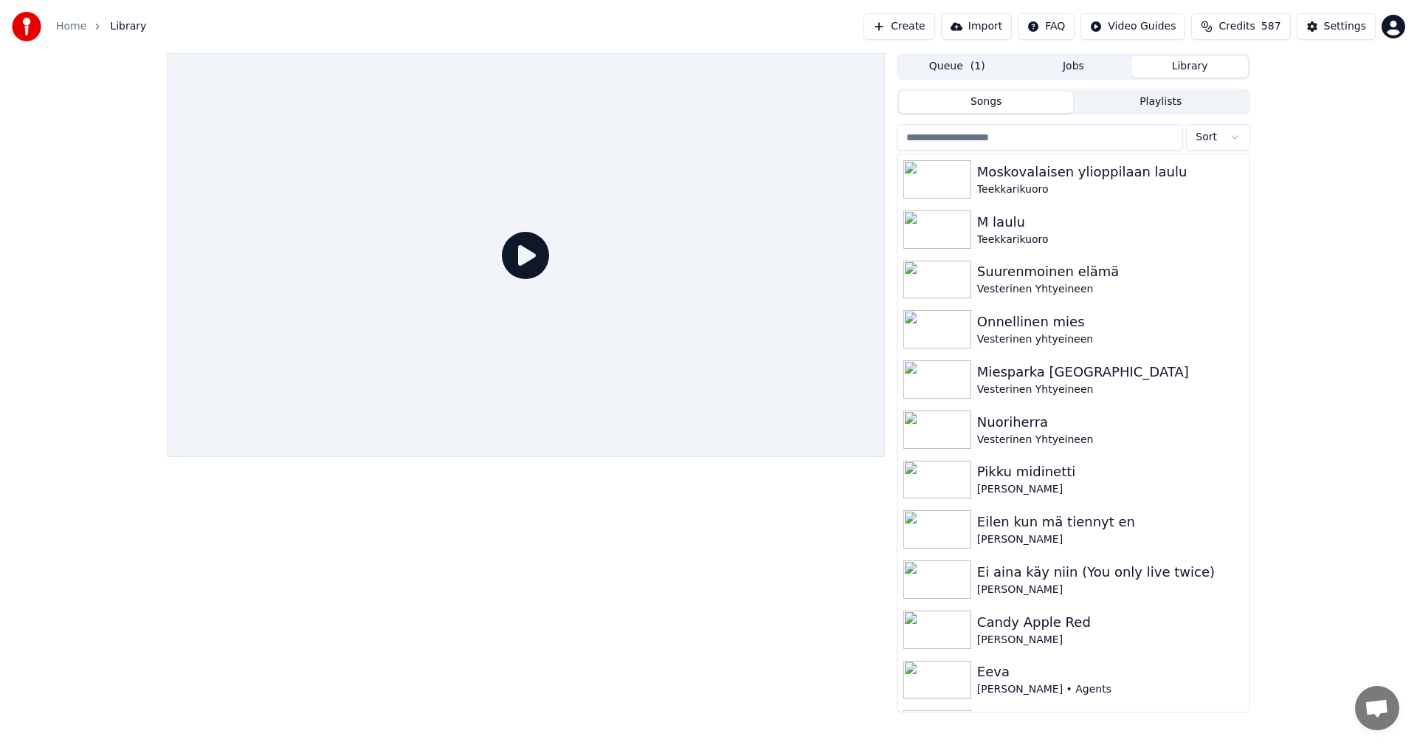
click at [966, 135] on input "search" at bounding box center [1040, 137] width 286 height 27
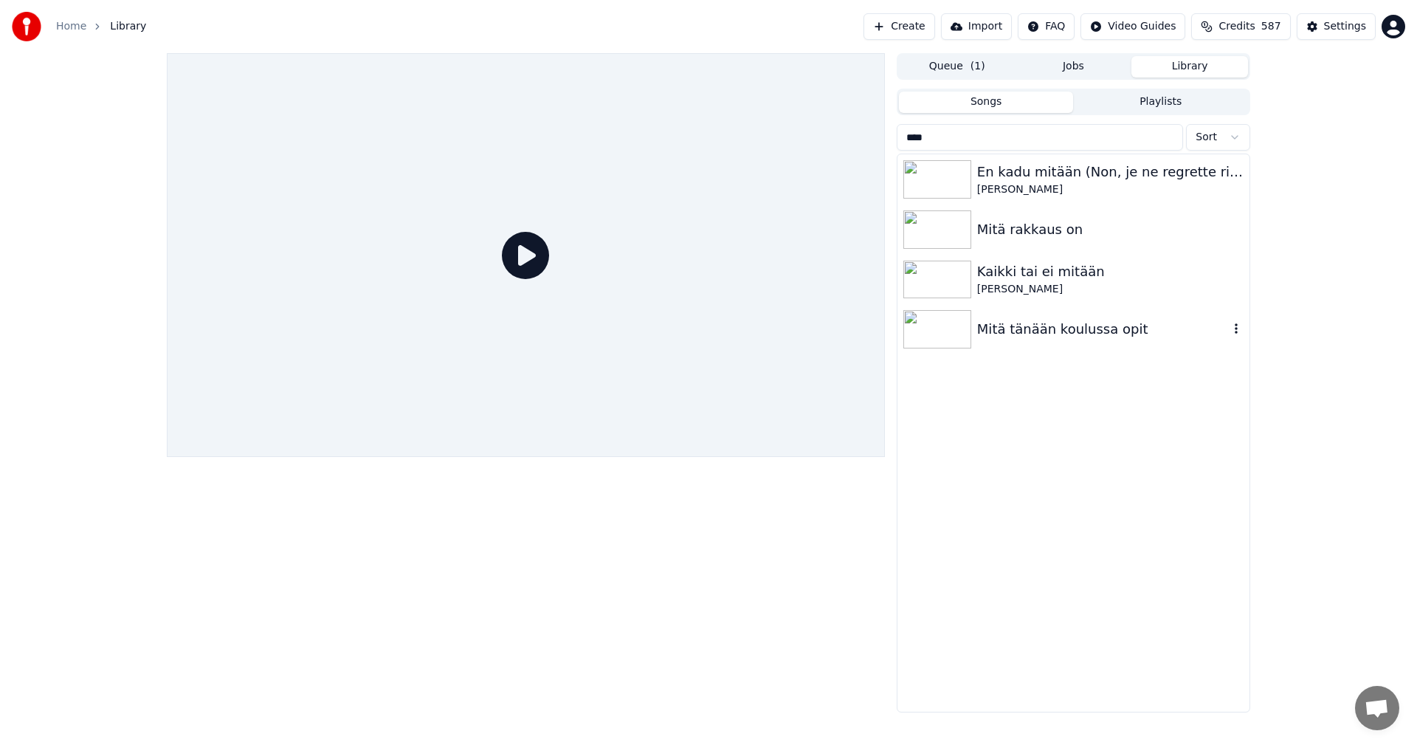
type input "****"
click at [988, 340] on div "Mitä tänään koulussa opit" at bounding box center [1103, 329] width 252 height 21
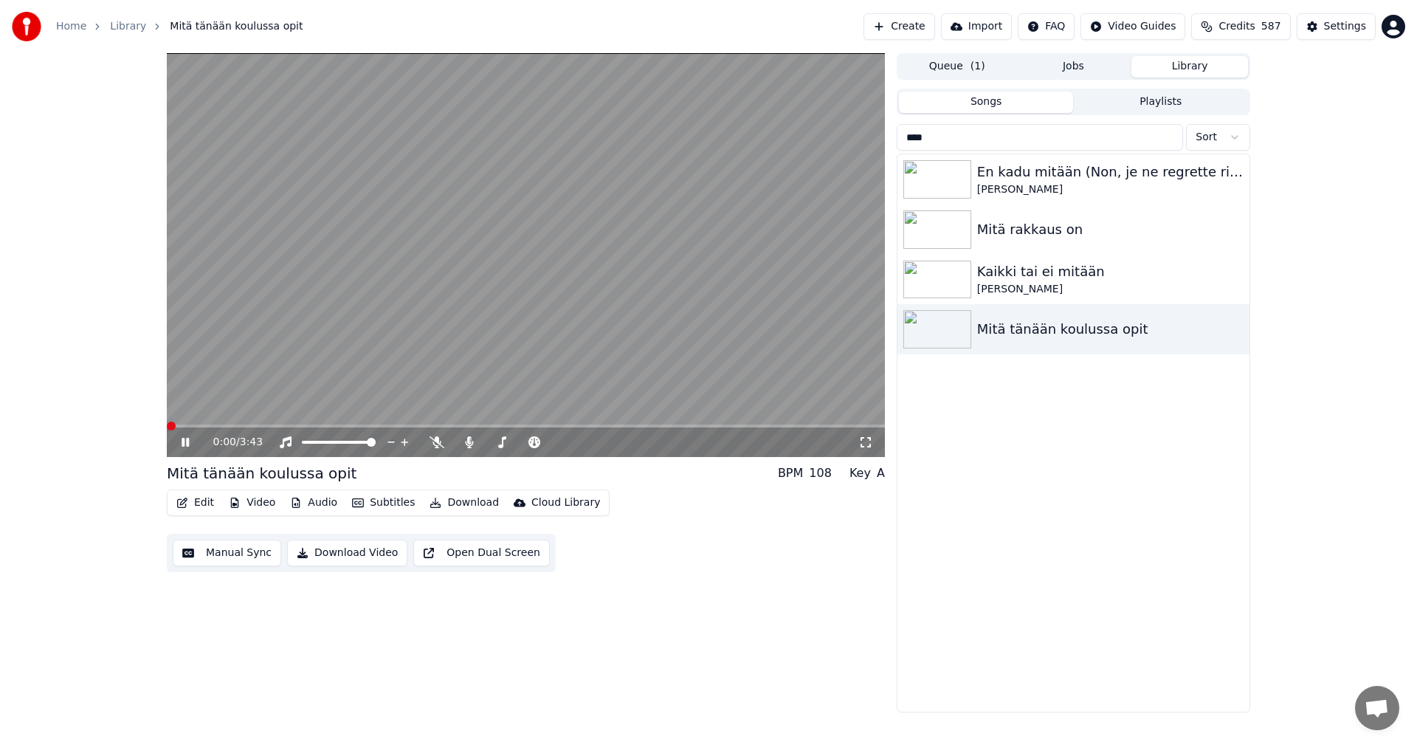
click at [185, 440] on icon at bounding box center [185, 442] width 7 height 9
click at [1344, 29] on div "Settings" at bounding box center [1345, 26] width 42 height 15
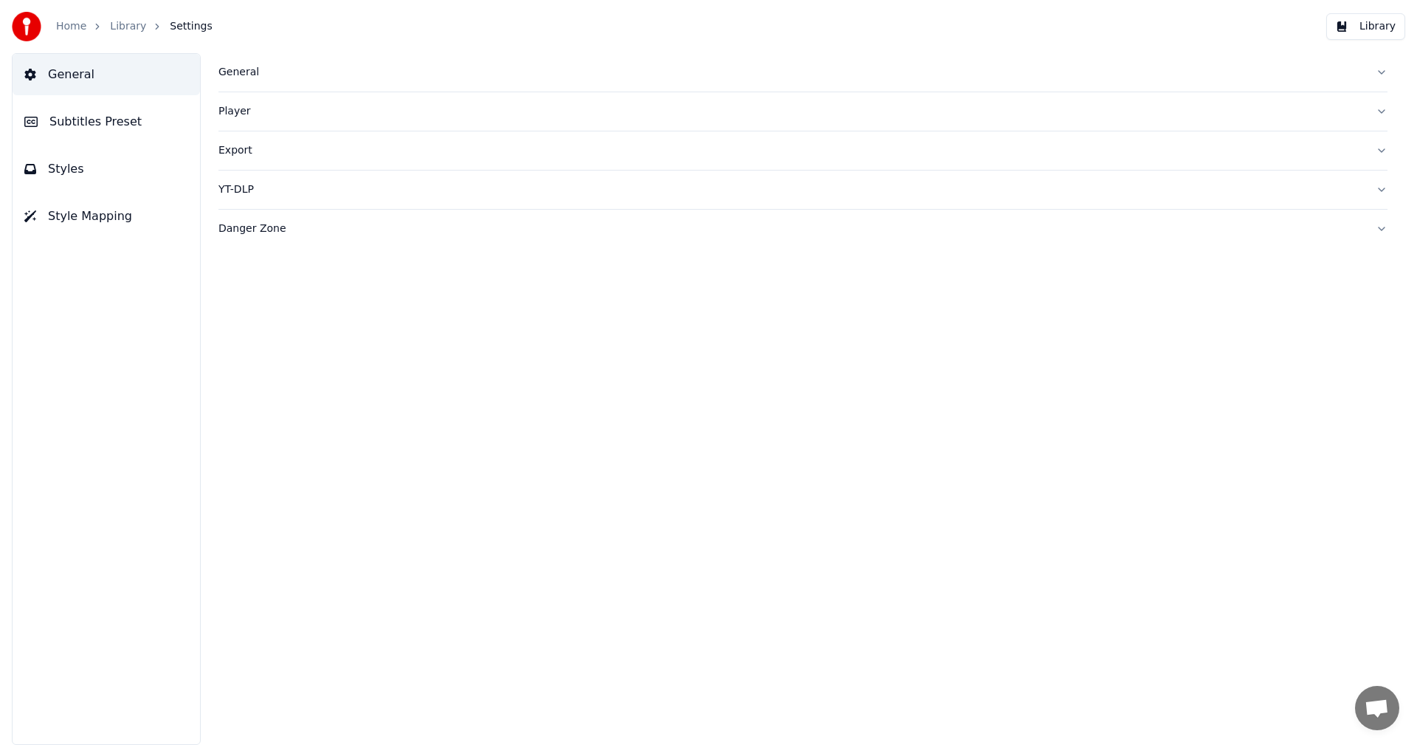
click at [114, 120] on span "Subtitles Preset" at bounding box center [95, 122] width 92 height 18
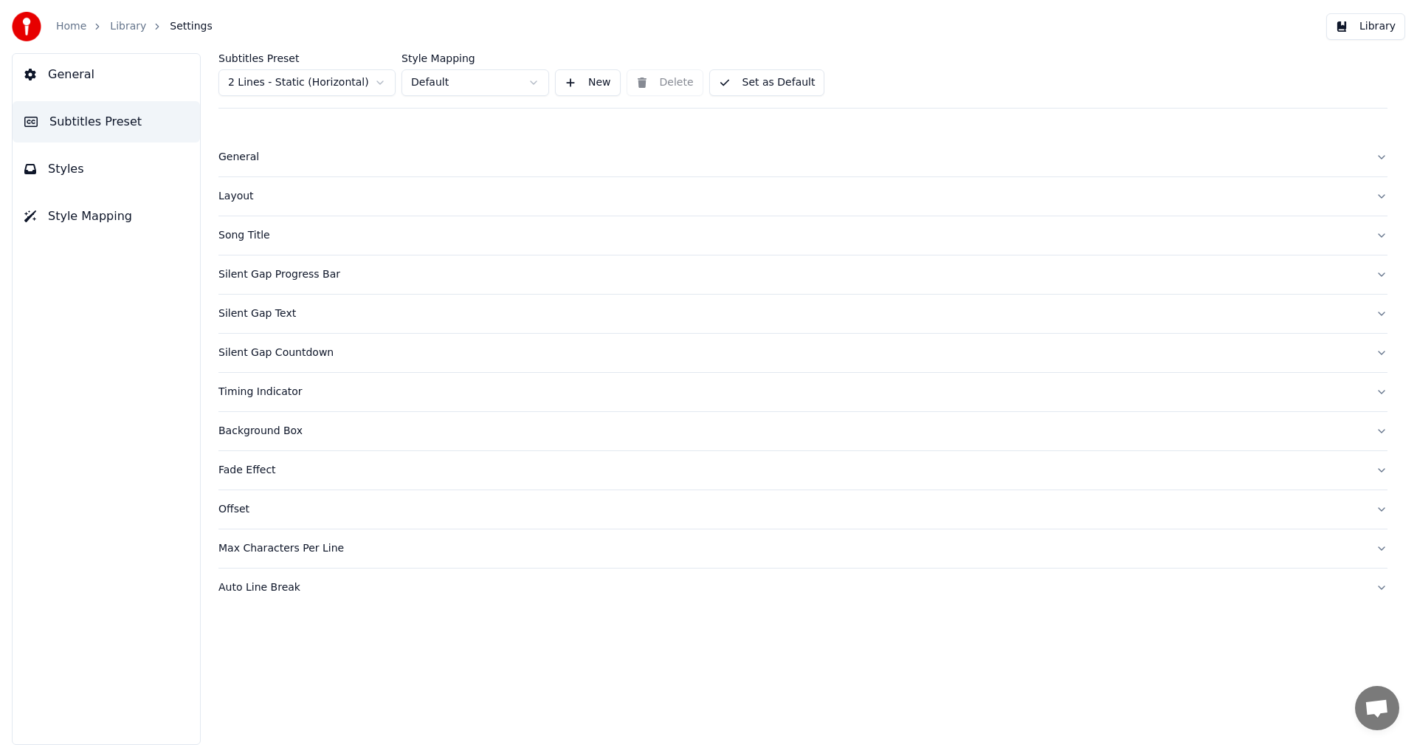
click at [351, 81] on html "Home Library Settings Library General Subtitles Preset Styles Style Mapping Sub…" at bounding box center [708, 372] width 1417 height 745
click at [257, 359] on div "Song Title" at bounding box center [792, 352] width 1146 height 15
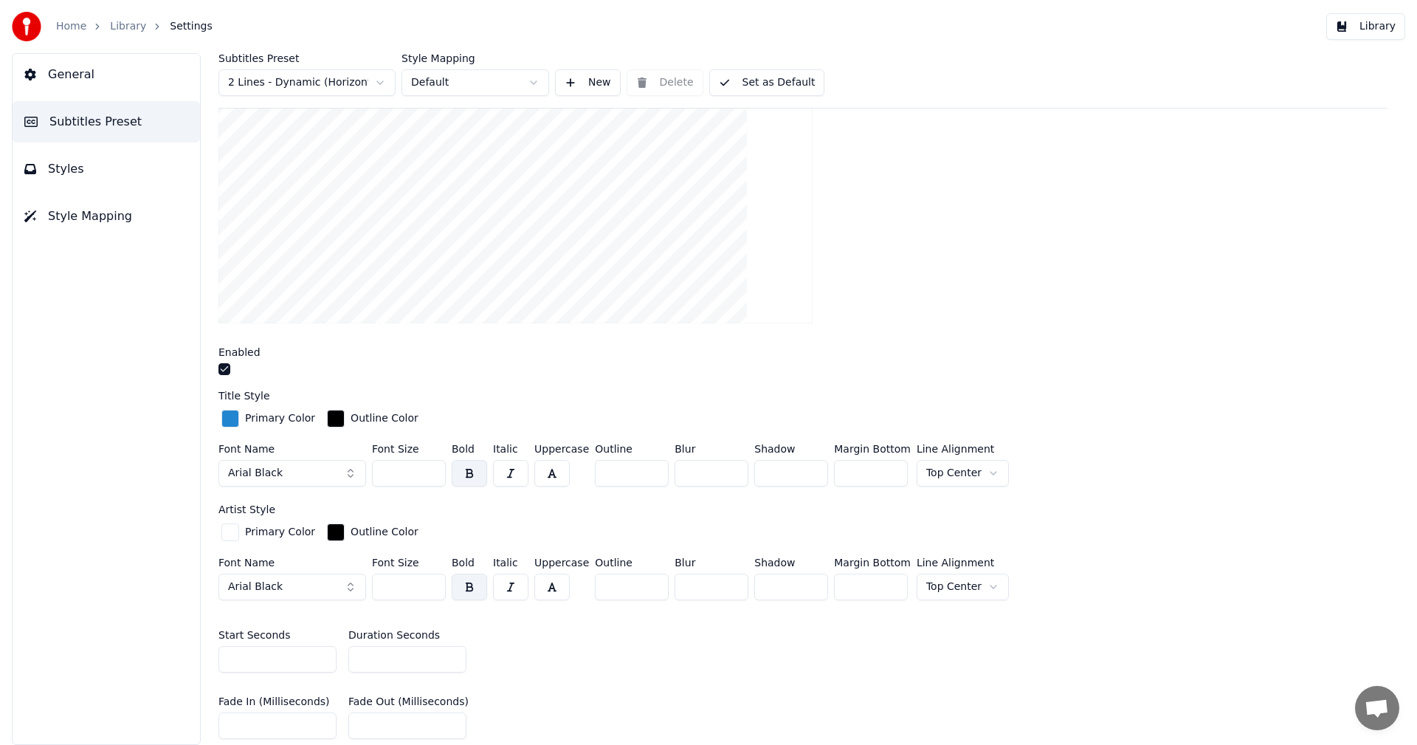
scroll to position [443, 0]
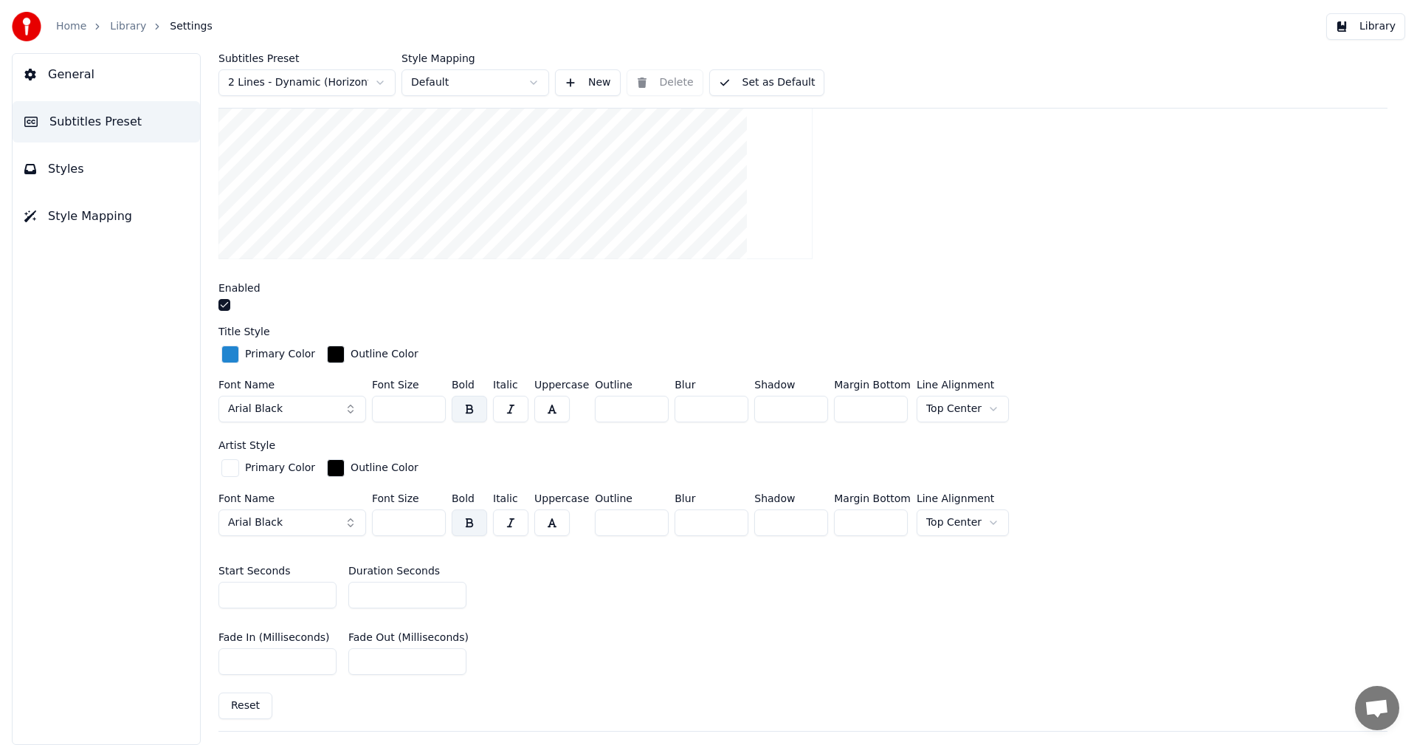
drag, startPoint x: 404, startPoint y: 409, endPoint x: 340, endPoint y: 413, distance: 63.6
click at [340, 413] on div "Font Name Arial Black Font Size *** Bold Italic Uppercase Outline * Blur * Shad…" at bounding box center [803, 403] width 1169 height 49
type input "**"
click at [954, 237] on div at bounding box center [803, 111] width 1169 height 322
click at [1385, 31] on button "Library" at bounding box center [1366, 26] width 79 height 27
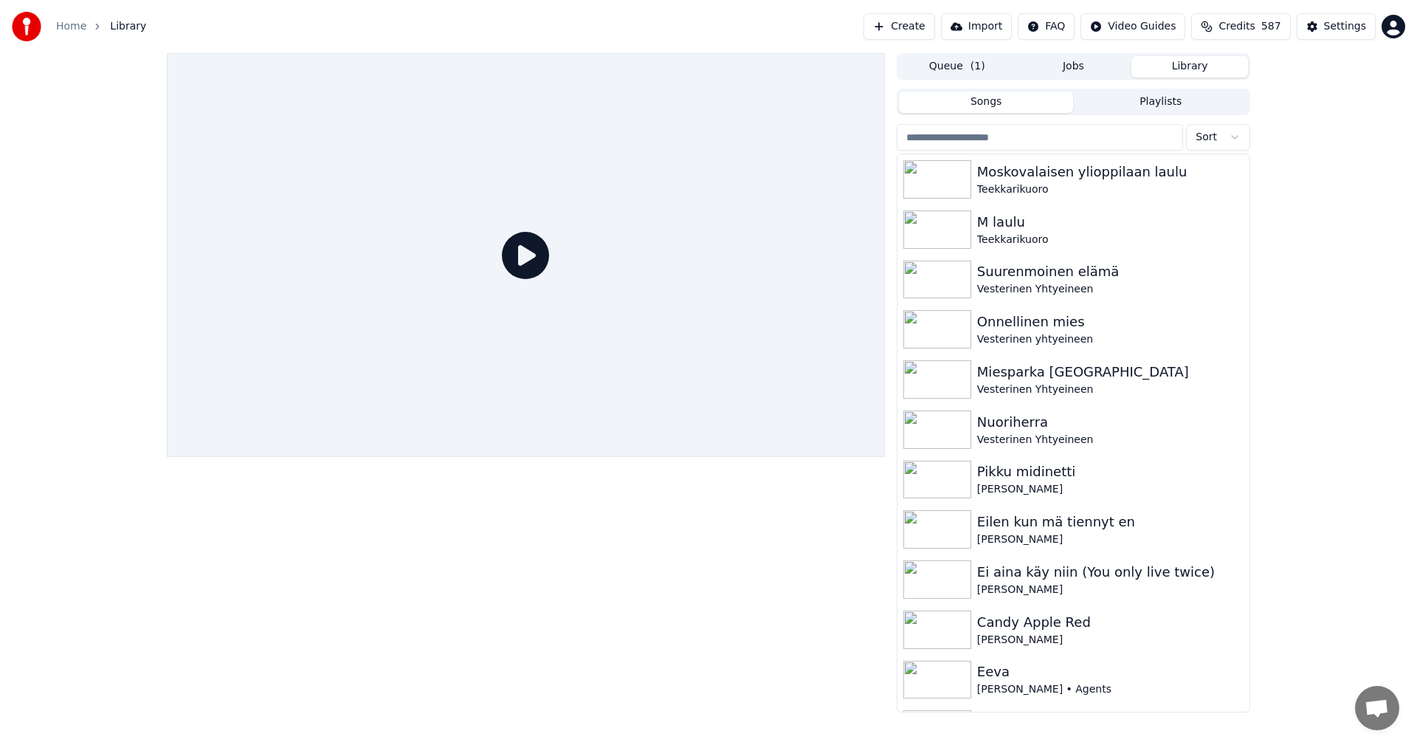
click at [1011, 145] on input "search" at bounding box center [1040, 137] width 286 height 27
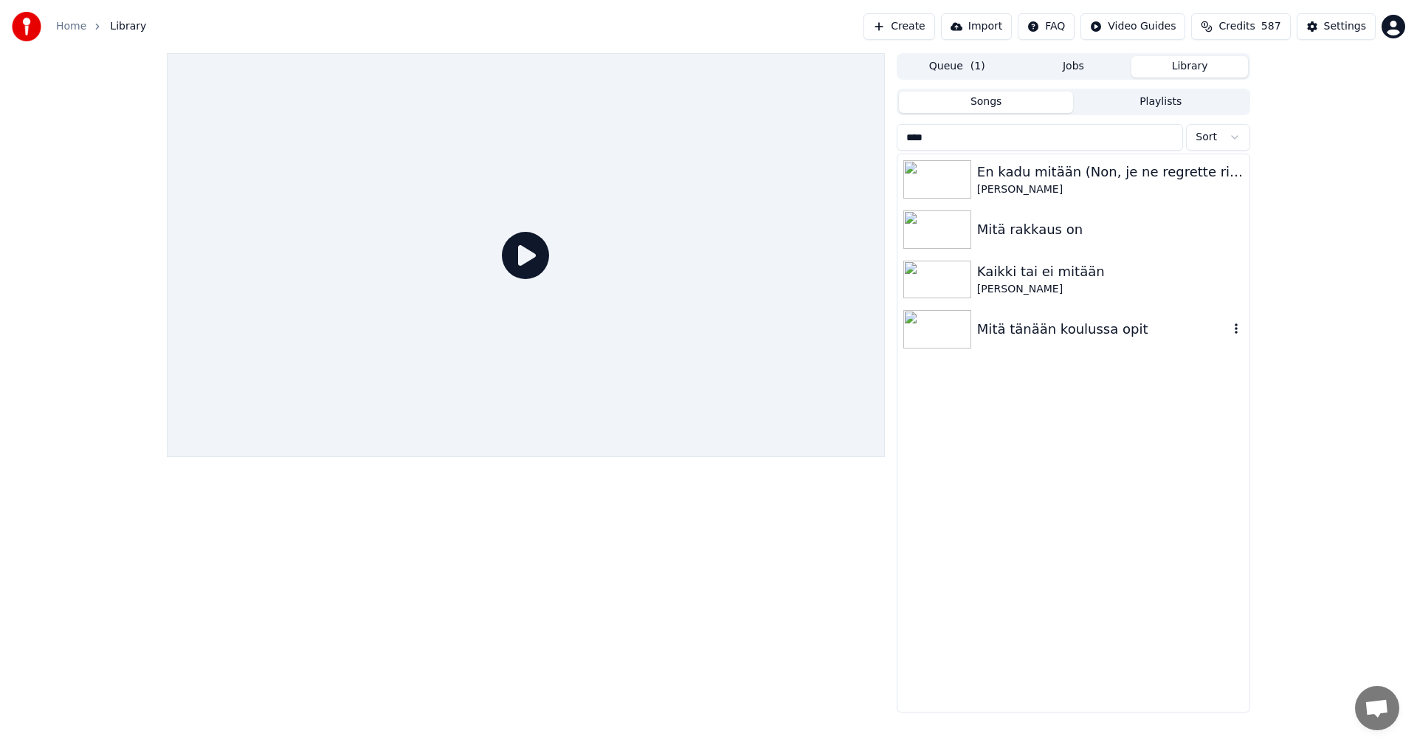
type input "****"
drag, startPoint x: 930, startPoint y: 326, endPoint x: 916, endPoint y: 330, distance: 14.7
click at [930, 326] on img at bounding box center [938, 329] width 68 height 38
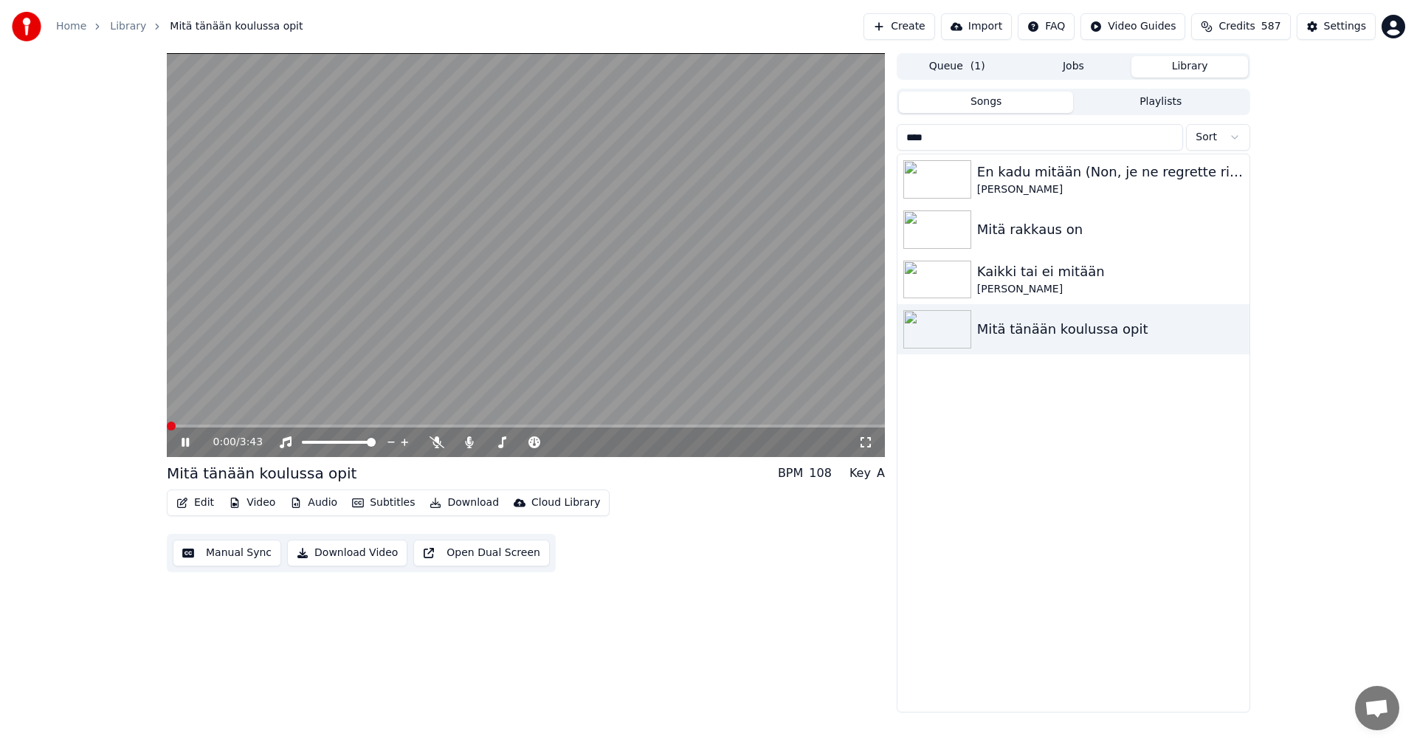
click at [185, 440] on icon at bounding box center [196, 442] width 35 height 12
